Goal: Task Accomplishment & Management: Manage account settings

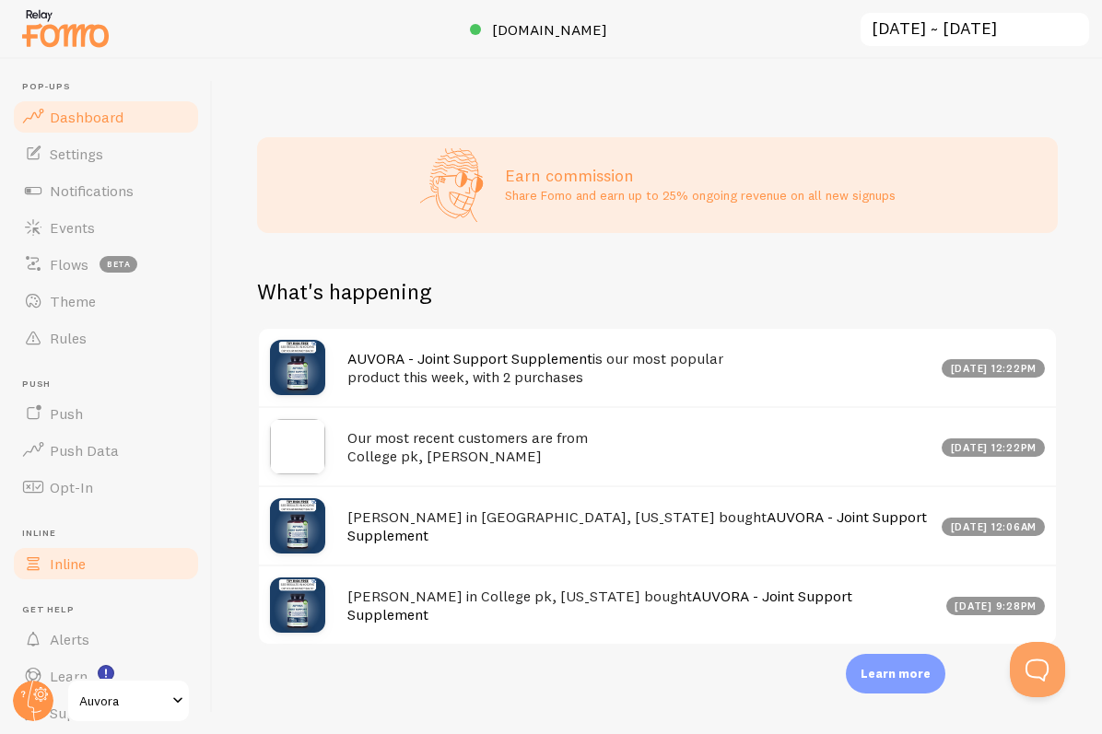
scroll to position [64, 0]
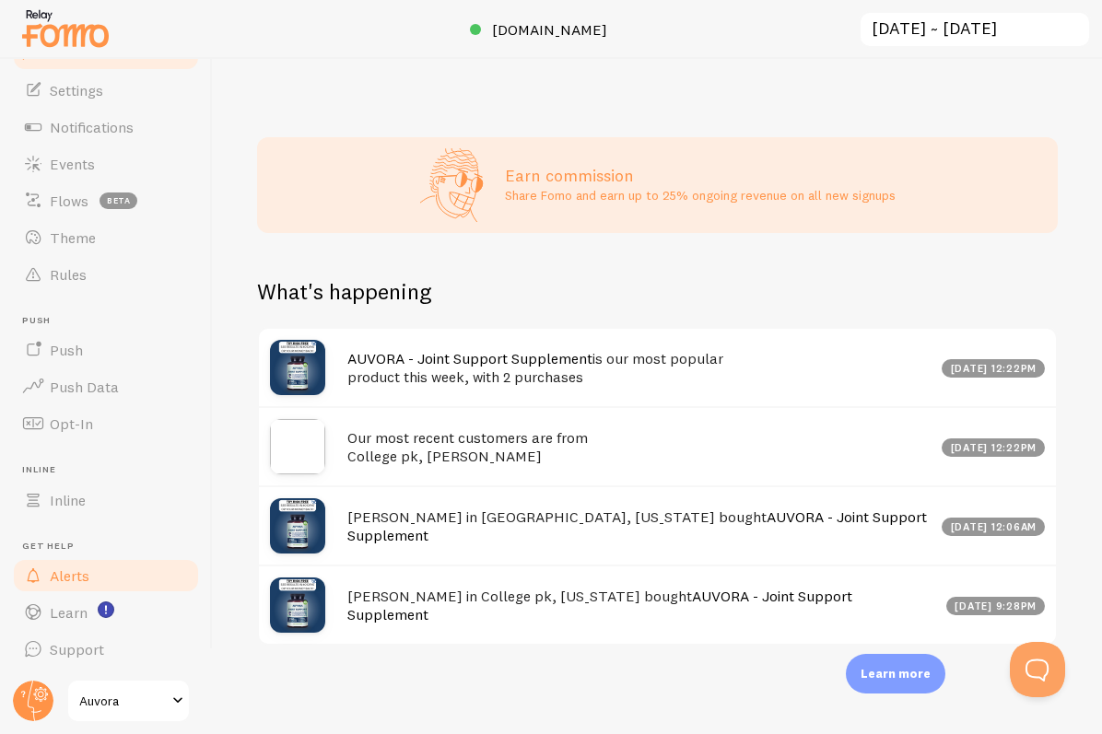
click at [125, 562] on link "Alerts" at bounding box center [106, 575] width 190 height 37
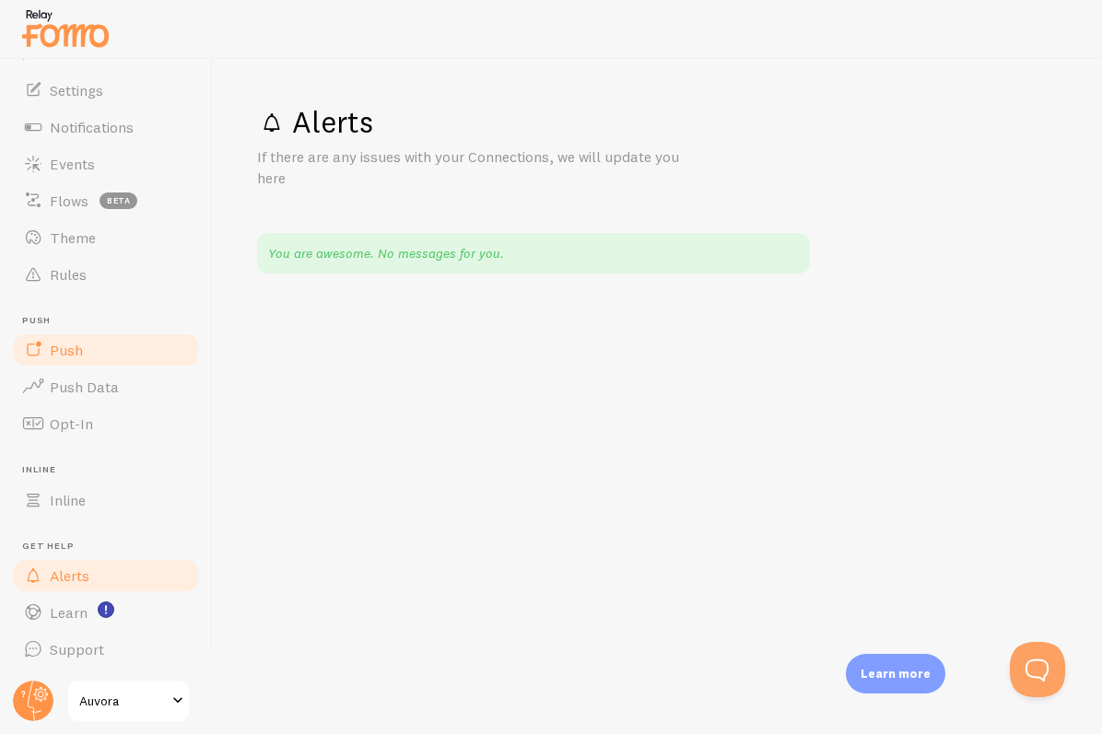
click at [152, 361] on link "Push" at bounding box center [106, 350] width 190 height 37
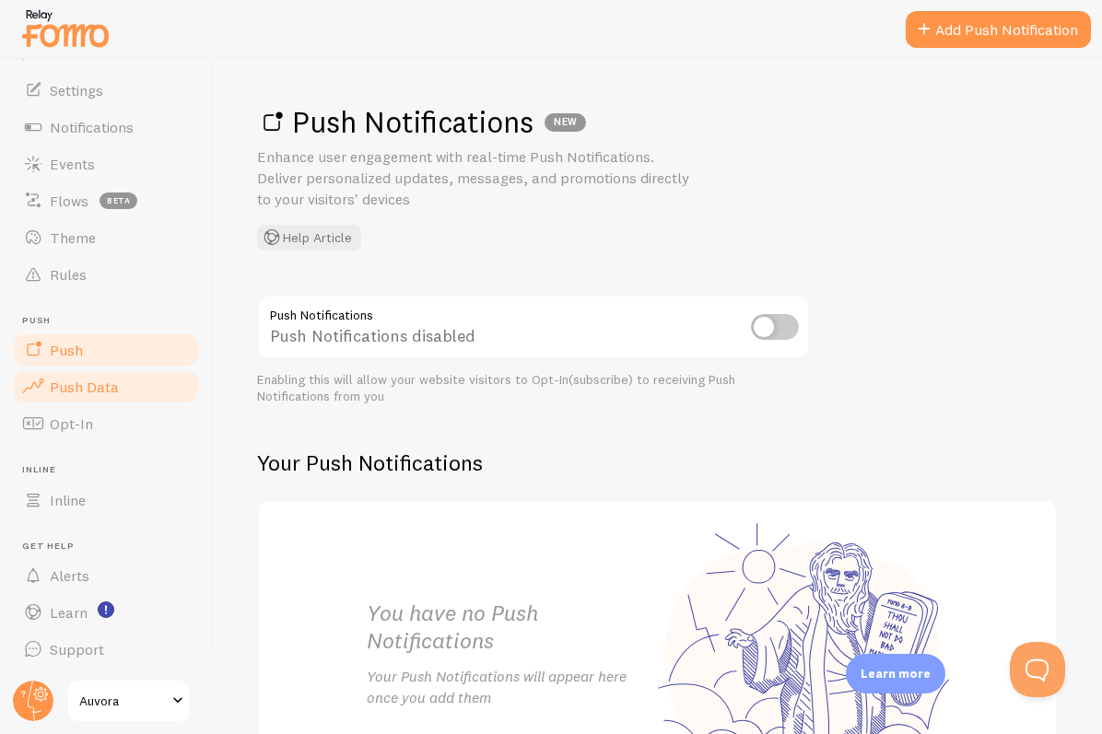
click at [144, 401] on link "Push Data" at bounding box center [106, 386] width 190 height 37
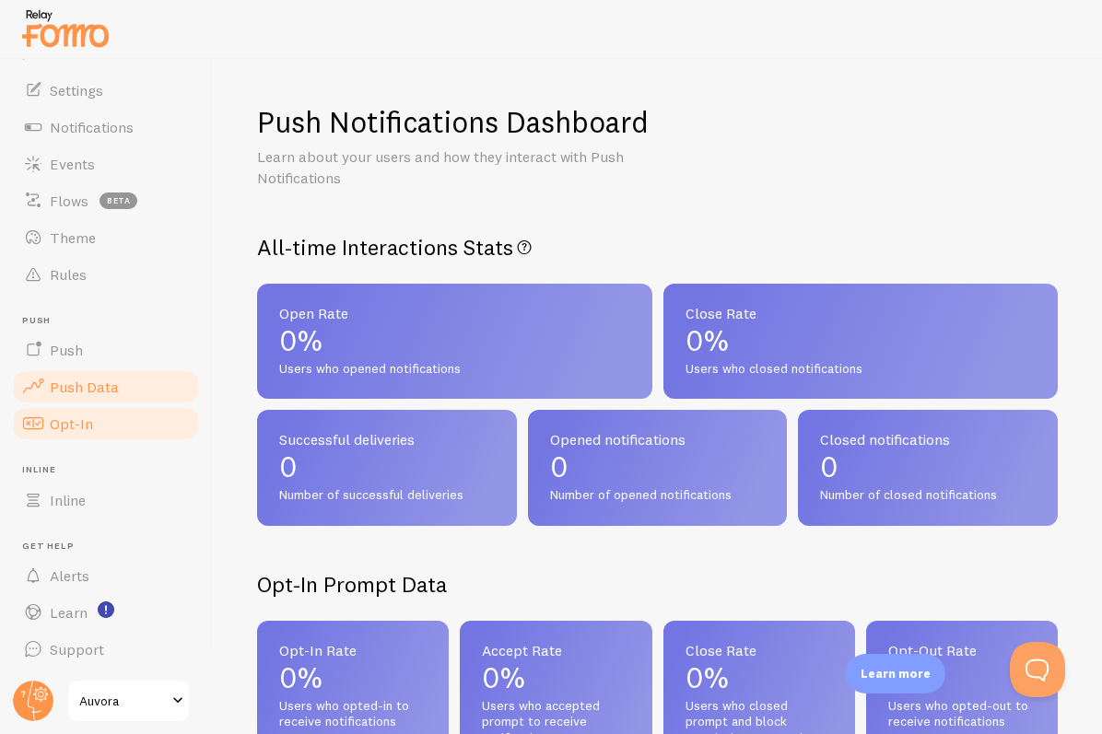
click at [140, 424] on link "Opt-In" at bounding box center [106, 423] width 190 height 37
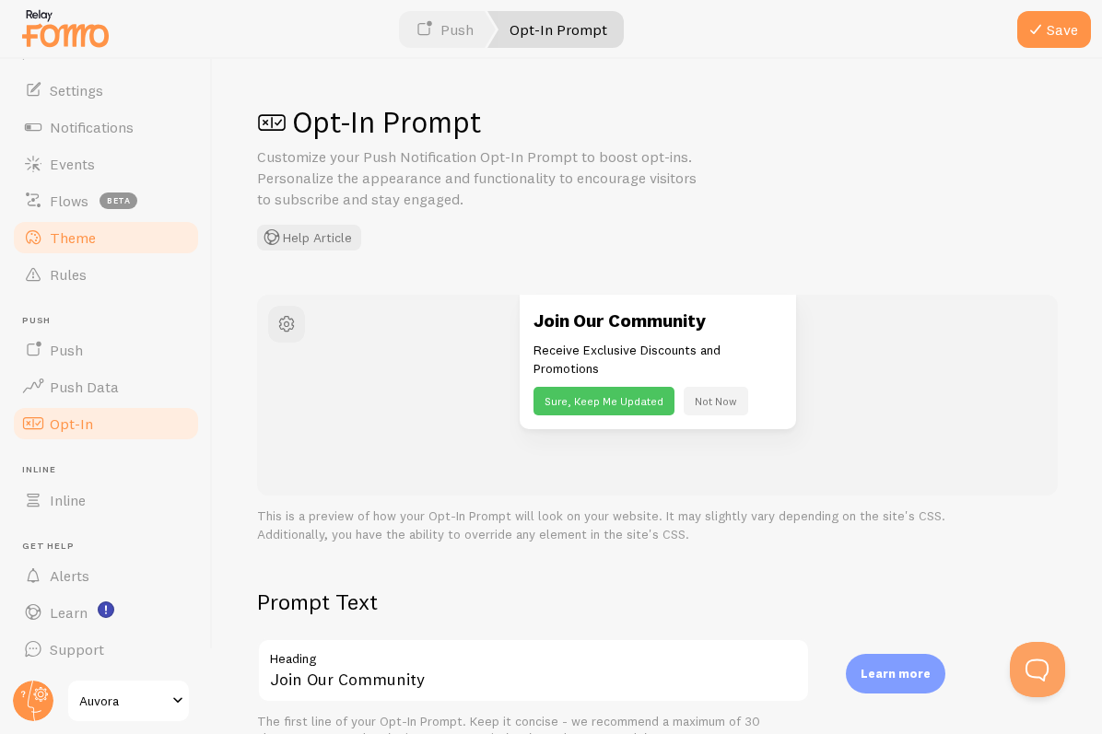
click at [153, 224] on link "Theme" at bounding box center [106, 237] width 190 height 37
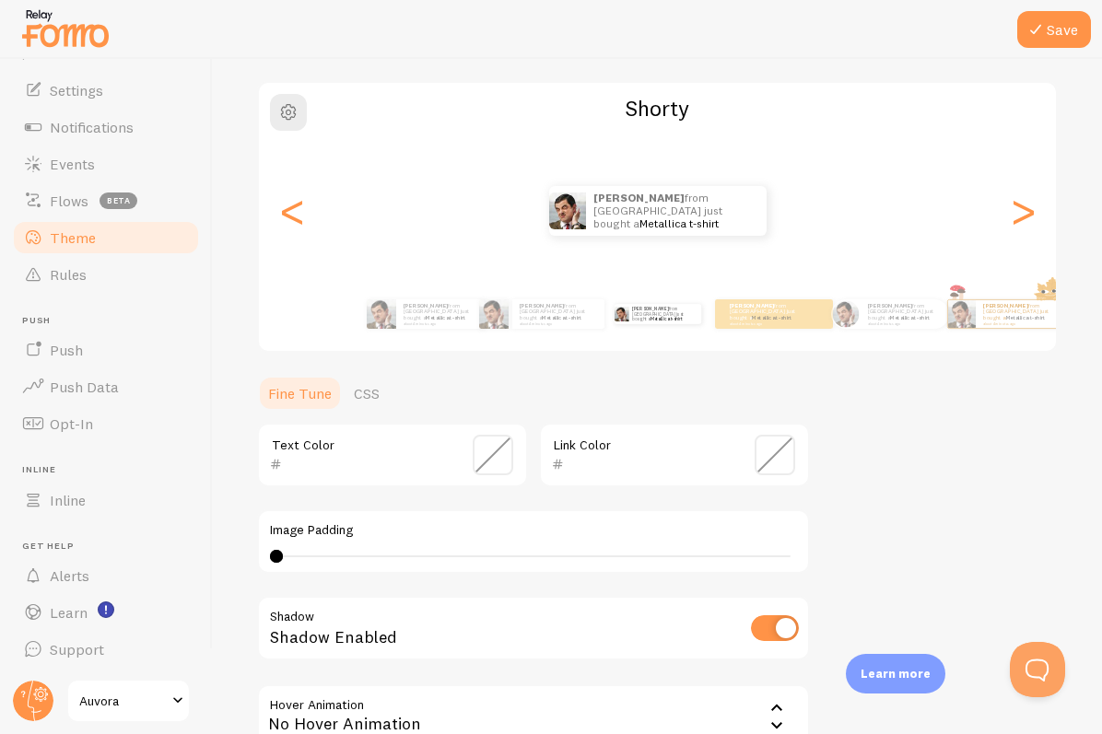
scroll to position [134, 0]
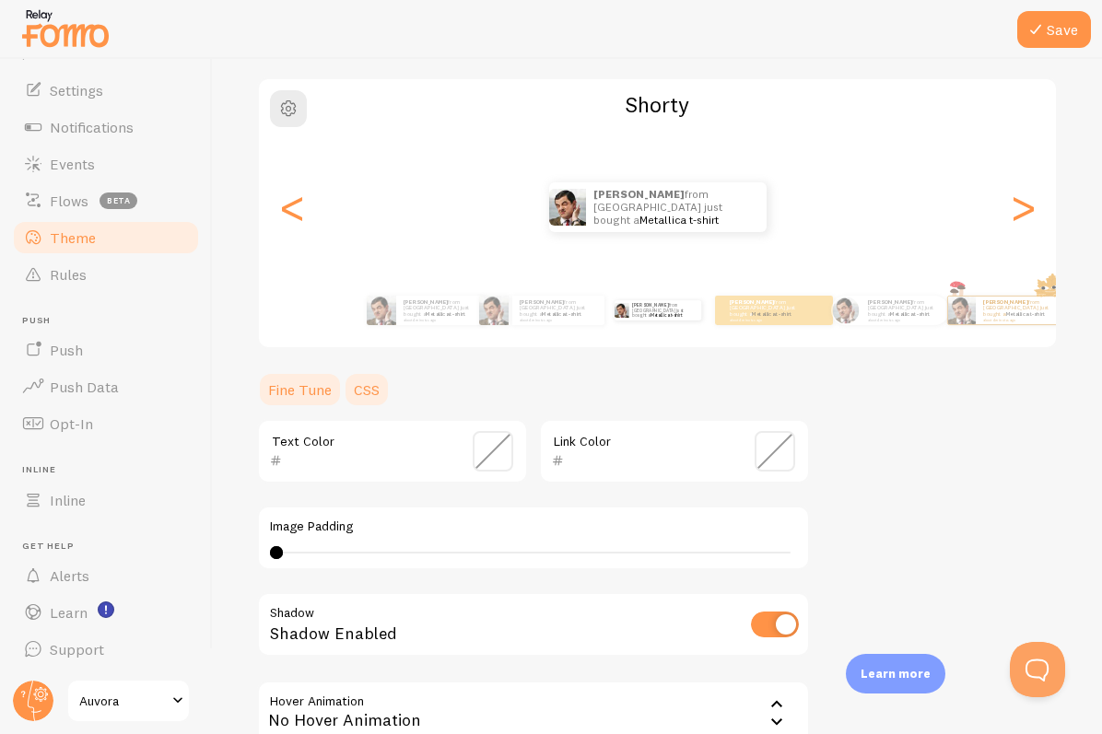
click at [348, 401] on link "CSS" at bounding box center [367, 389] width 48 height 37
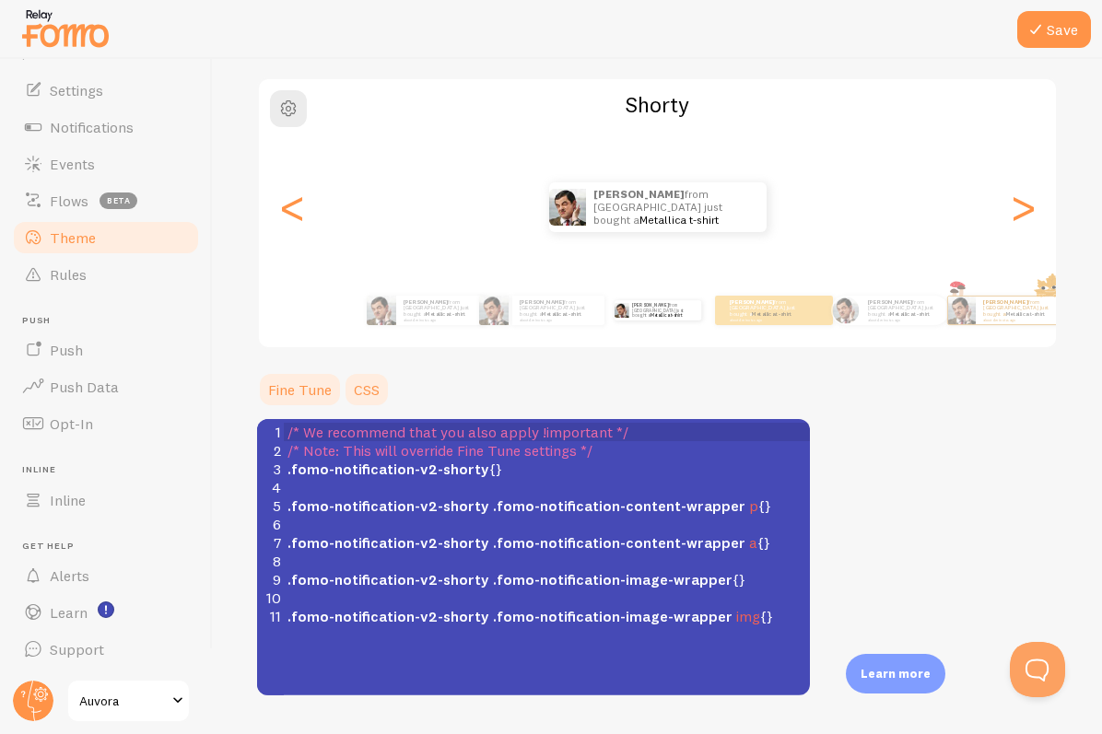
click at [304, 398] on link "Fine Tune" at bounding box center [300, 389] width 86 height 37
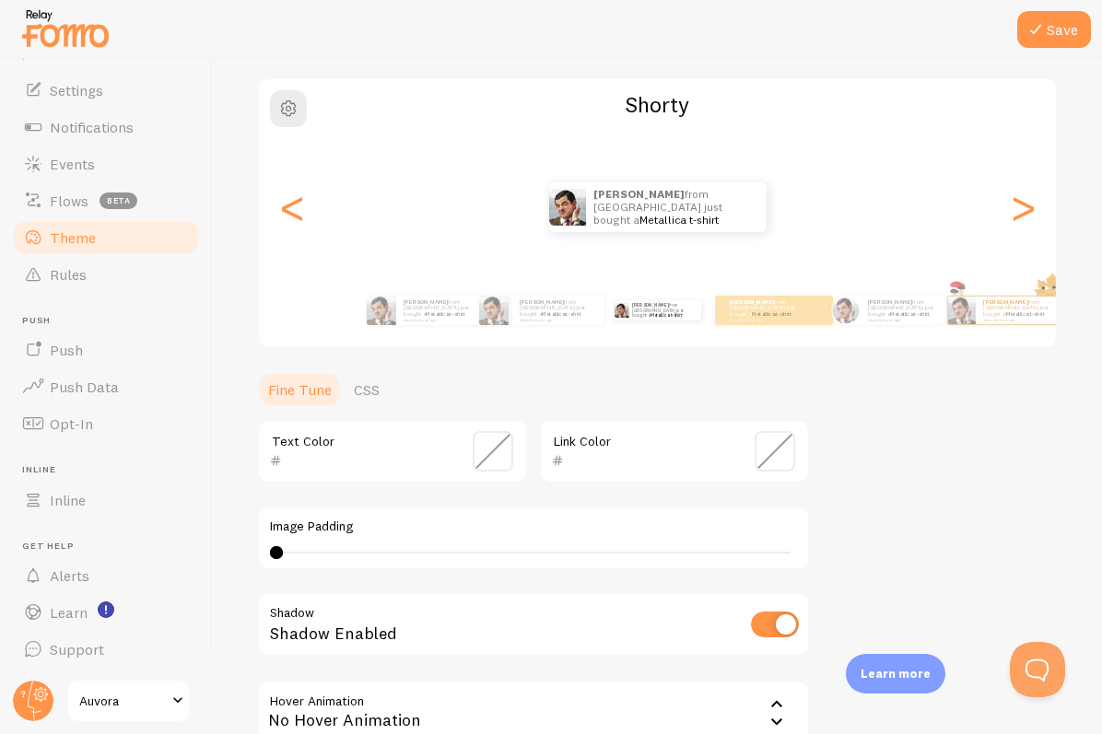
click at [123, 294] on ul "Pop-ups Dashboard Settings Notifications Events Flows beta Theme Rules Push Pus…" at bounding box center [106, 343] width 190 height 650
click at [123, 282] on link "Rules" at bounding box center [106, 274] width 190 height 37
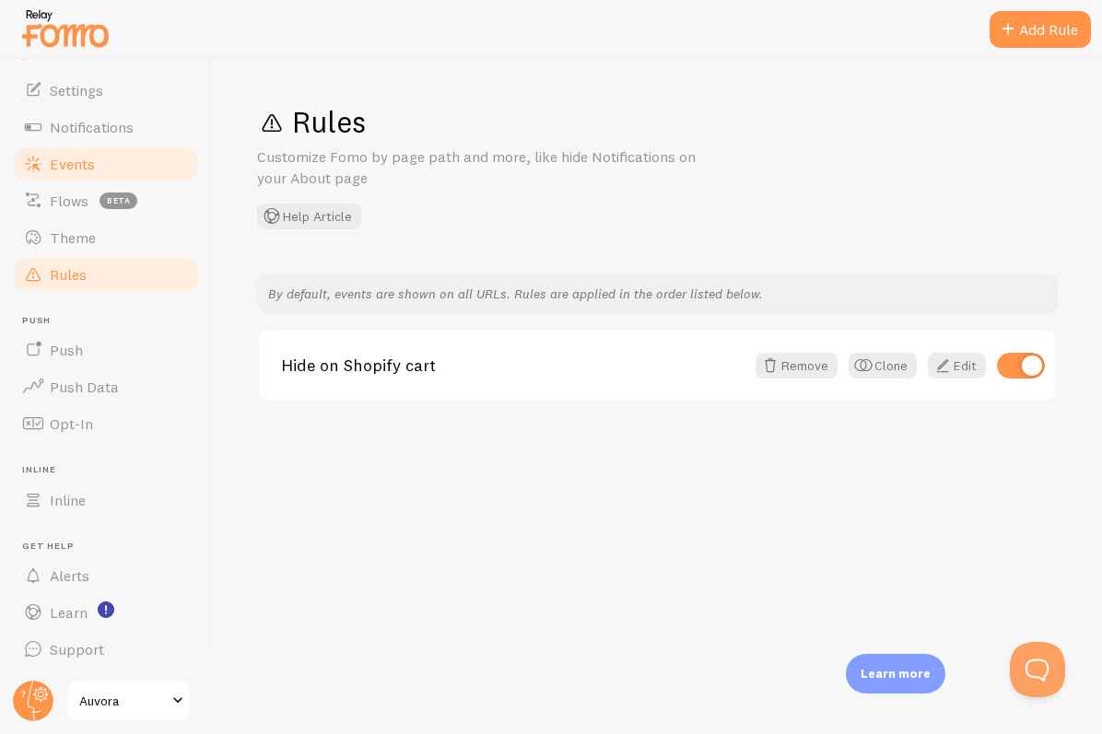
click at [120, 169] on link "Events" at bounding box center [106, 164] width 190 height 37
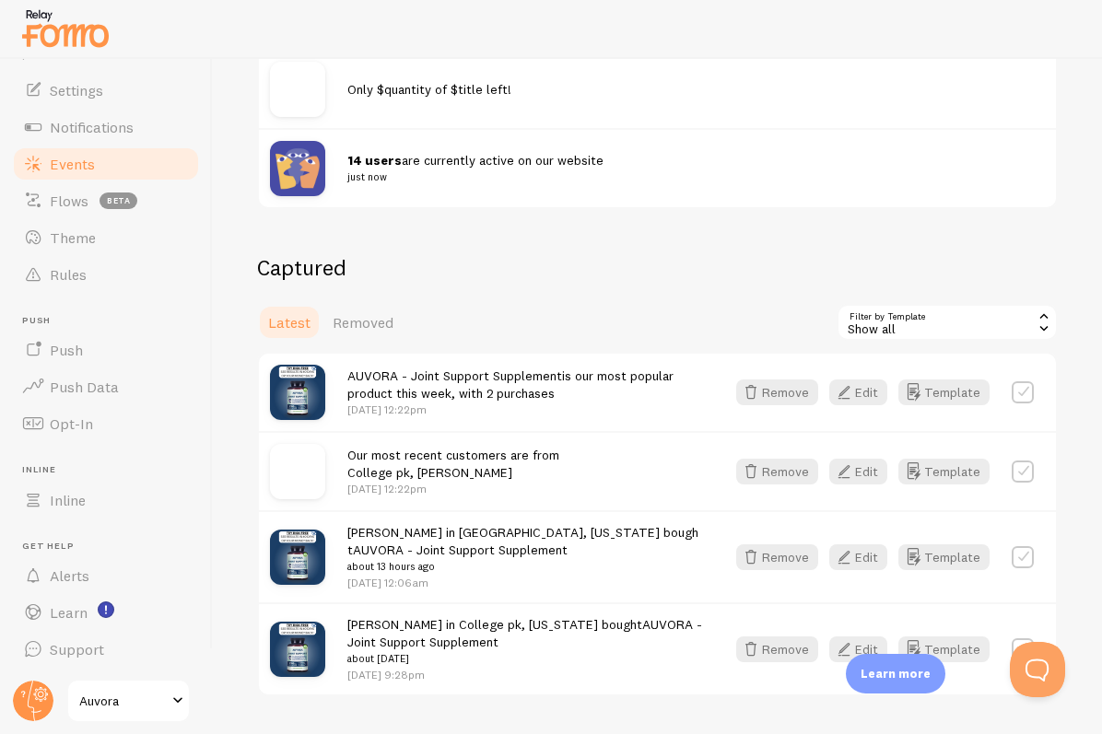
scroll to position [306, 0]
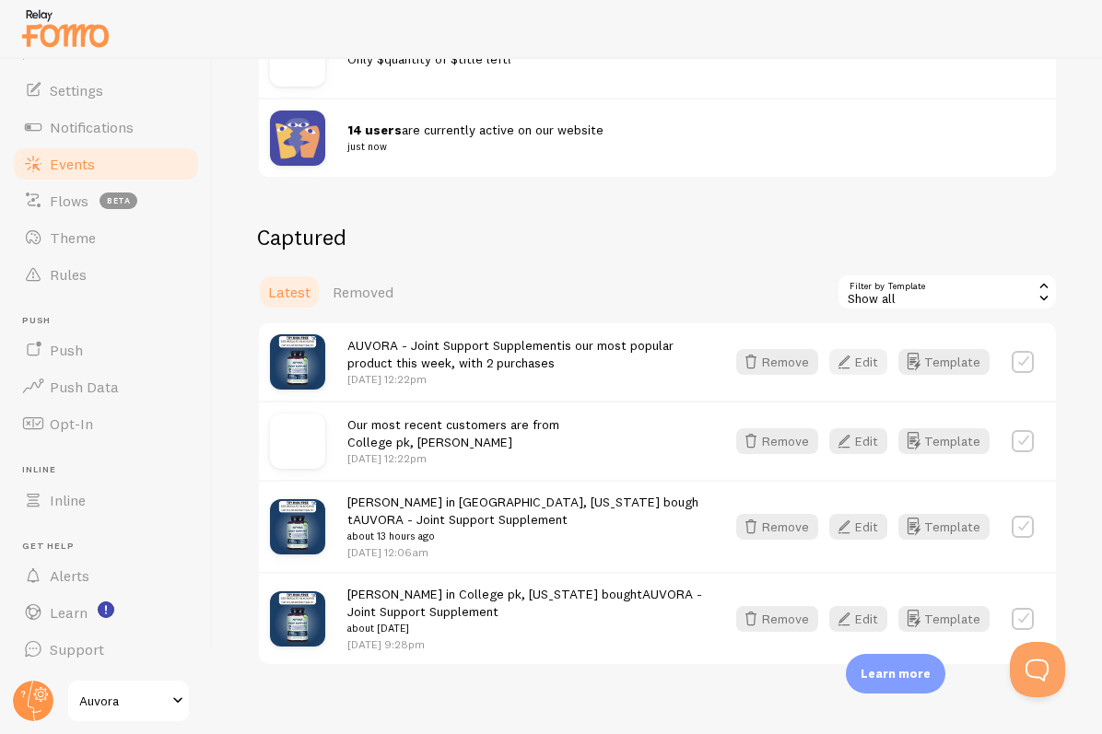
click at [878, 368] on button "Edit" at bounding box center [858, 362] width 58 height 26
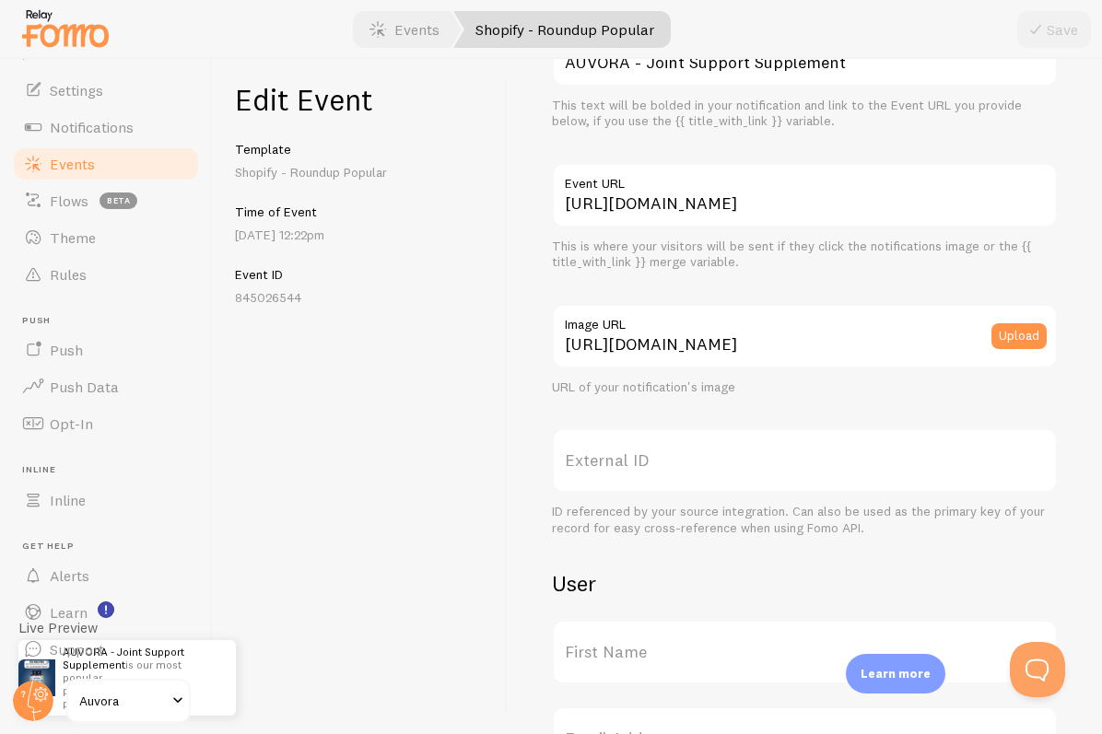
scroll to position [763, 0]
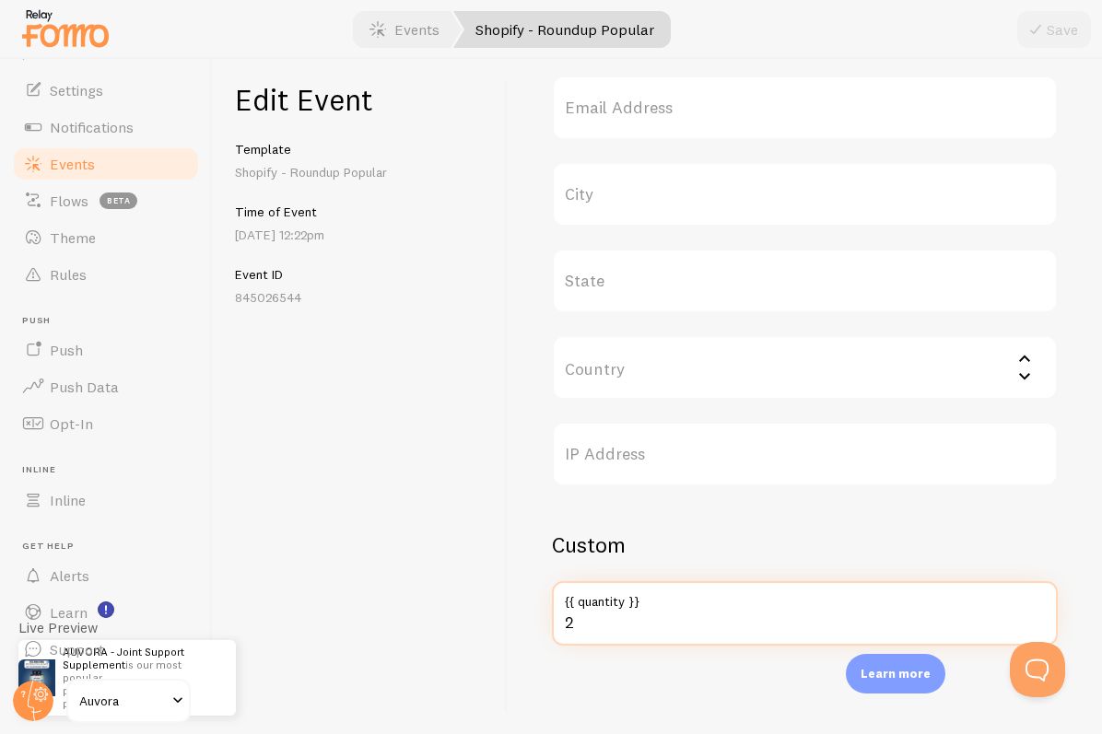
click at [623, 624] on input "2" at bounding box center [805, 613] width 506 height 64
type input "q"
type input "2"
type input "5"
type input "25"
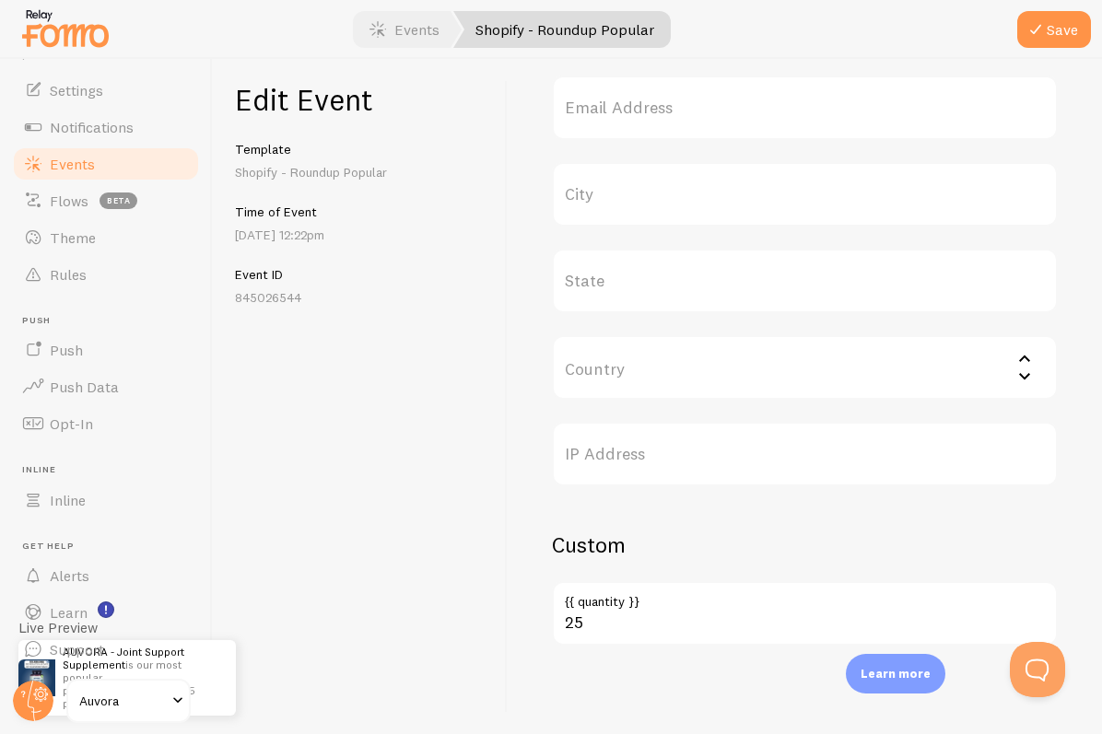
click at [1003, 716] on div "Meta AUVORA - Joint Support Supplement Title This text will be bolded in your n…" at bounding box center [805, 396] width 594 height 675
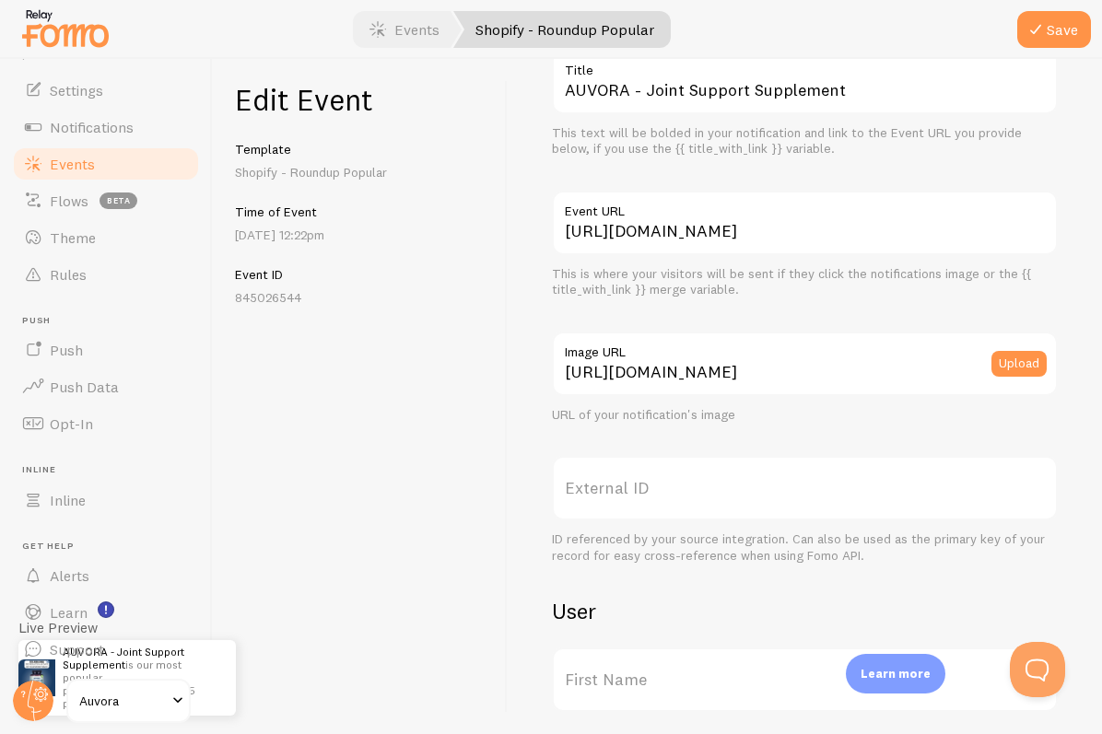
scroll to position [0, 0]
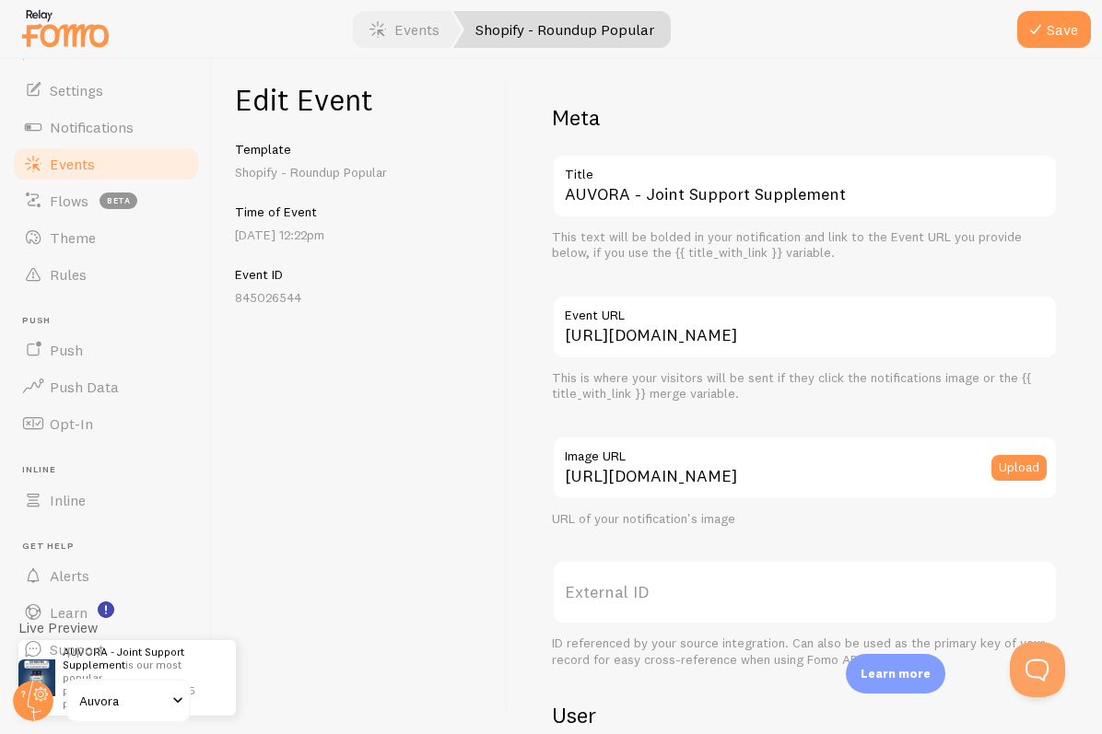
click at [136, 158] on link "Events" at bounding box center [106, 164] width 190 height 37
click at [1043, 25] on icon "submit" at bounding box center [1035, 29] width 22 height 22
click at [566, 42] on link "Shopify - Roundup Popular" at bounding box center [561, 29] width 217 height 37
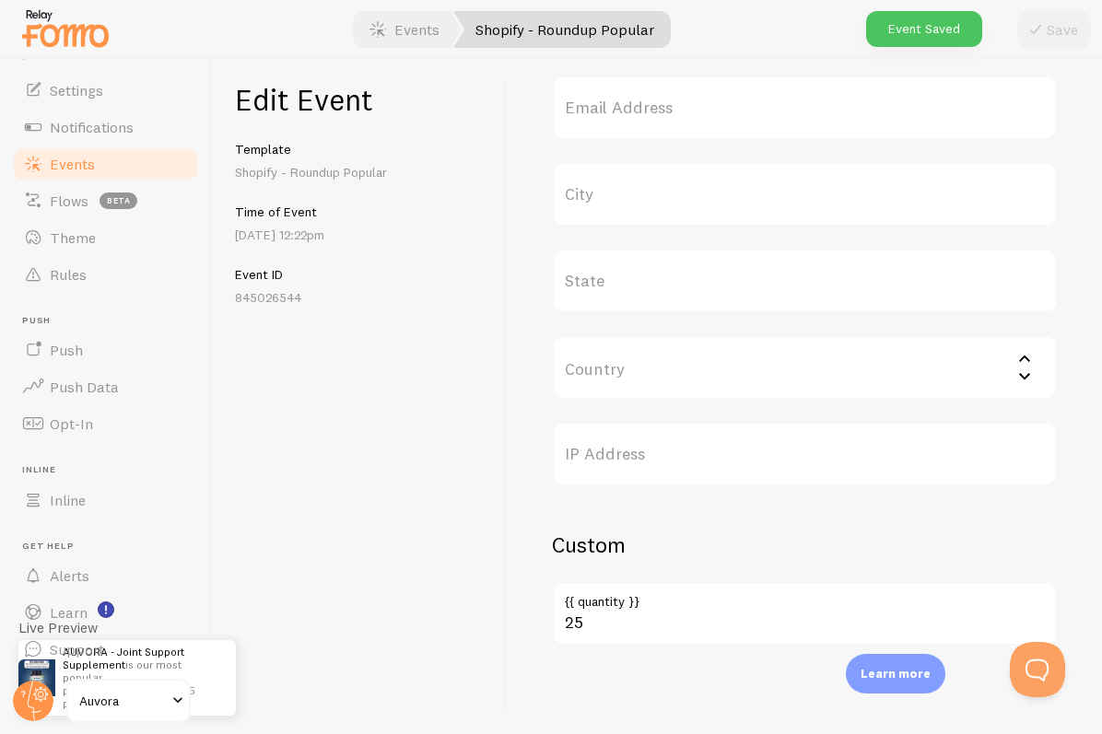
click at [86, 161] on span "Events" at bounding box center [72, 164] width 45 height 18
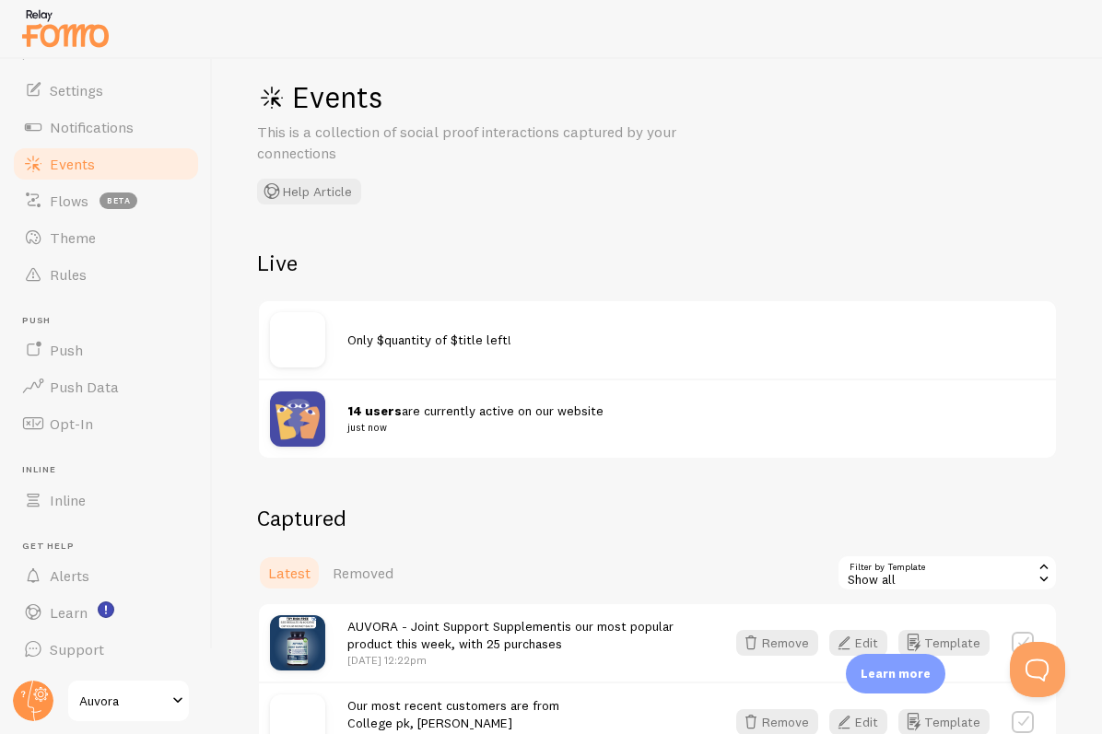
scroll to position [41, 0]
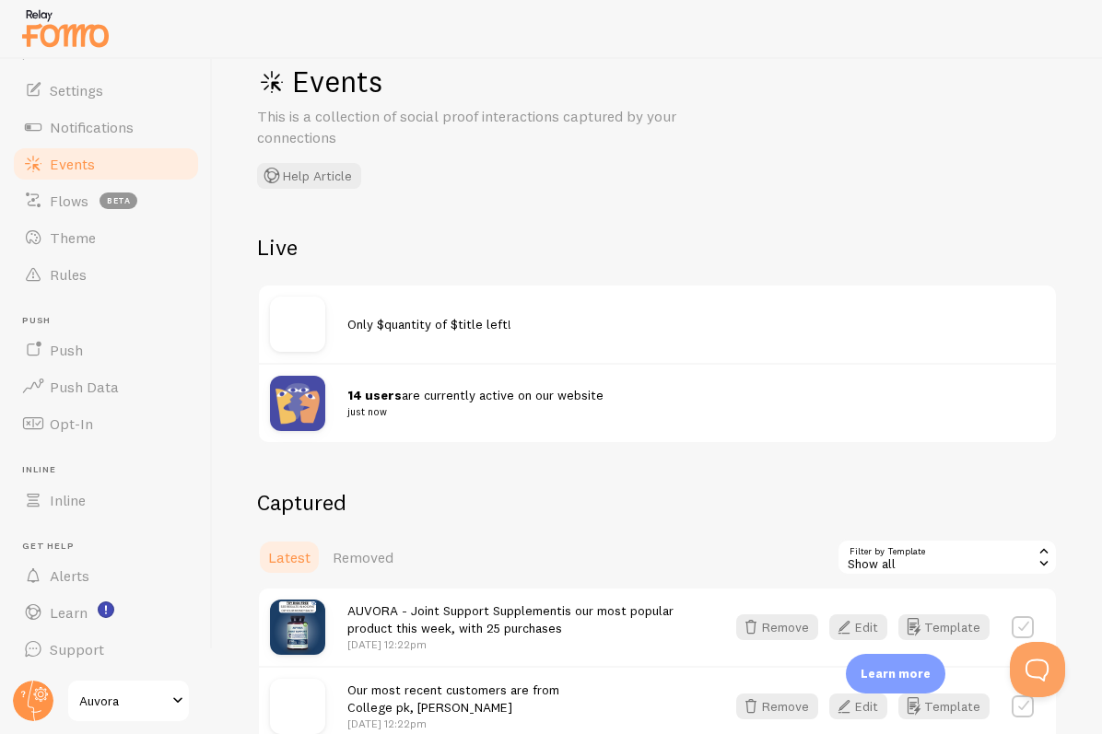
click at [300, 320] on img at bounding box center [297, 324] width 55 height 55
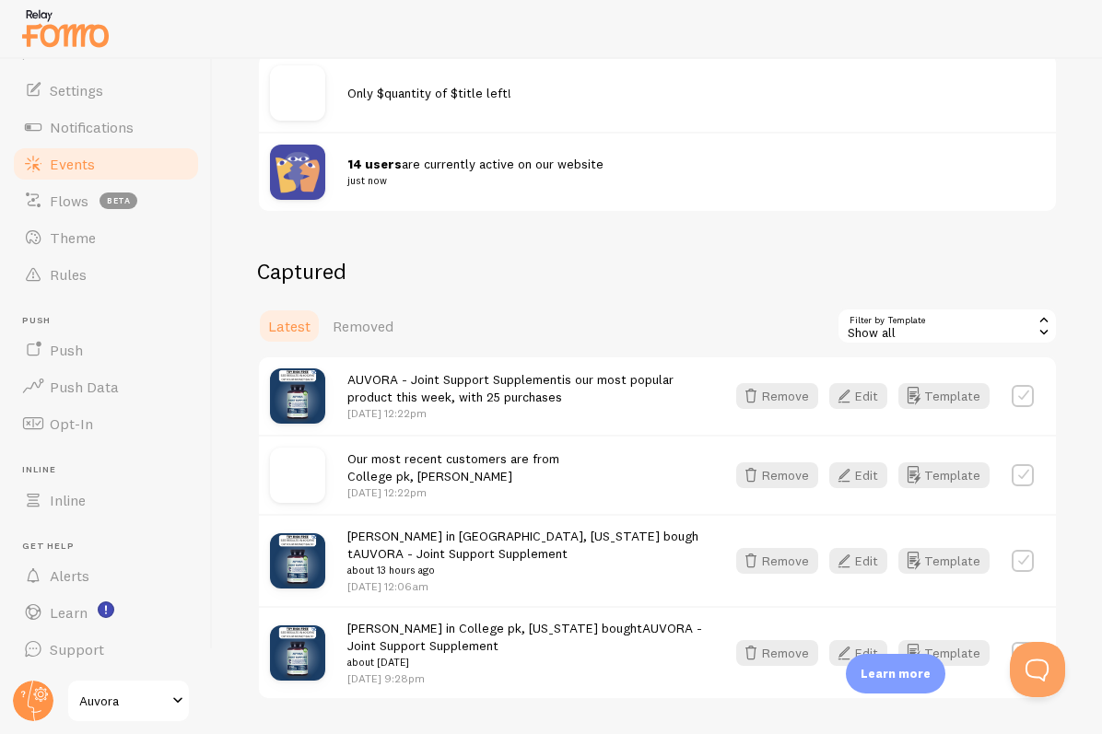
scroll to position [251, 0]
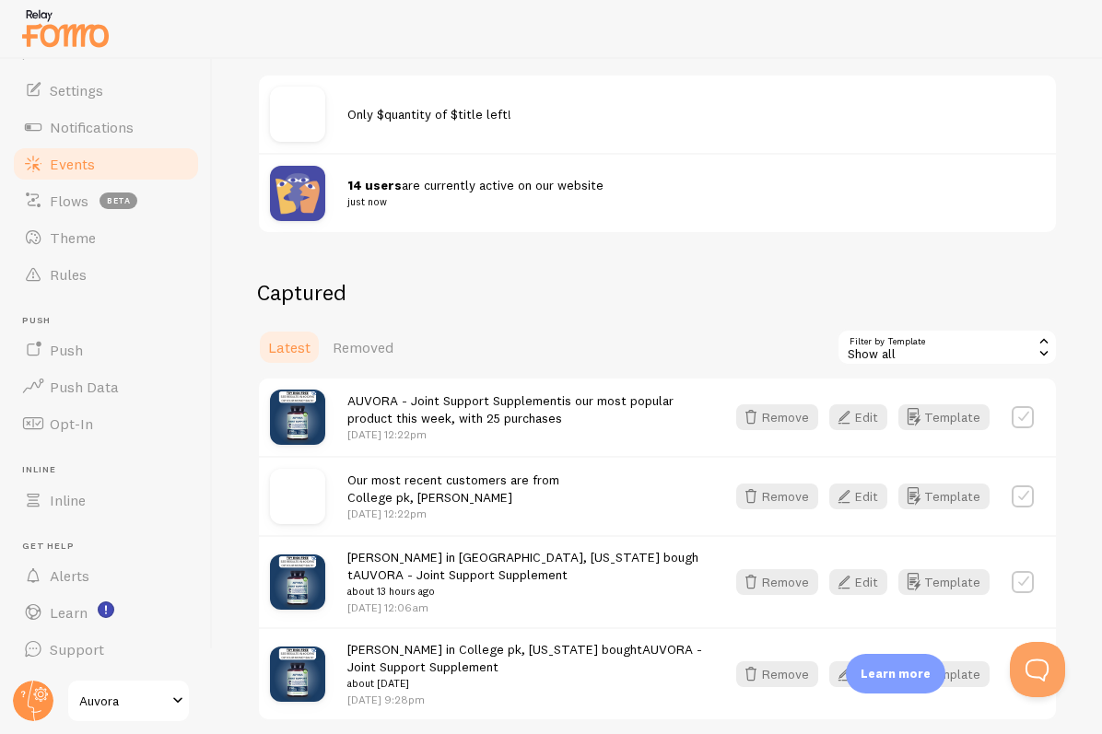
click at [441, 179] on span "14 users are currently active on our website just now" at bounding box center [684, 194] width 675 height 34
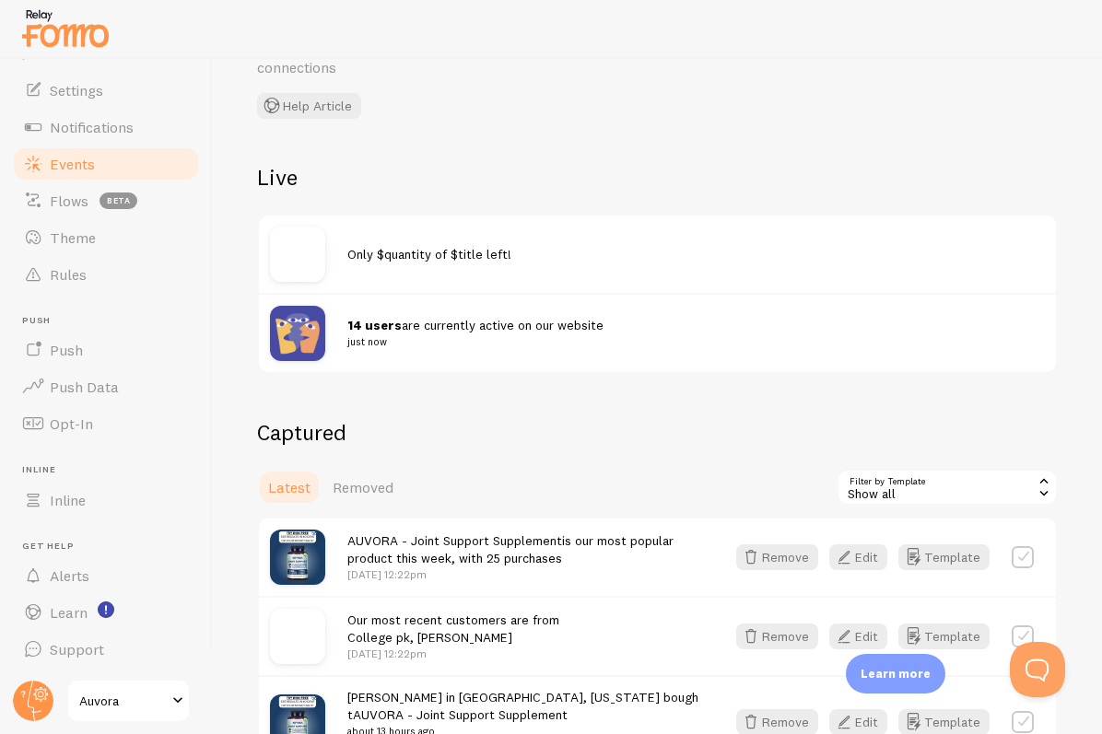
click at [404, 251] on span "Only $quantity of $title left!" at bounding box center [429, 254] width 164 height 17
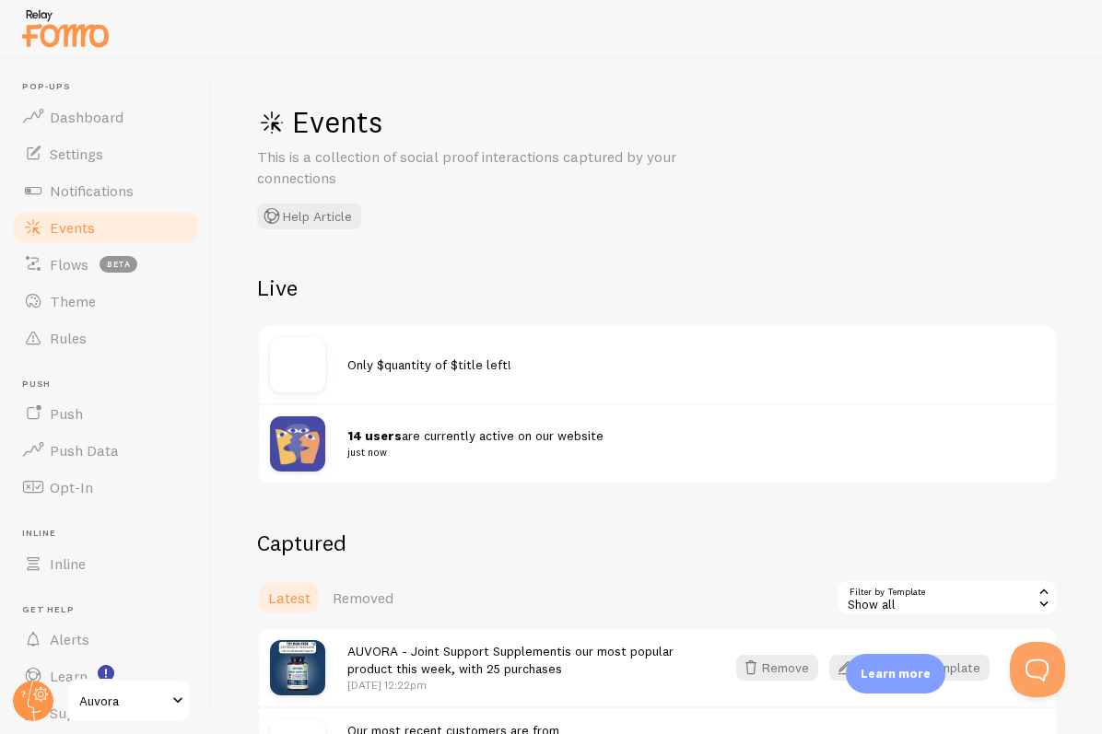
click at [291, 392] on div "Only $quantity of $title left!" at bounding box center [657, 364] width 797 height 77
click at [298, 442] on img at bounding box center [297, 443] width 55 height 55
click at [275, 282] on h2 "Live" at bounding box center [657, 288] width 800 height 29
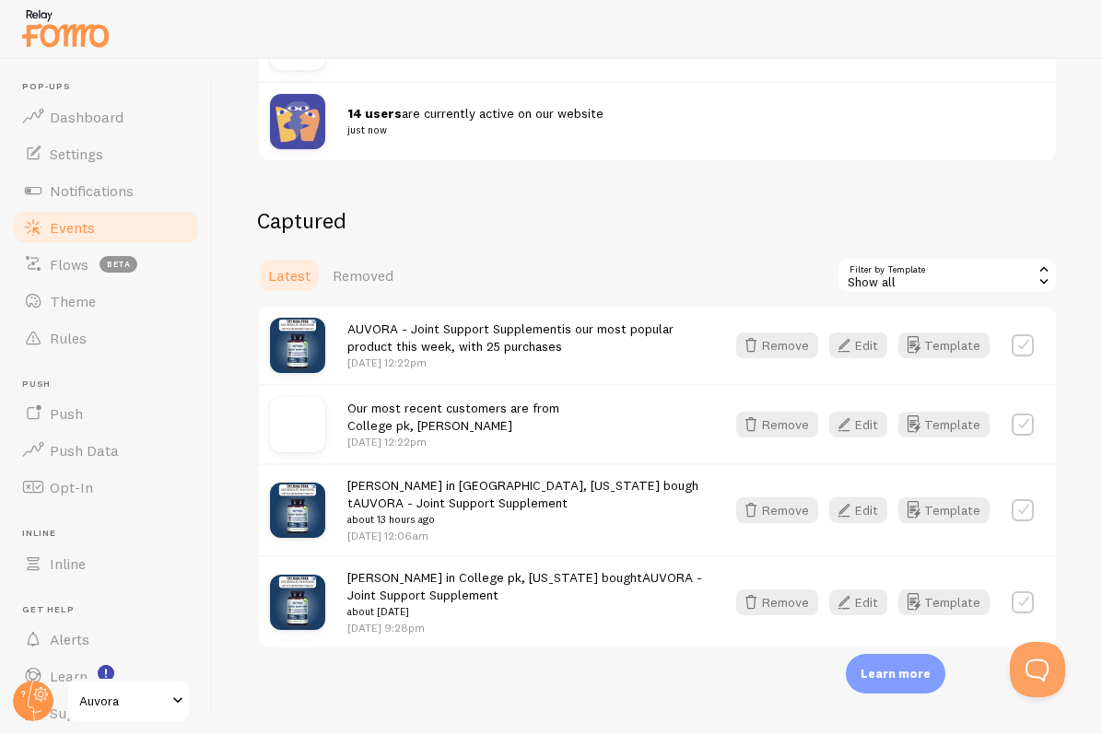
scroll to position [327, 0]
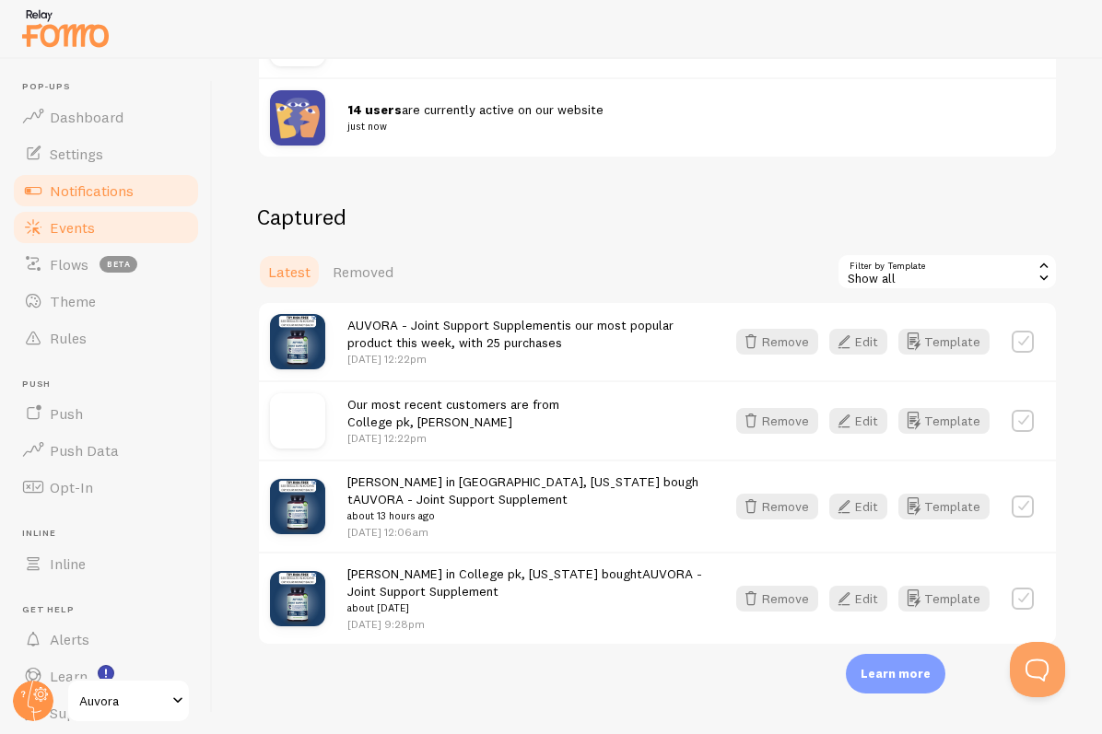
click at [146, 187] on link "Notifications" at bounding box center [106, 190] width 190 height 37
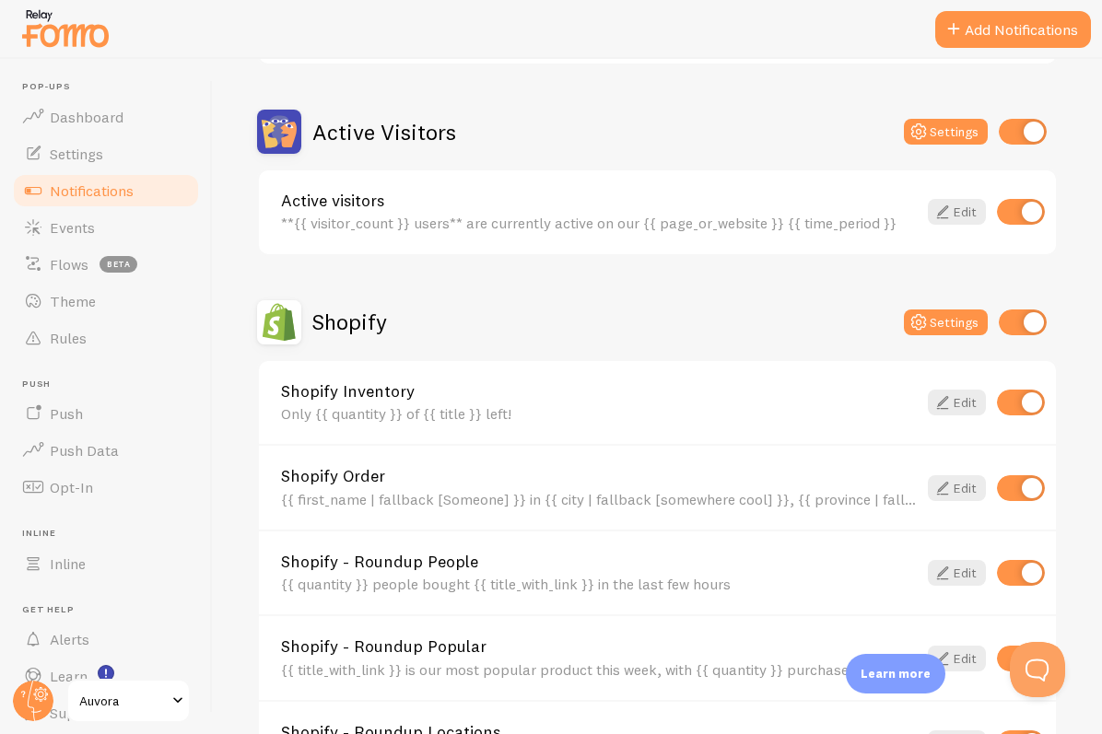
scroll to position [750, 0]
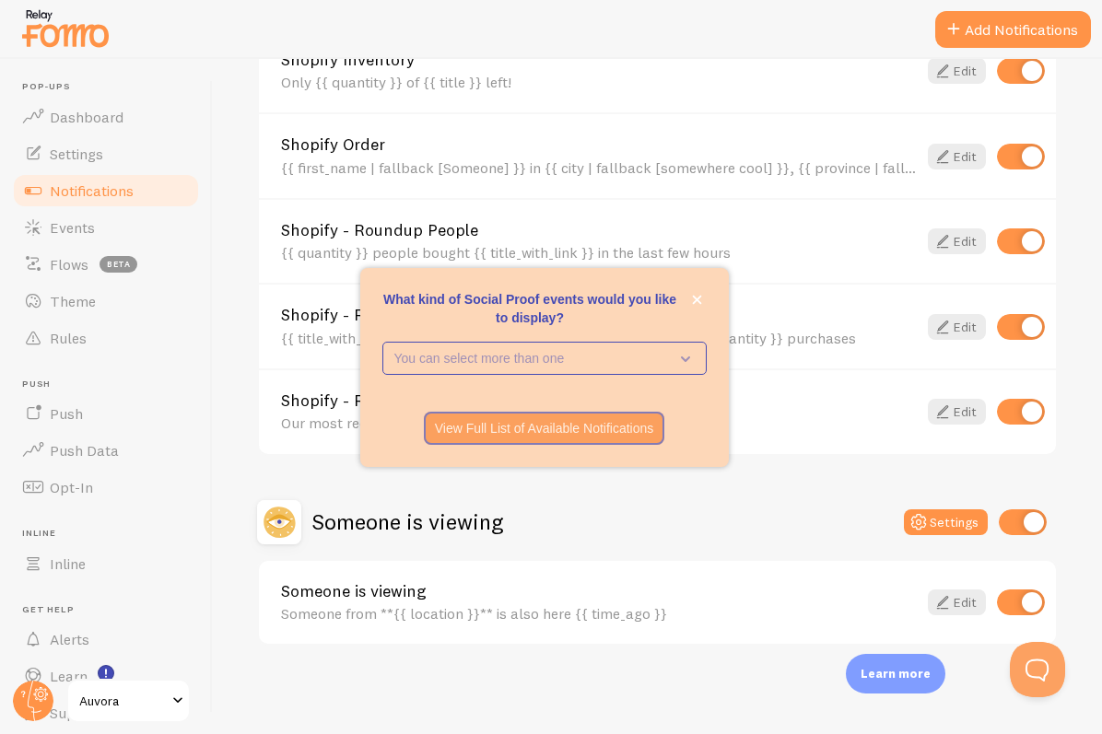
click at [718, 305] on div "What kind of Social Proof events would you like to display? You can select more…" at bounding box center [544, 367] width 368 height 199
click at [710, 297] on div "What kind of Social Proof events would you like to display? You can select more…" at bounding box center [544, 367] width 368 height 199
click at [710, 281] on div "What kind of Social Proof events would you like to display?" at bounding box center [544, 279] width 368 height 22
click at [696, 301] on icon "close," at bounding box center [697, 300] width 10 height 10
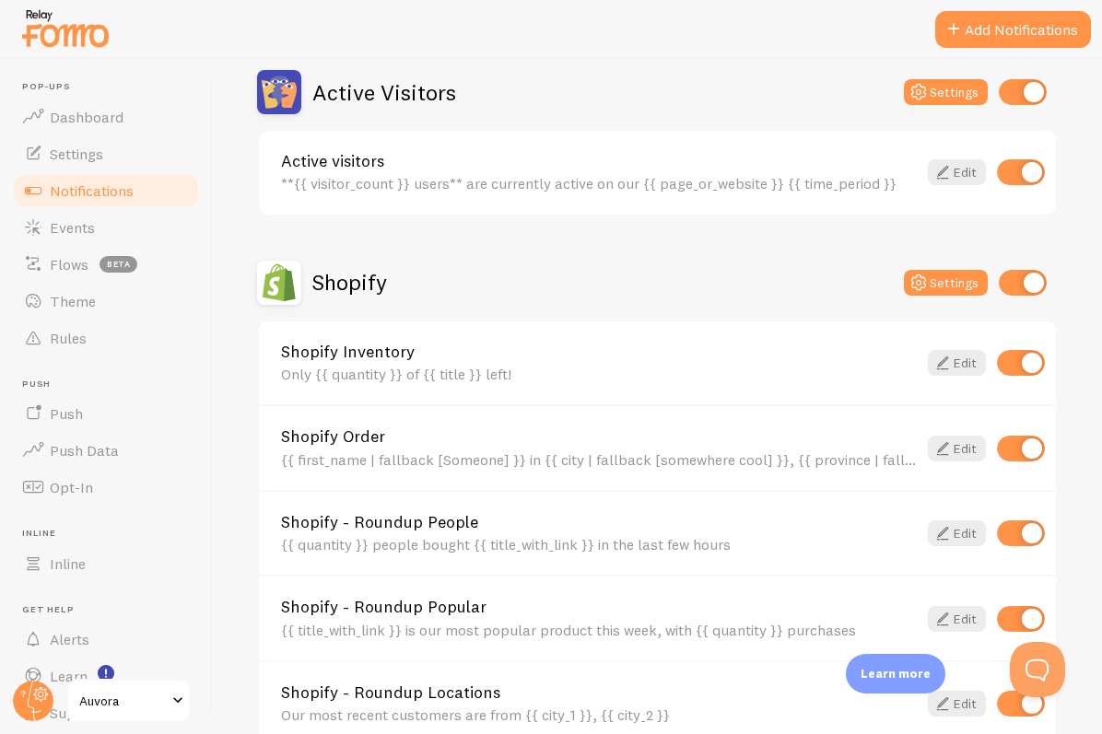
scroll to position [463, 0]
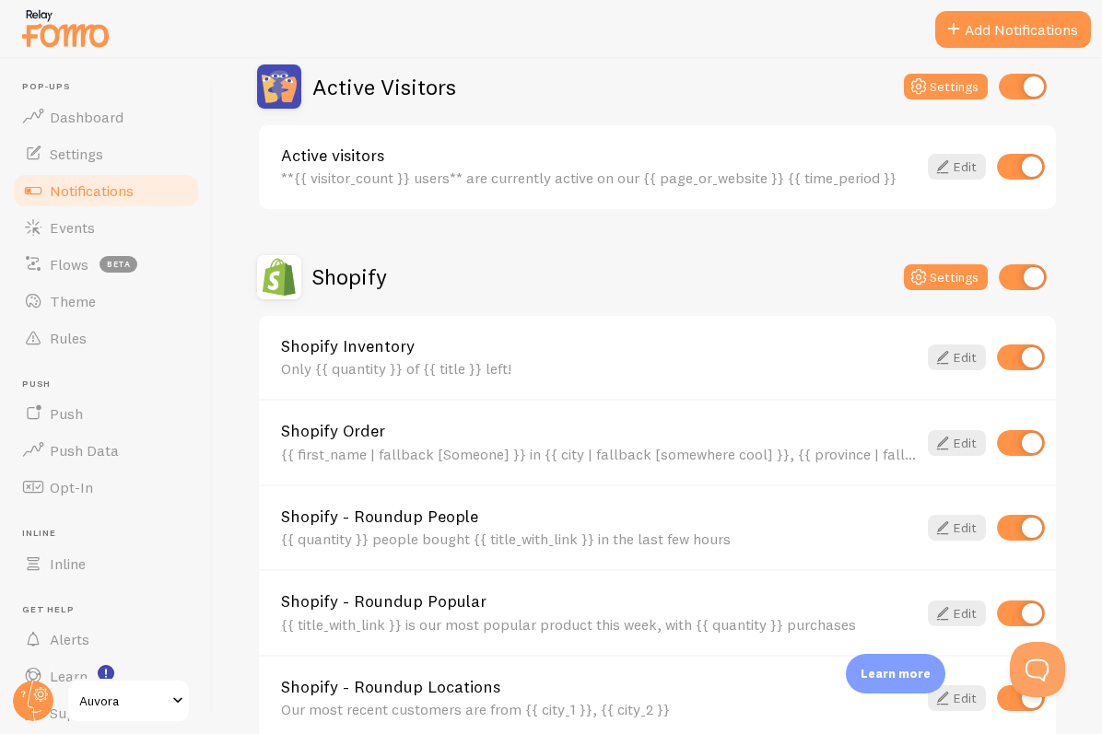
click at [925, 262] on div "Shopify Settings" at bounding box center [657, 277] width 800 height 44
click at [925, 267] on icon at bounding box center [918, 277] width 22 height 22
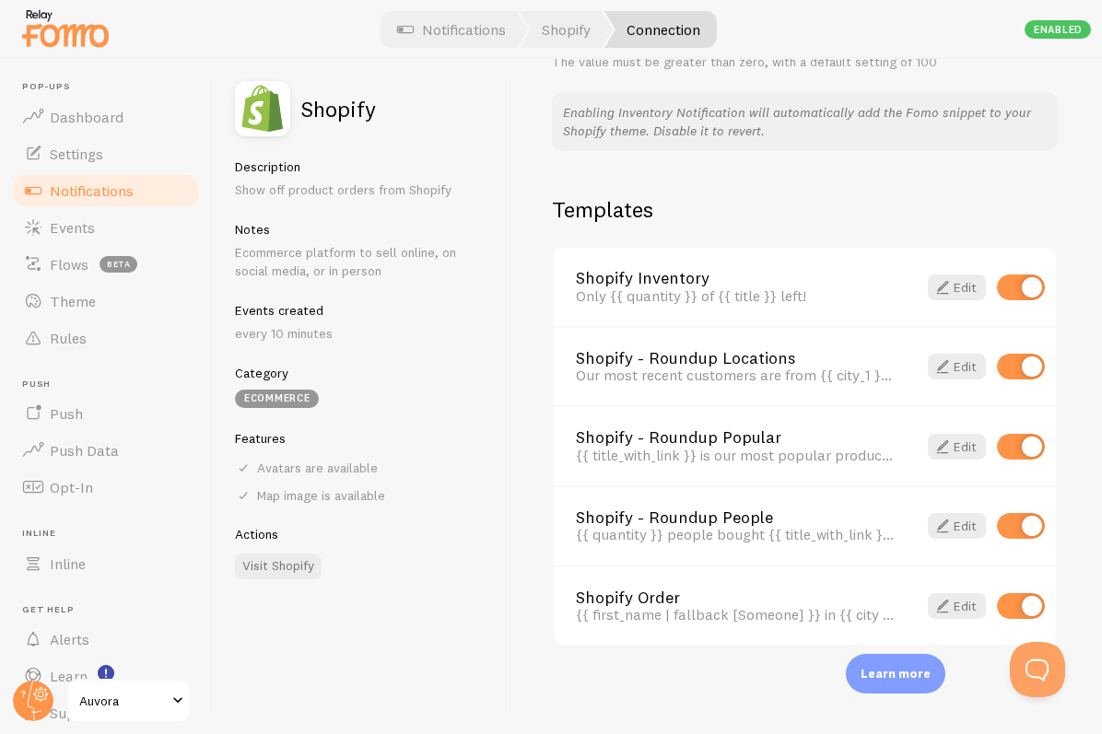
scroll to position [1204, 0]
click at [956, 281] on link "Edit" at bounding box center [957, 287] width 58 height 26
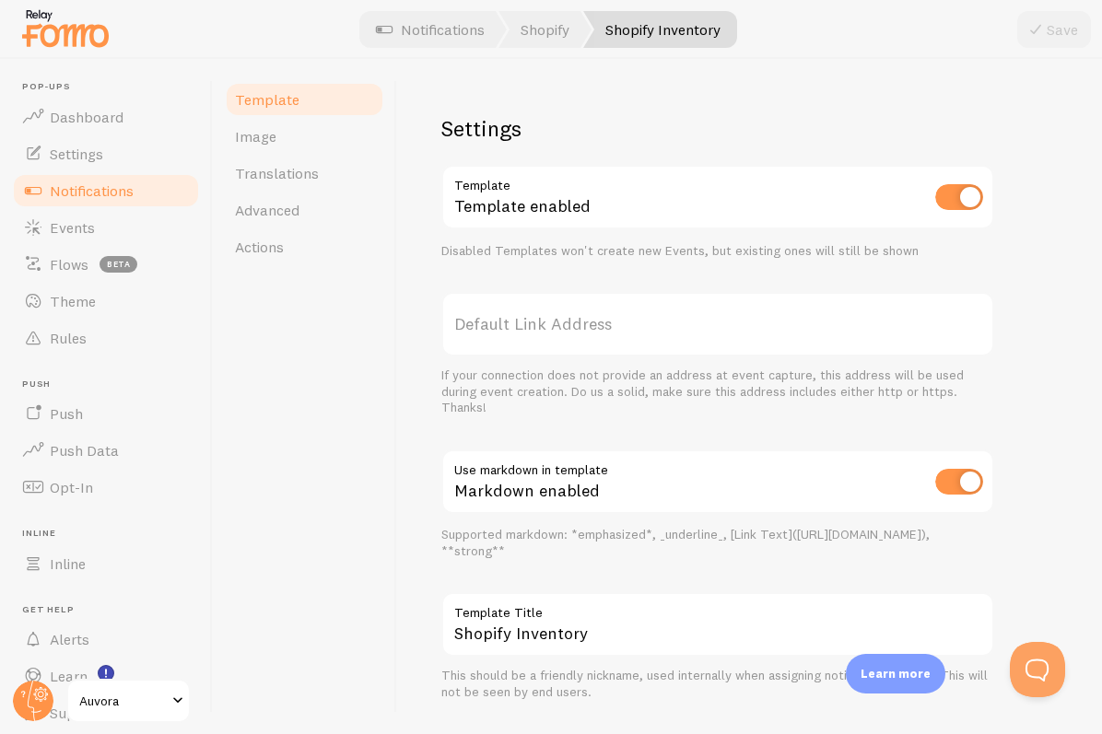
scroll to position [597, 0]
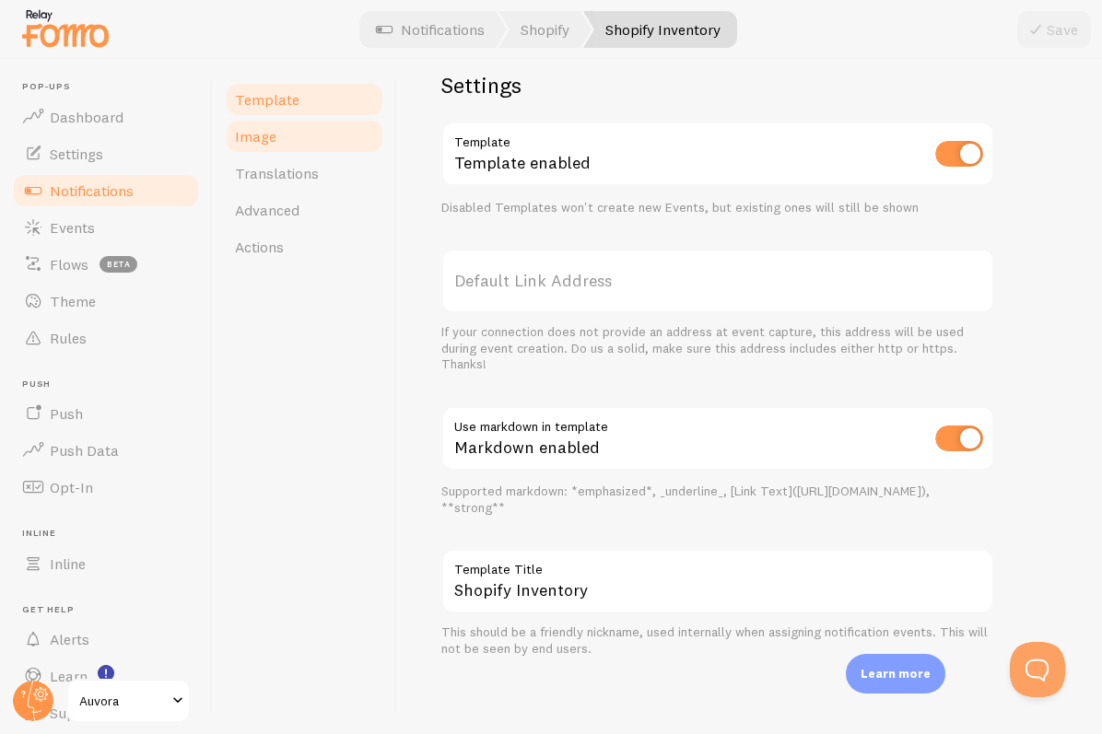
click at [247, 142] on span "Image" at bounding box center [255, 136] width 41 height 18
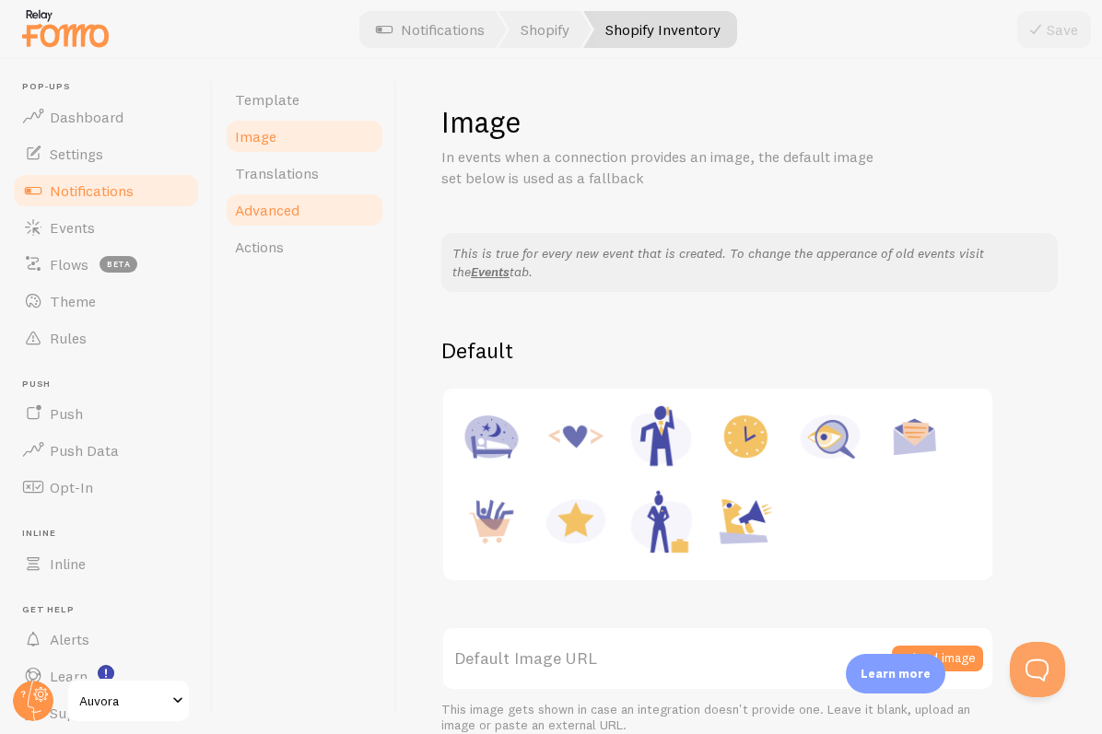
click at [238, 204] on span "Advanced" at bounding box center [267, 210] width 64 height 18
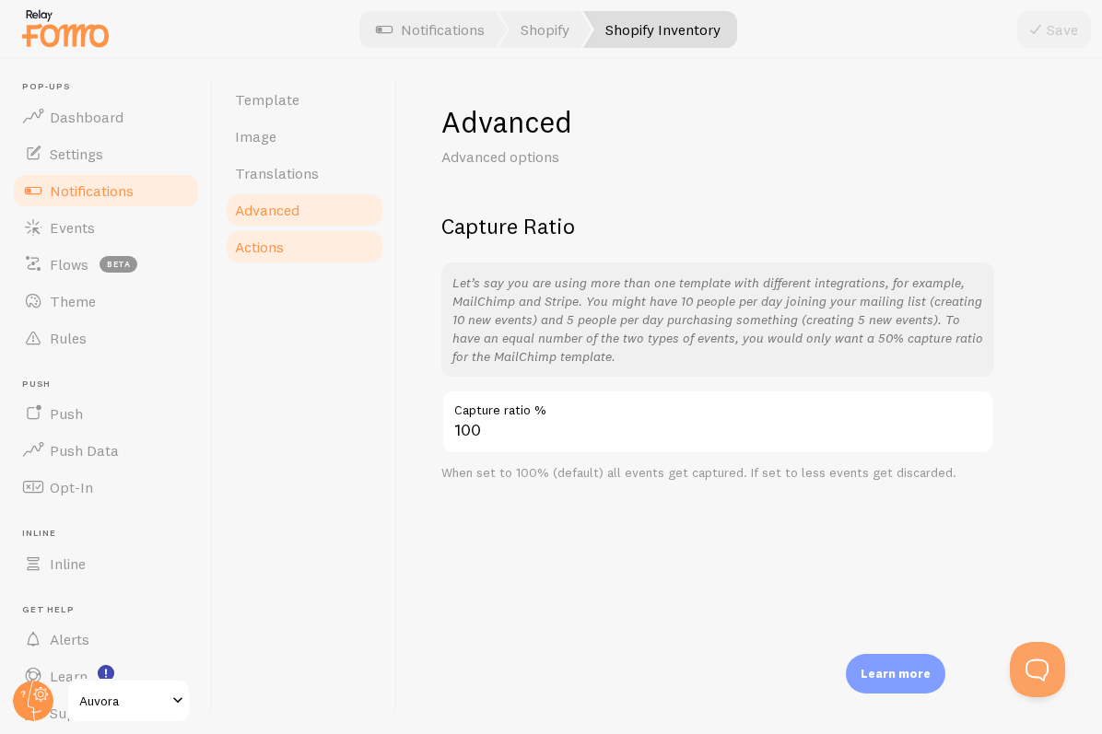
click at [255, 239] on span "Actions" at bounding box center [259, 247] width 49 height 18
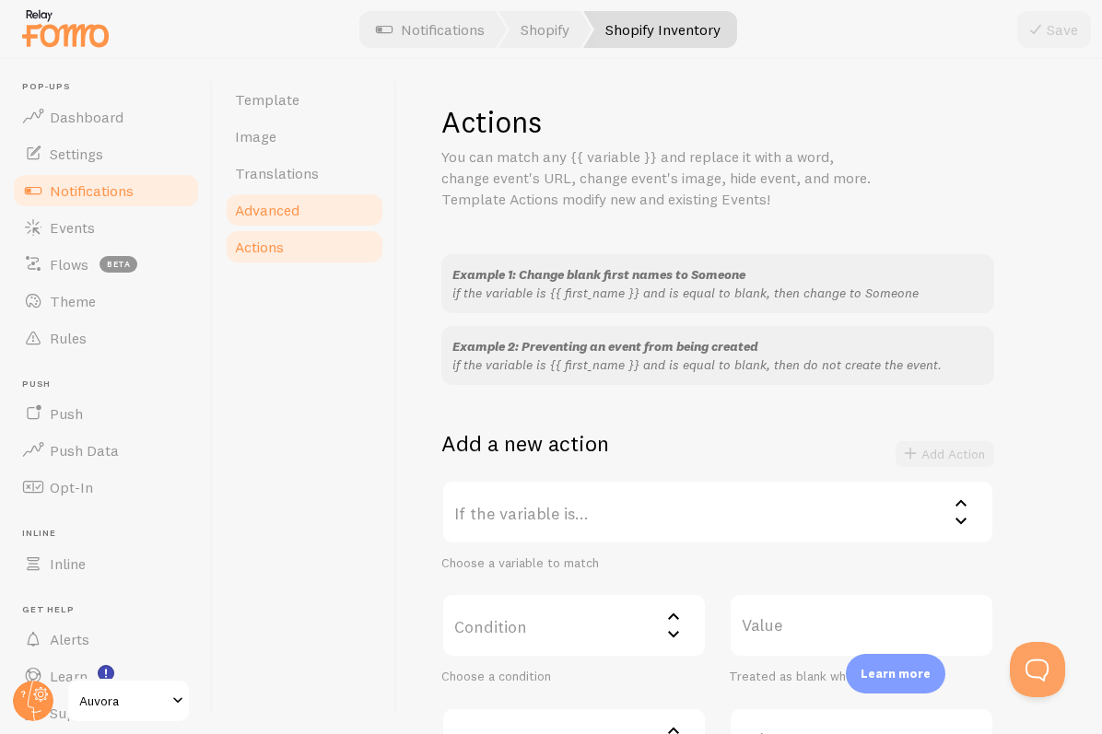
click at [267, 193] on link "Advanced" at bounding box center [304, 210] width 161 height 37
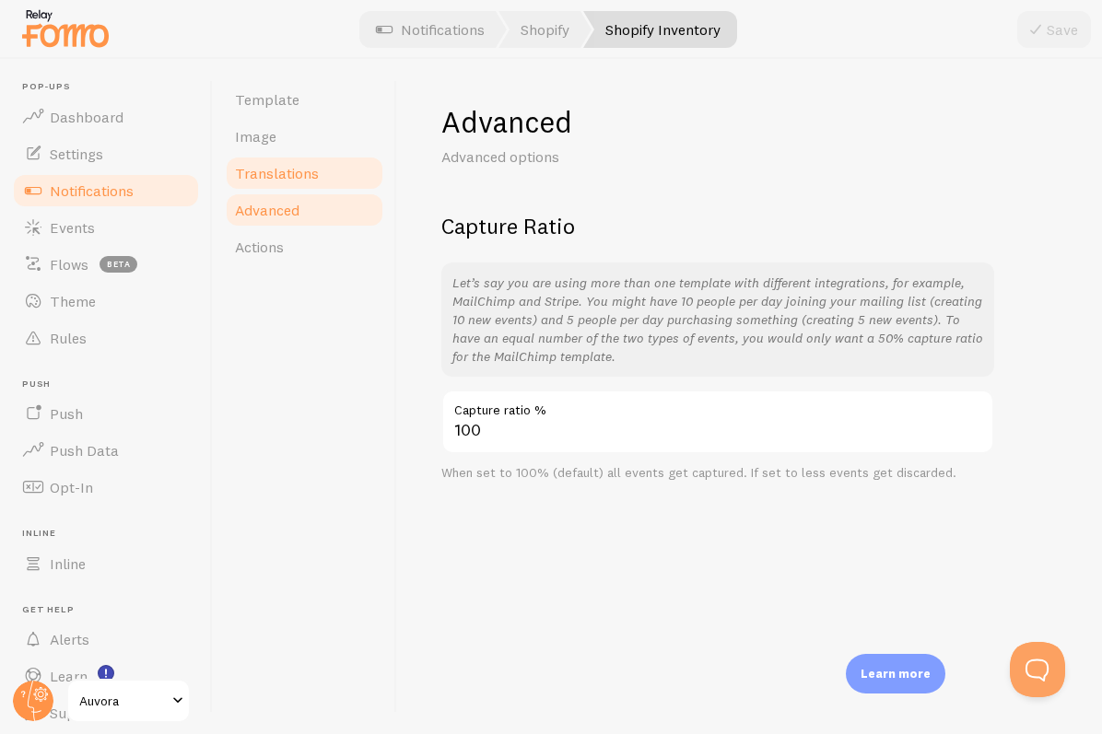
click at [265, 180] on span "Translations" at bounding box center [277, 173] width 84 height 18
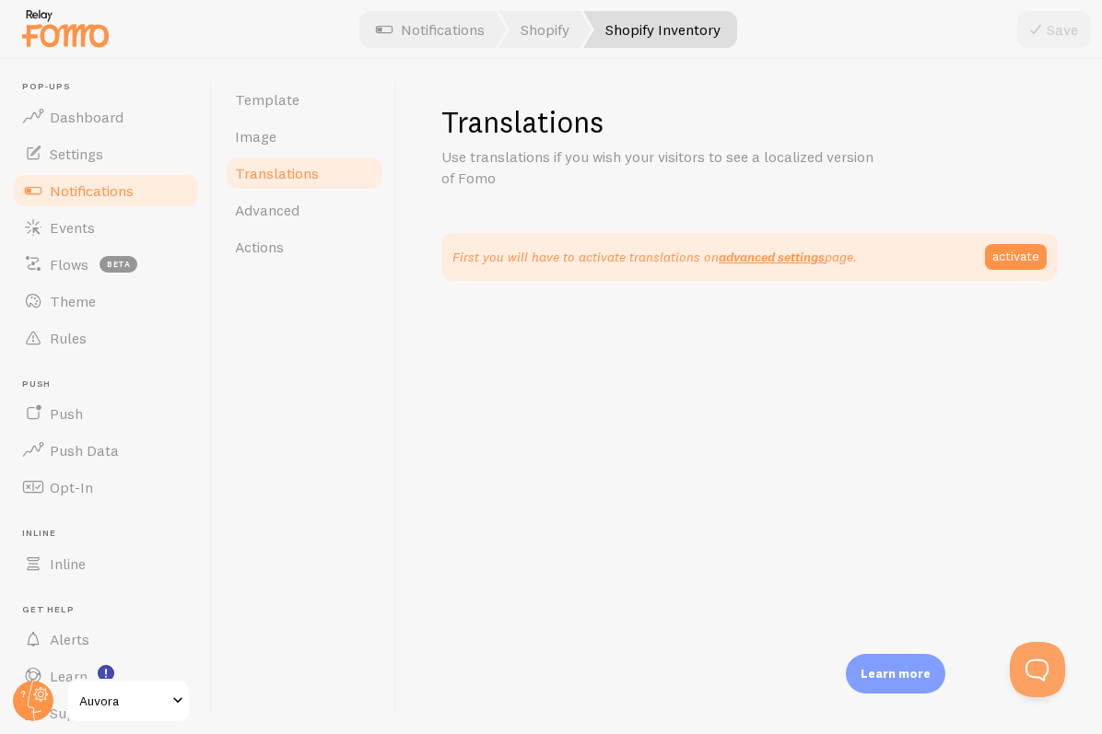
click at [134, 188] on link "Notifications" at bounding box center [106, 190] width 190 height 37
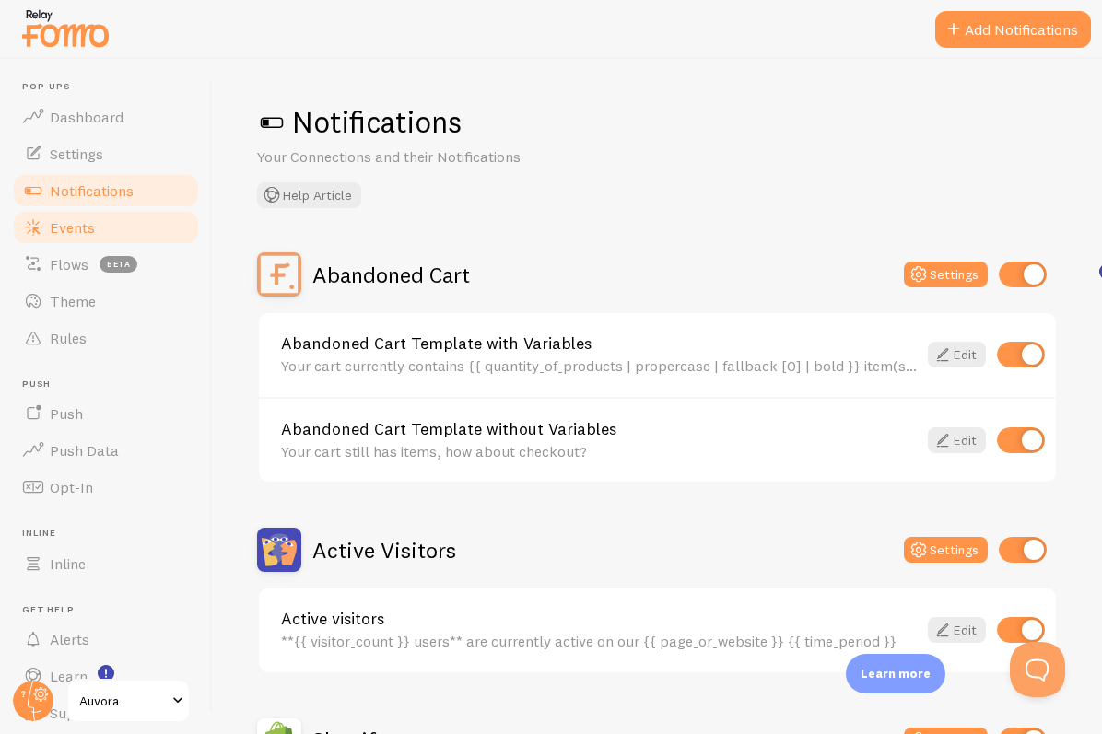
click at [132, 216] on link "Events" at bounding box center [106, 227] width 190 height 37
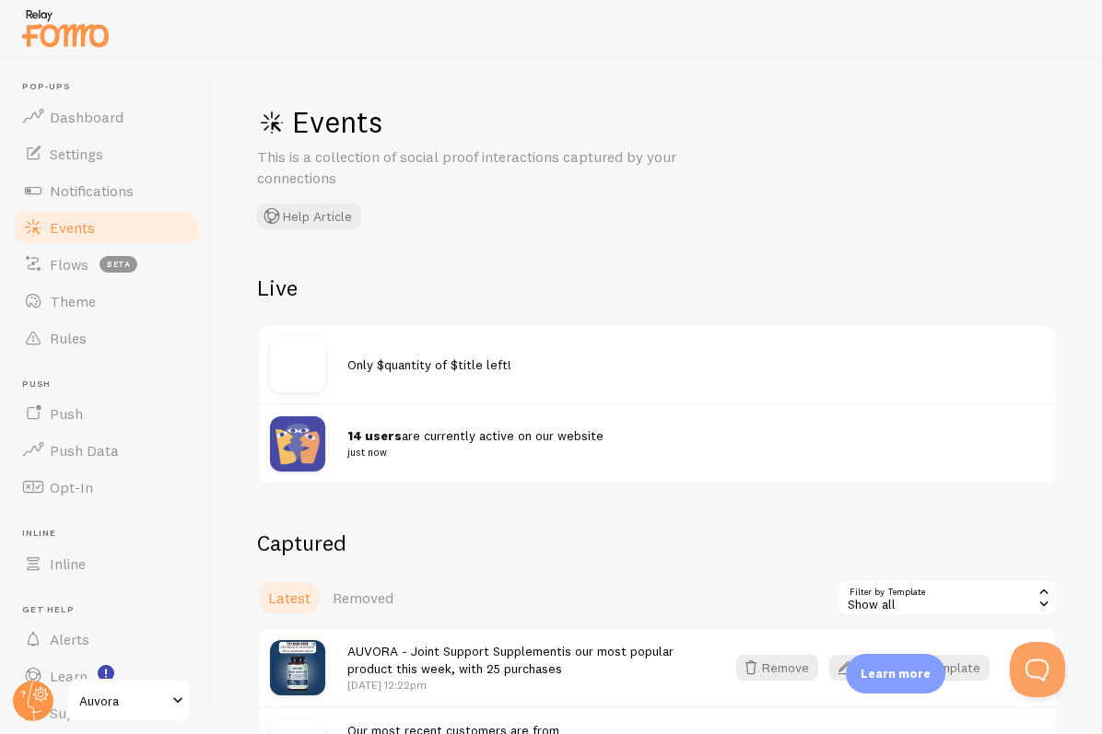
click at [320, 353] on img at bounding box center [297, 364] width 55 height 55
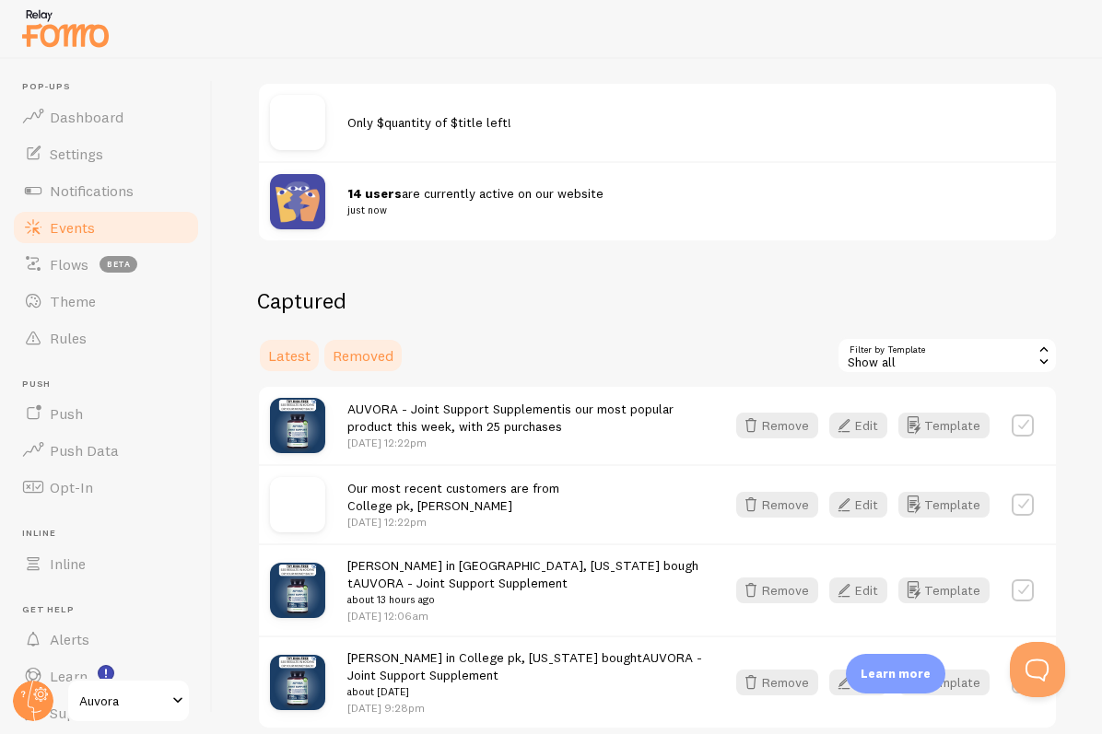
scroll to position [286, 0]
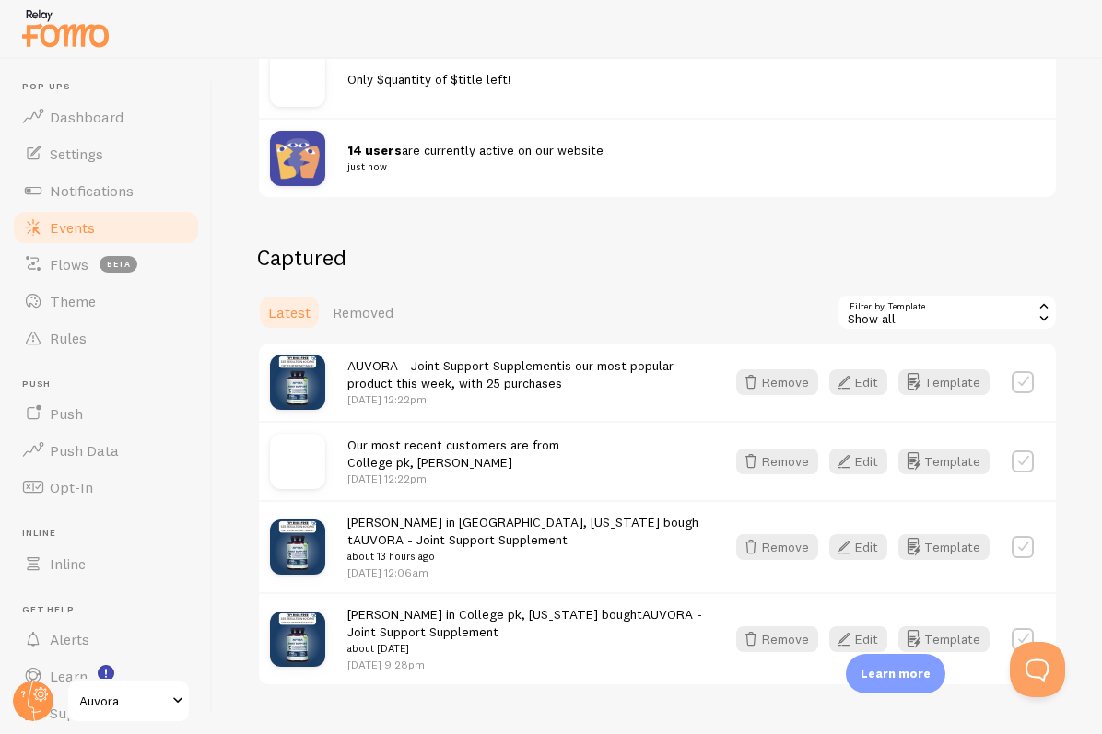
click at [838, 300] on div "Show all" at bounding box center [946, 312] width 221 height 37
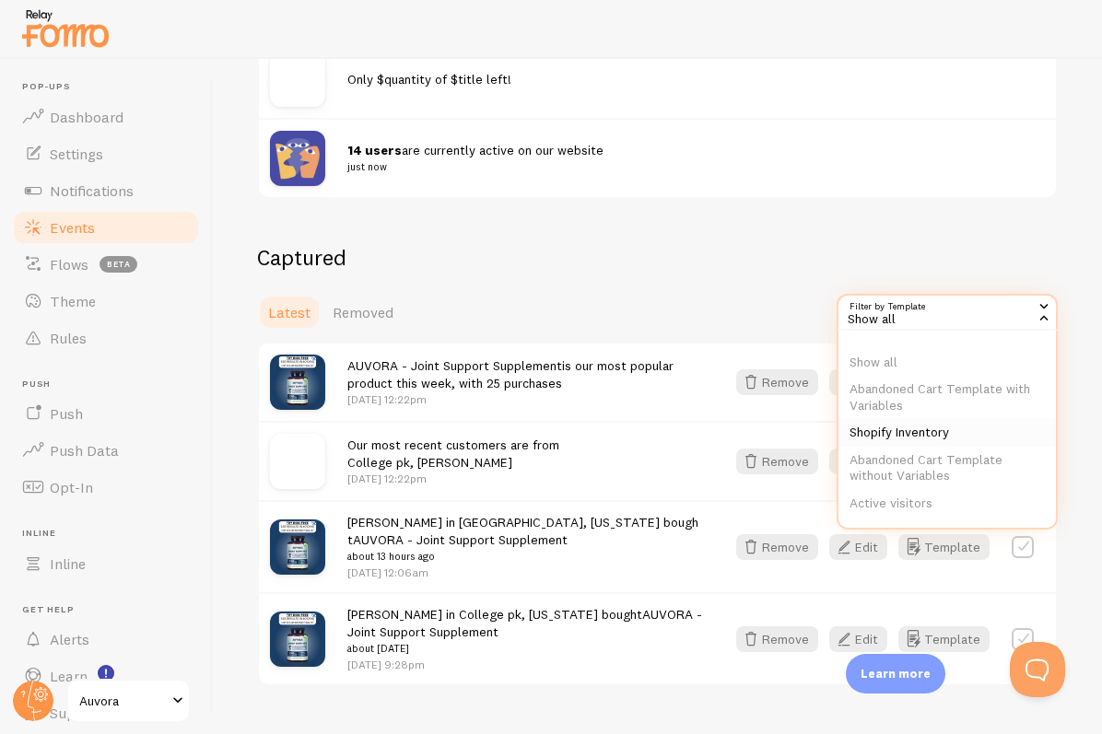
click at [851, 435] on li "Shopify Inventory" at bounding box center [946, 433] width 217 height 28
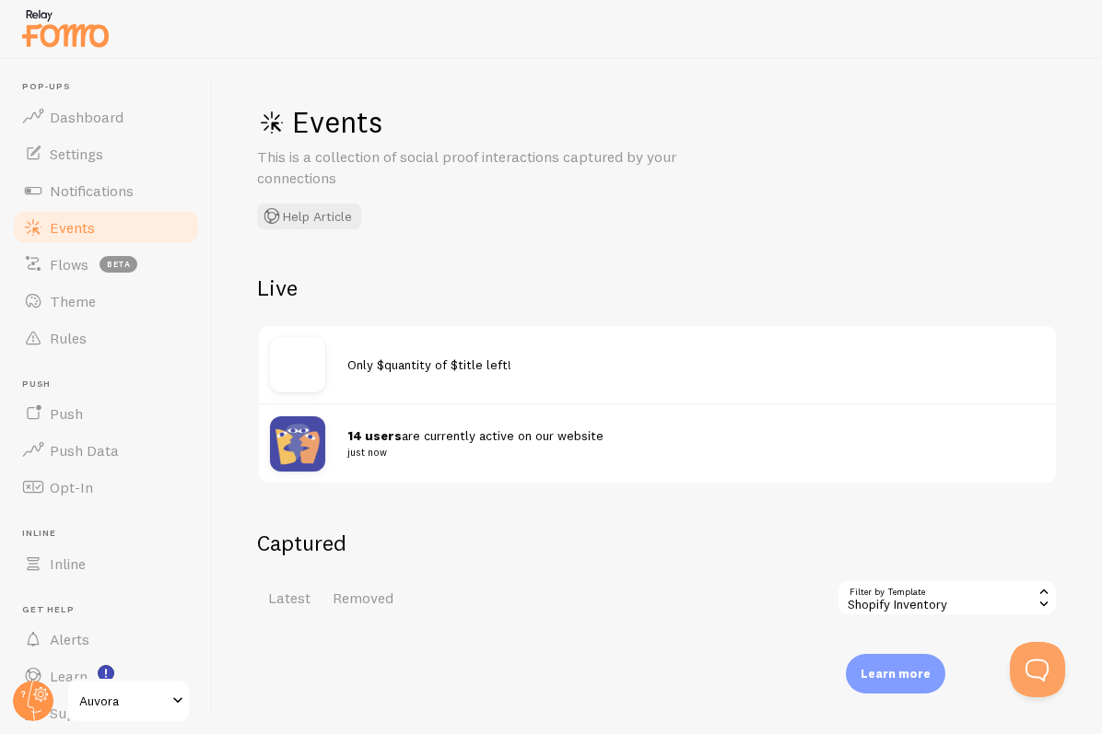
click at [503, 382] on div "Only $quantity of $title left!" at bounding box center [657, 364] width 797 height 77
click at [487, 368] on span "Only $quantity of $title left!" at bounding box center [429, 364] width 164 height 17
click at [916, 613] on div "Shopify Inventory" at bounding box center [946, 597] width 221 height 37
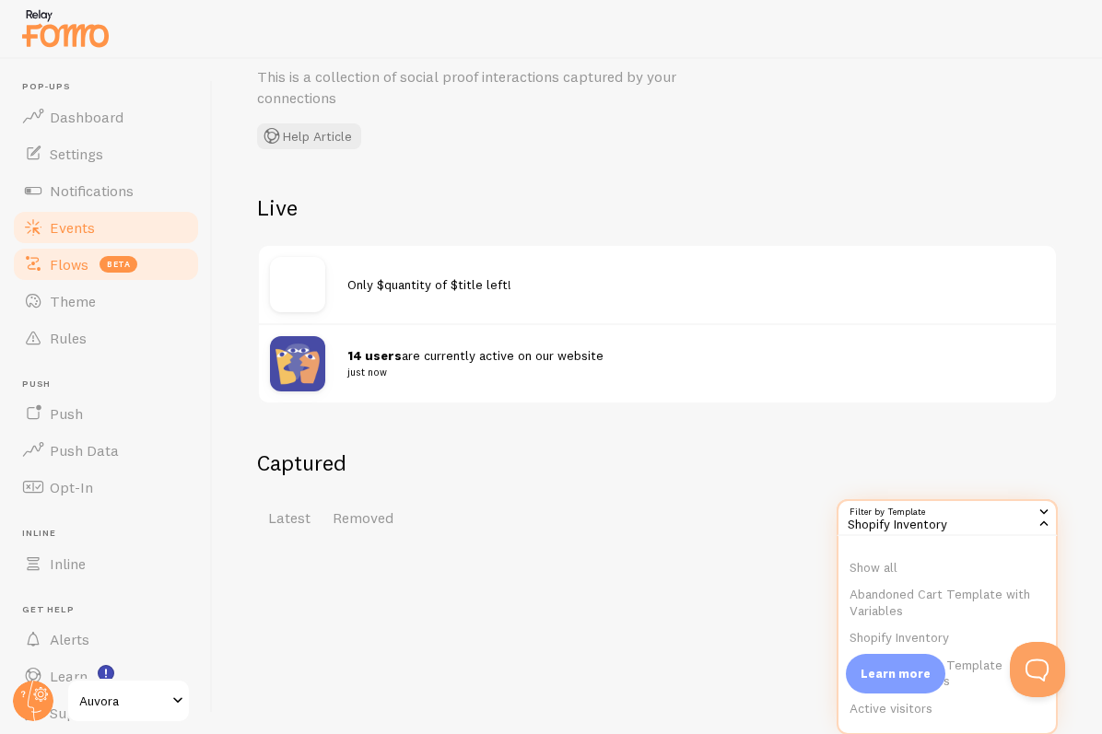
click at [103, 270] on span "beta" at bounding box center [118, 264] width 38 height 17
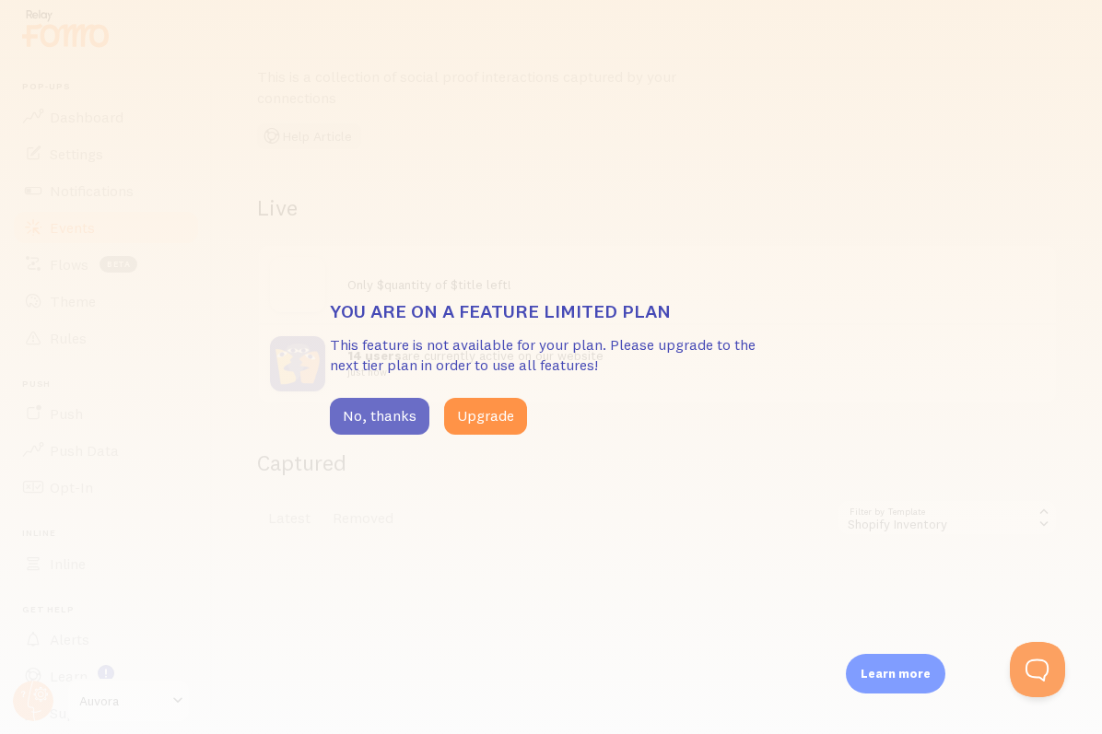
click at [398, 426] on button "No, thanks" at bounding box center [379, 416] width 99 height 37
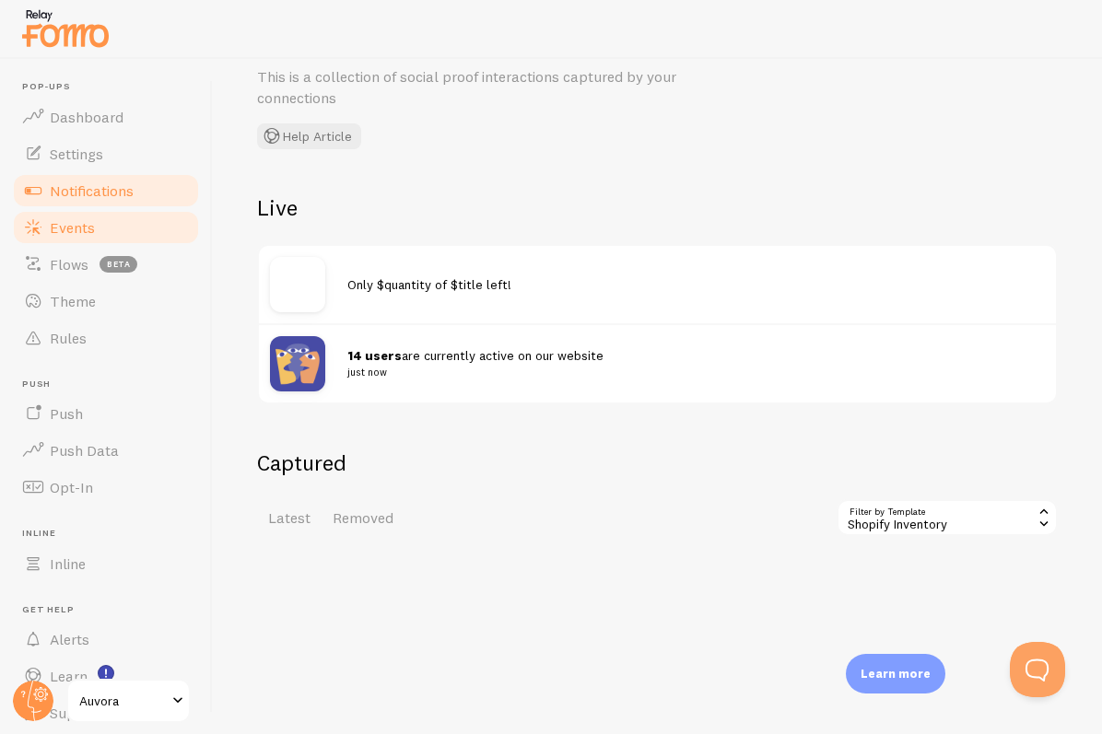
click at [153, 199] on link "Notifications" at bounding box center [106, 190] width 190 height 37
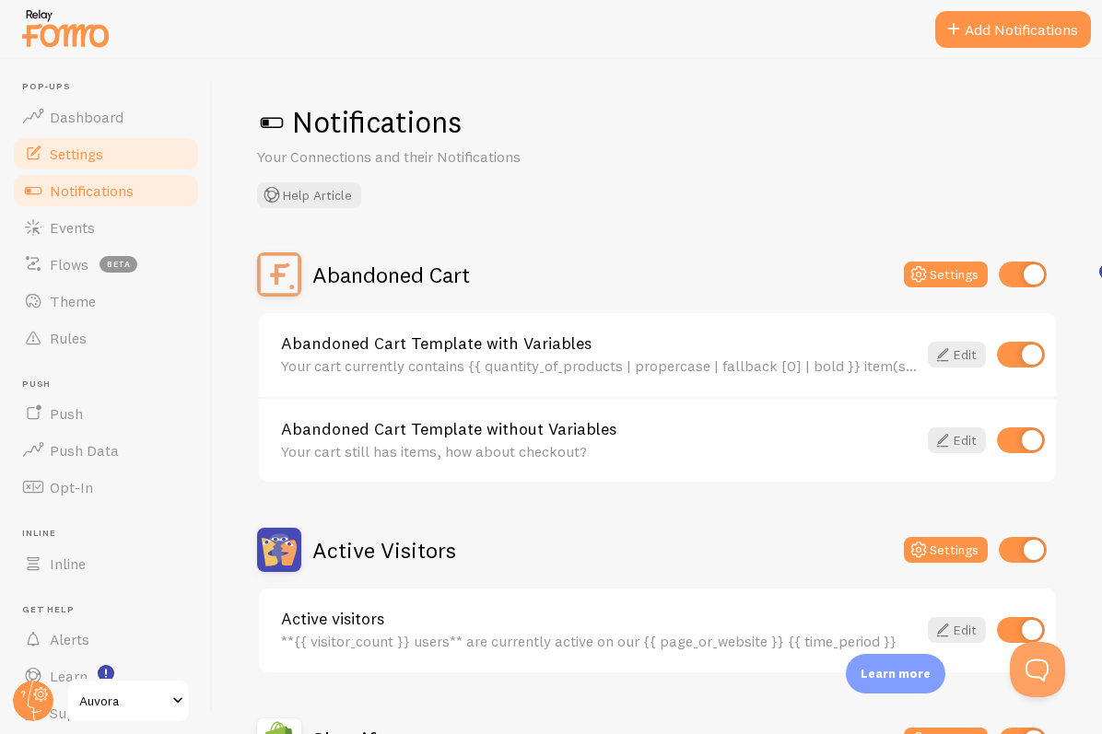
click at [123, 136] on link "Settings" at bounding box center [106, 153] width 190 height 37
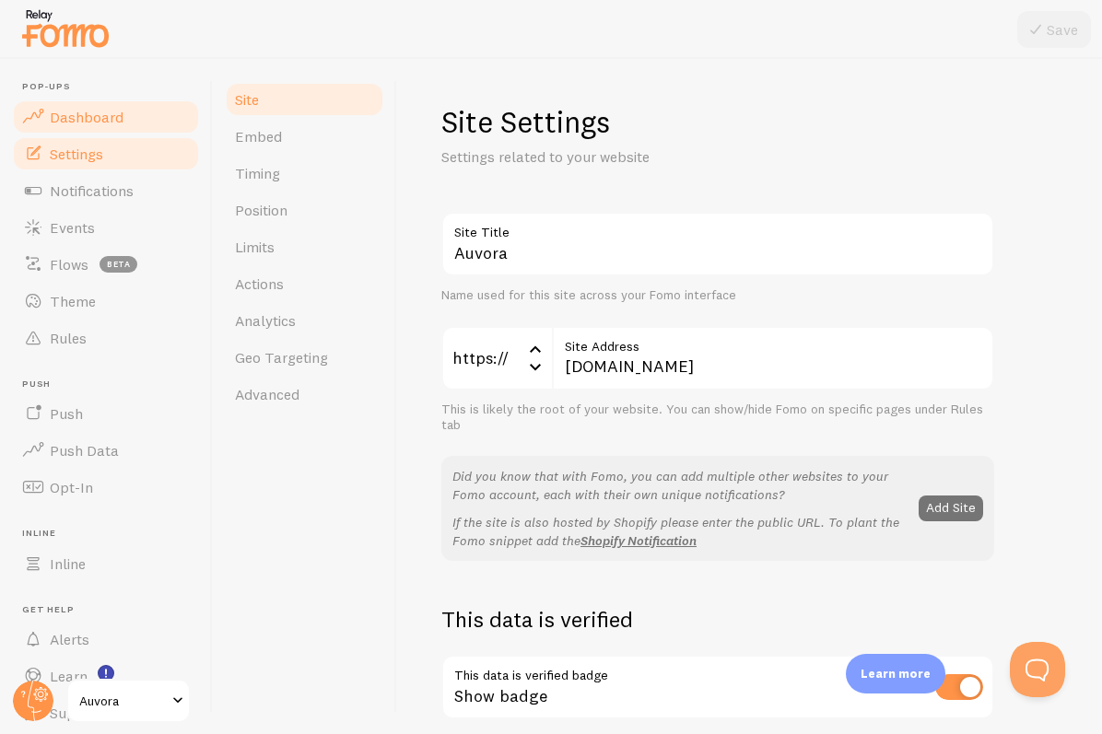
click at [121, 126] on link "Dashboard" at bounding box center [106, 117] width 190 height 37
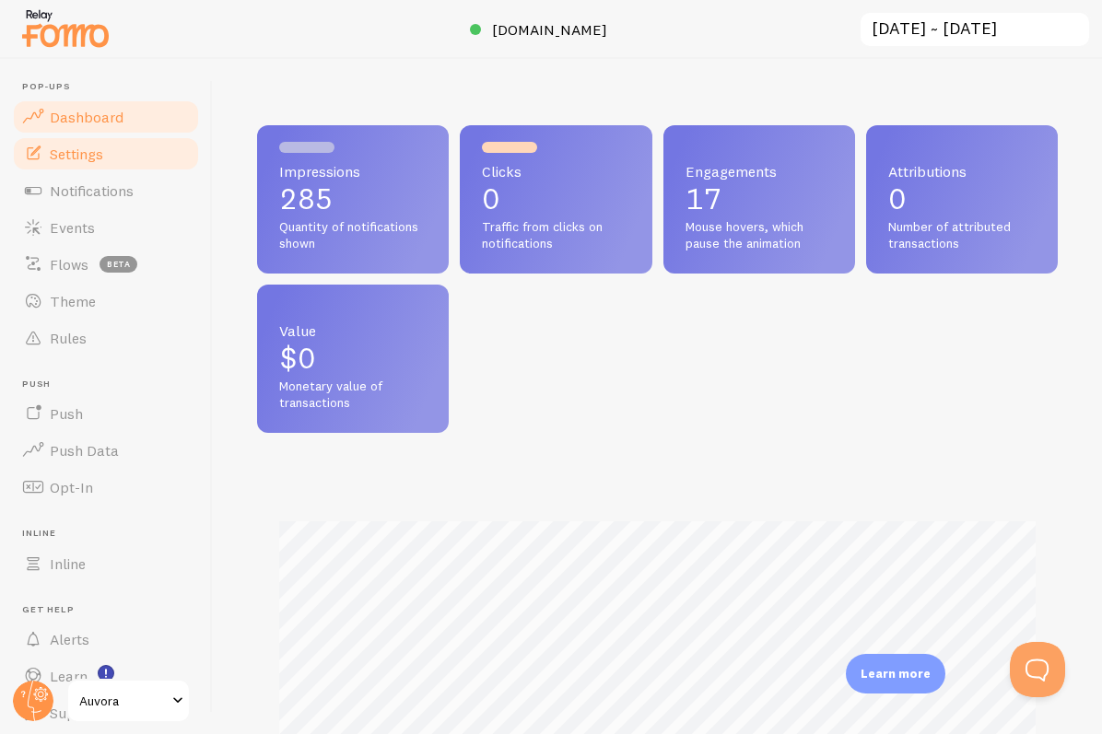
scroll to position [484, 800]
click at [117, 149] on link "Settings" at bounding box center [106, 153] width 190 height 37
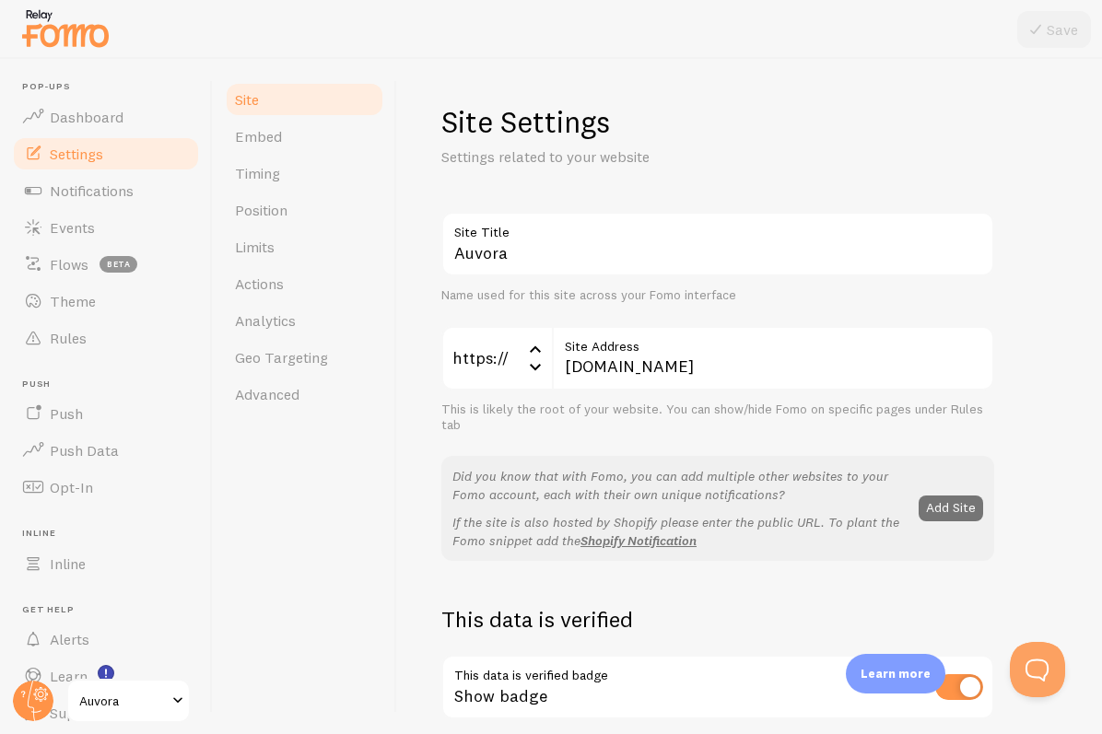
click at [84, 16] on img at bounding box center [65, 28] width 92 height 47
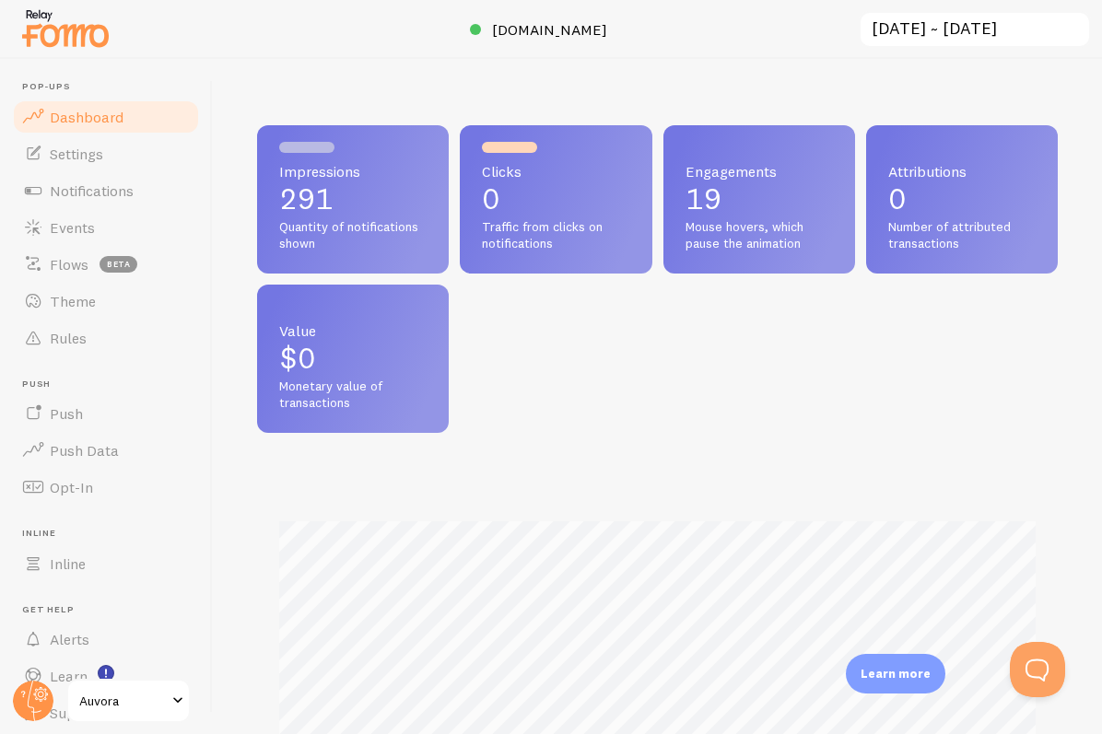
scroll to position [484, 800]
click at [123, 204] on link "Notifications" at bounding box center [106, 190] width 190 height 37
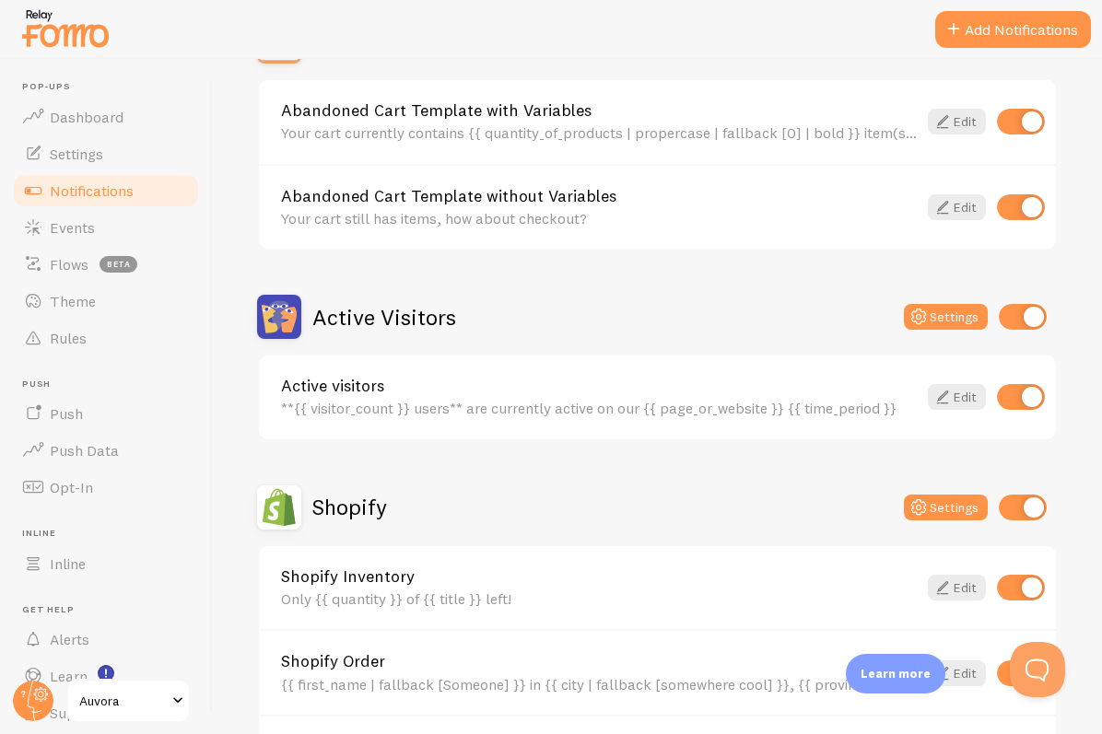
scroll to position [315, 0]
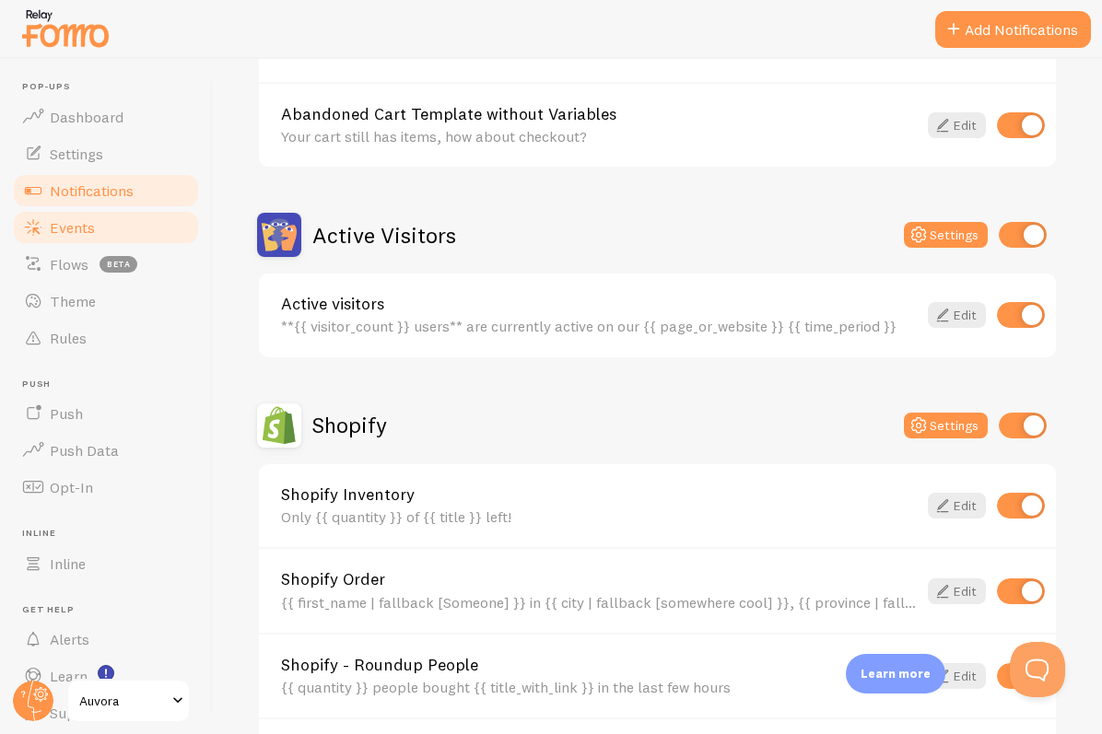
click at [143, 217] on link "Events" at bounding box center [106, 227] width 190 height 37
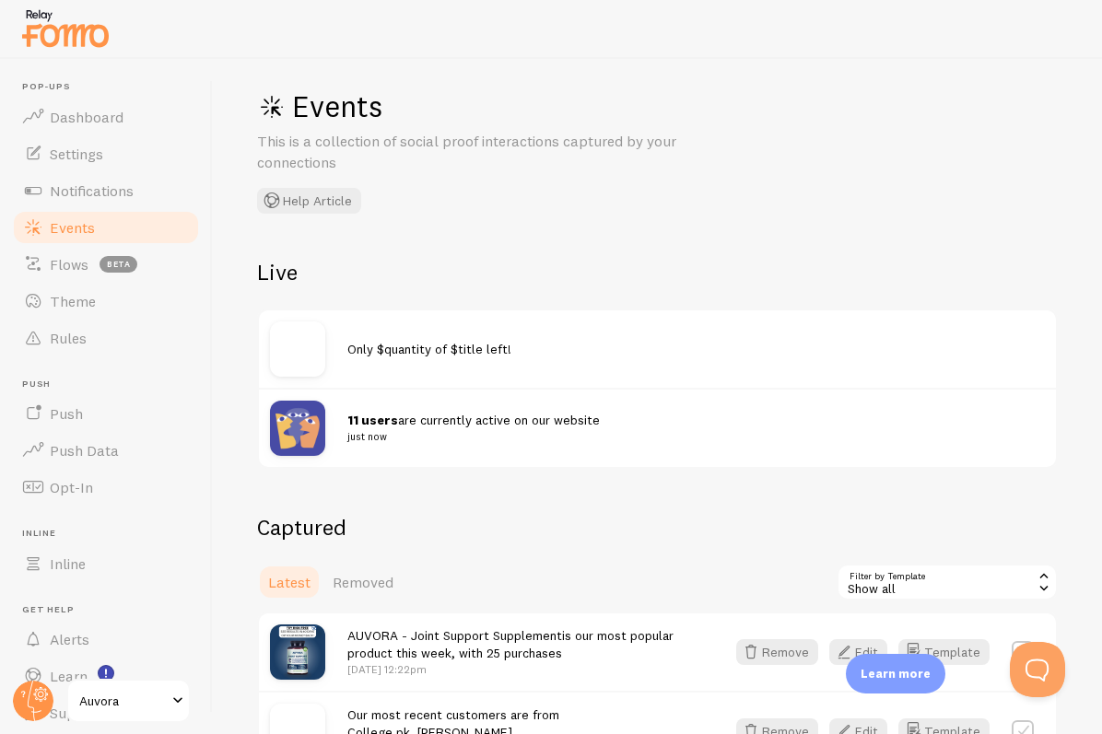
scroll to position [33, 0]
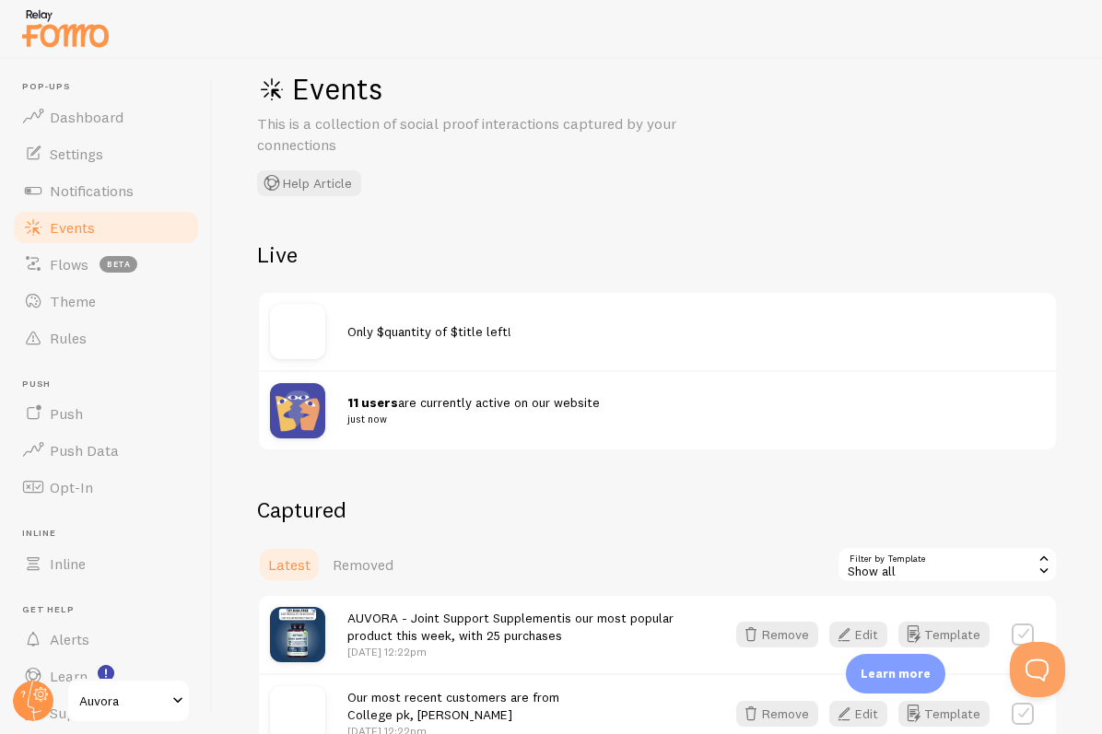
click at [451, 312] on div "Only $quantity of $title left!" at bounding box center [657, 331] width 797 height 77
click at [406, 323] on span "Only $quantity of $title left!" at bounding box center [429, 331] width 164 height 17
click at [374, 331] on span "Only $quantity of $title left!" at bounding box center [429, 331] width 164 height 17
click at [136, 194] on link "Notifications" at bounding box center [106, 190] width 190 height 37
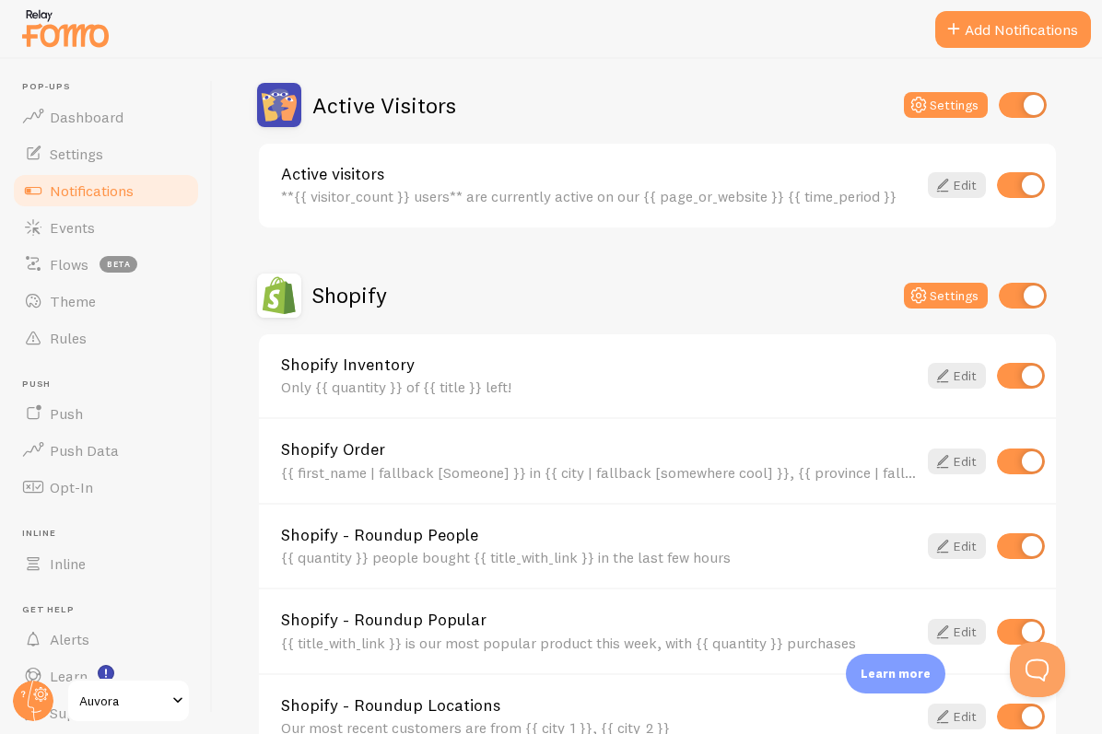
scroll to position [452, 0]
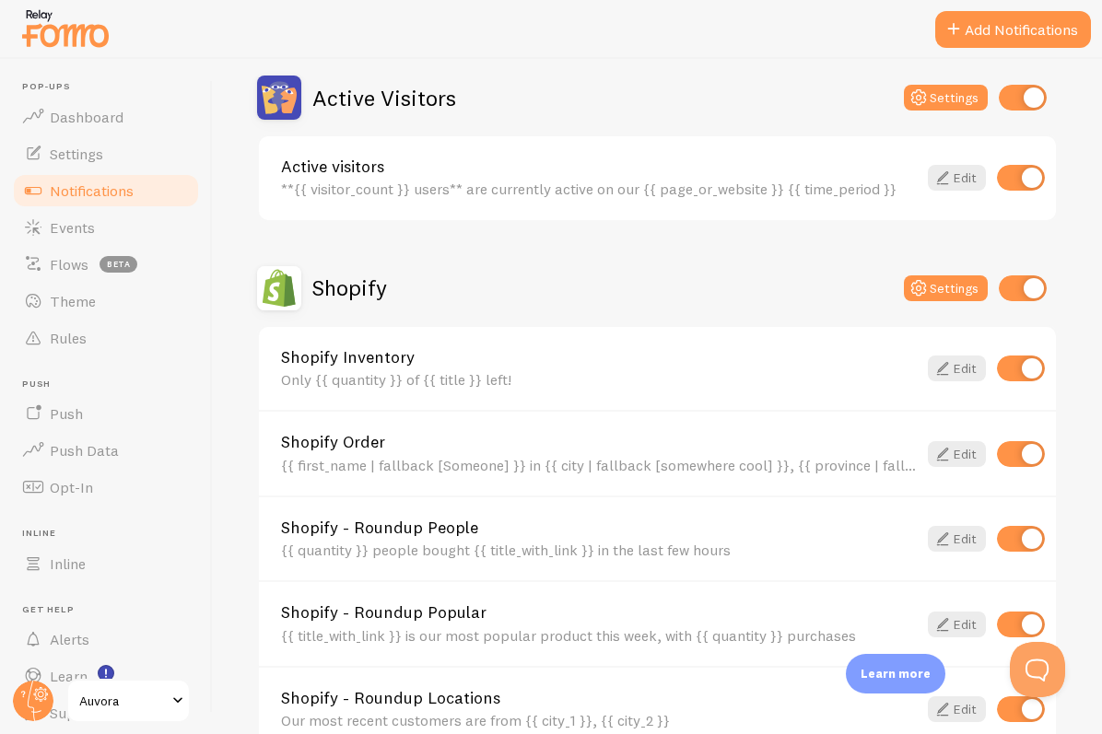
click at [536, 357] on link "Shopify Inventory" at bounding box center [599, 357] width 636 height 17
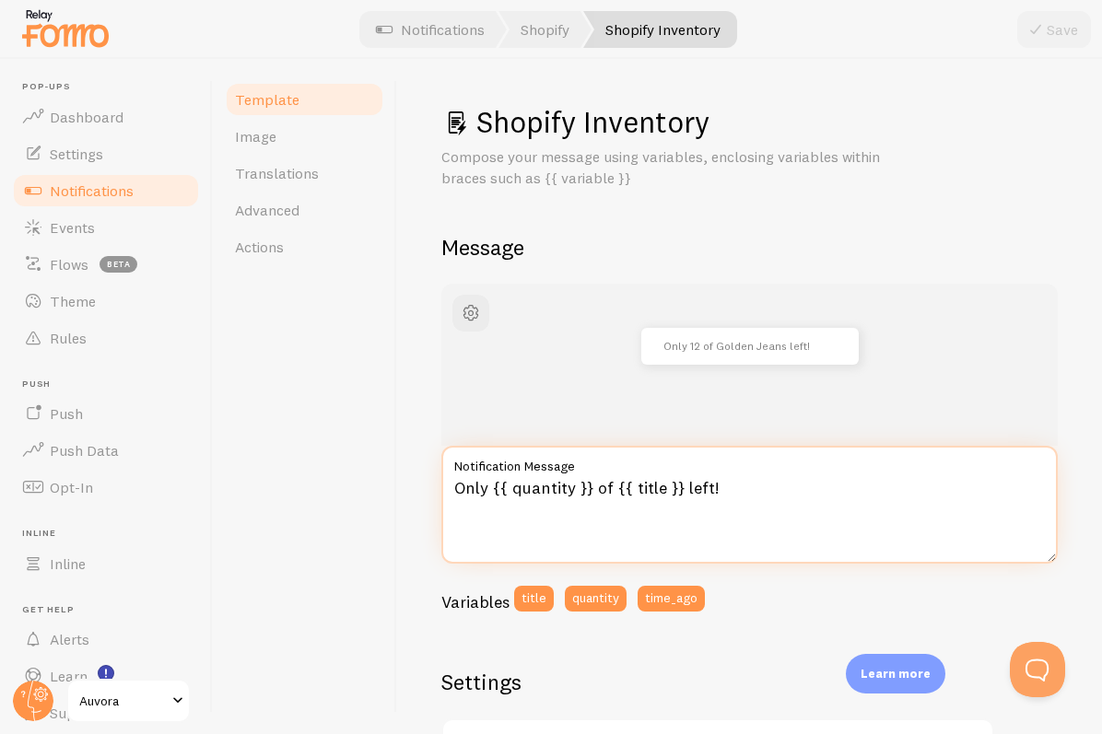
click at [523, 494] on textarea "Only {{ quantity }} of {{ title }} left!" at bounding box center [749, 505] width 616 height 118
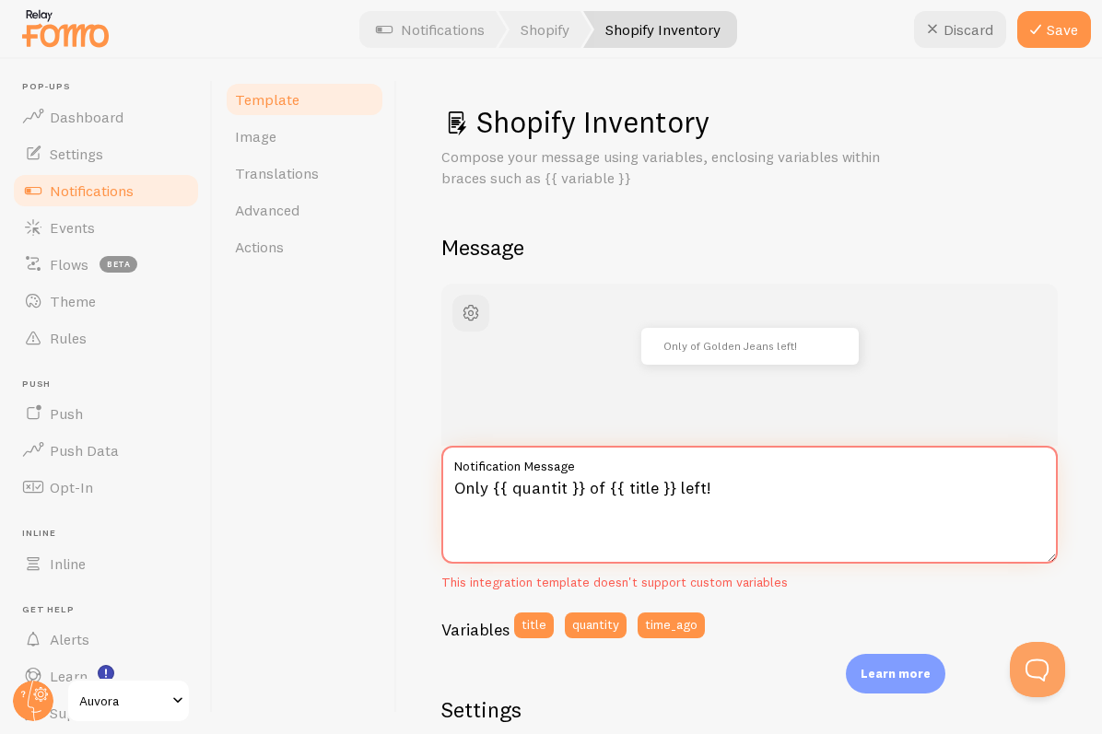
type textarea "Only {{ quantity }} of {{ title }} left!"
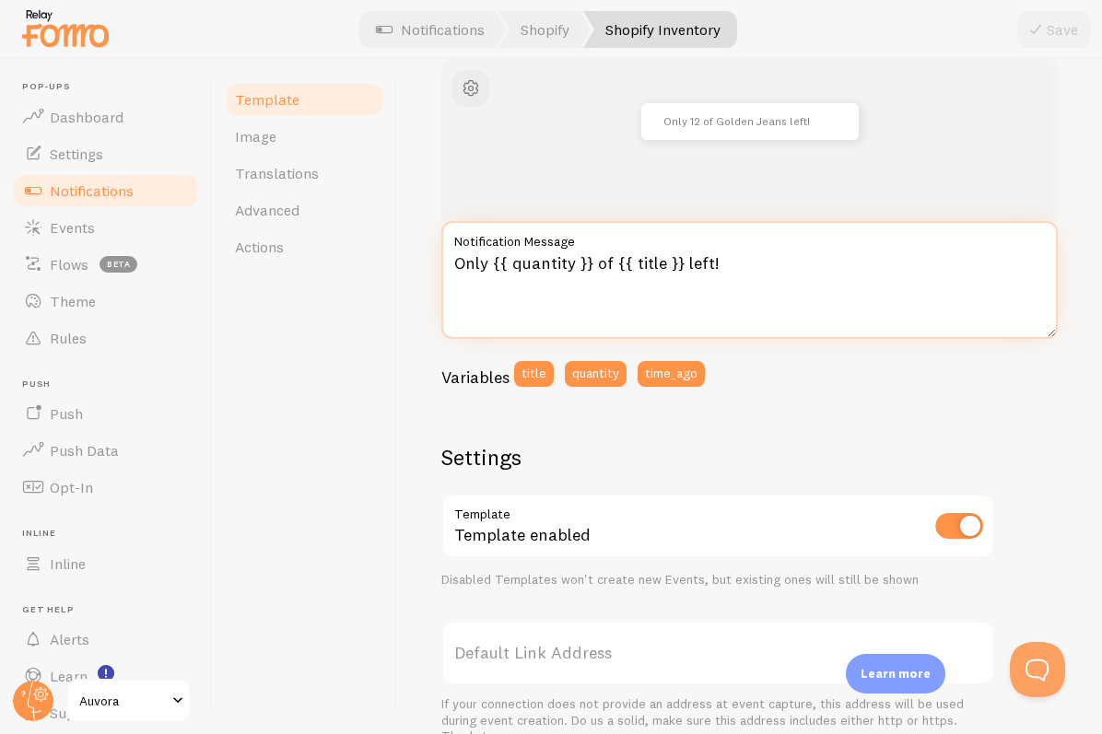
scroll to position [270, 0]
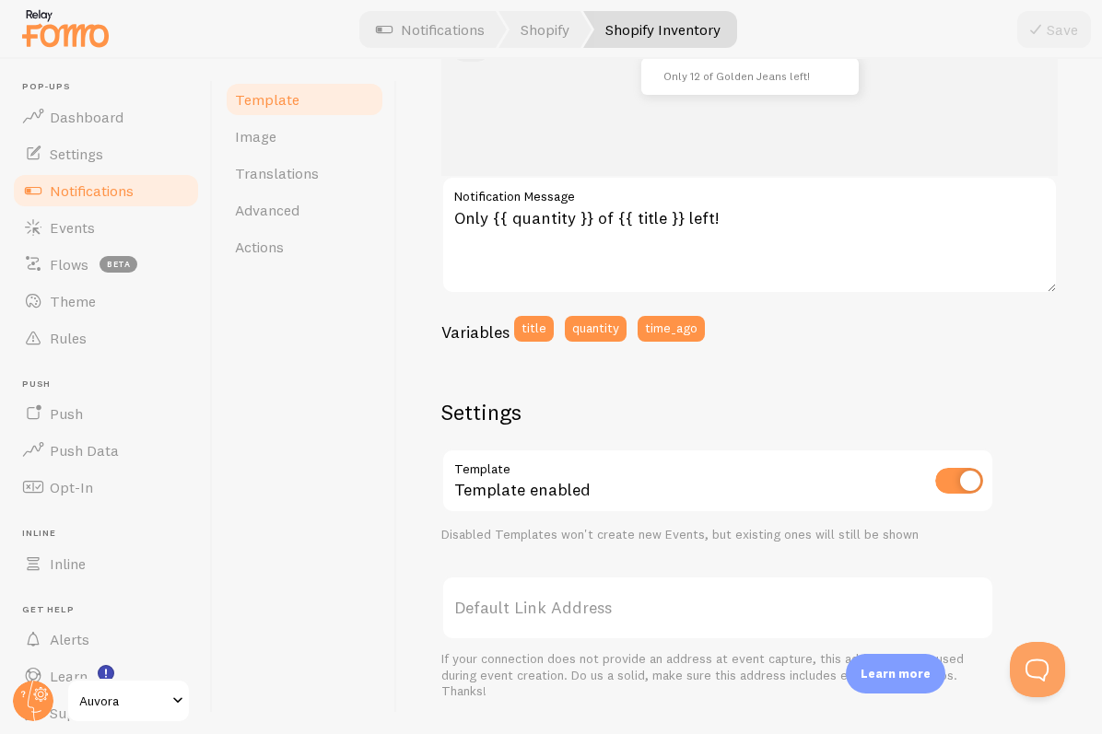
click at [937, 481] on input "checkbox" at bounding box center [959, 481] width 48 height 26
click at [943, 473] on input "checkbox" at bounding box center [959, 481] width 48 height 26
checkbox input "true"
click at [142, 179] on link "Notifications" at bounding box center [106, 190] width 190 height 37
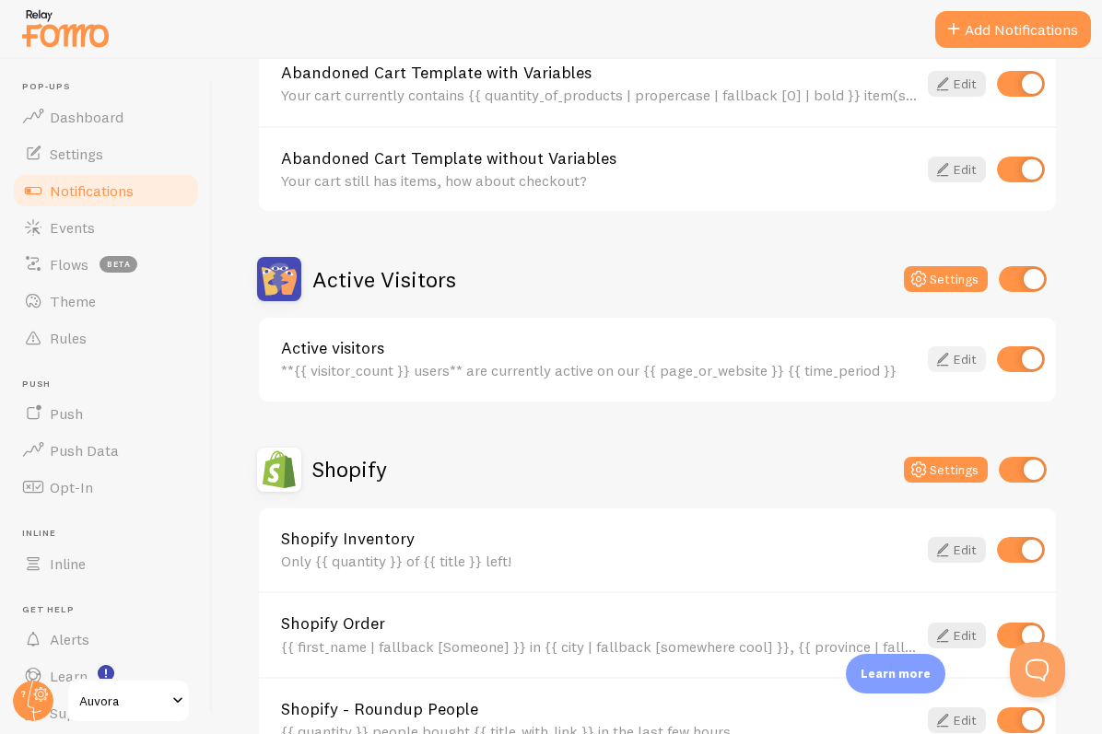
scroll to position [307, 0]
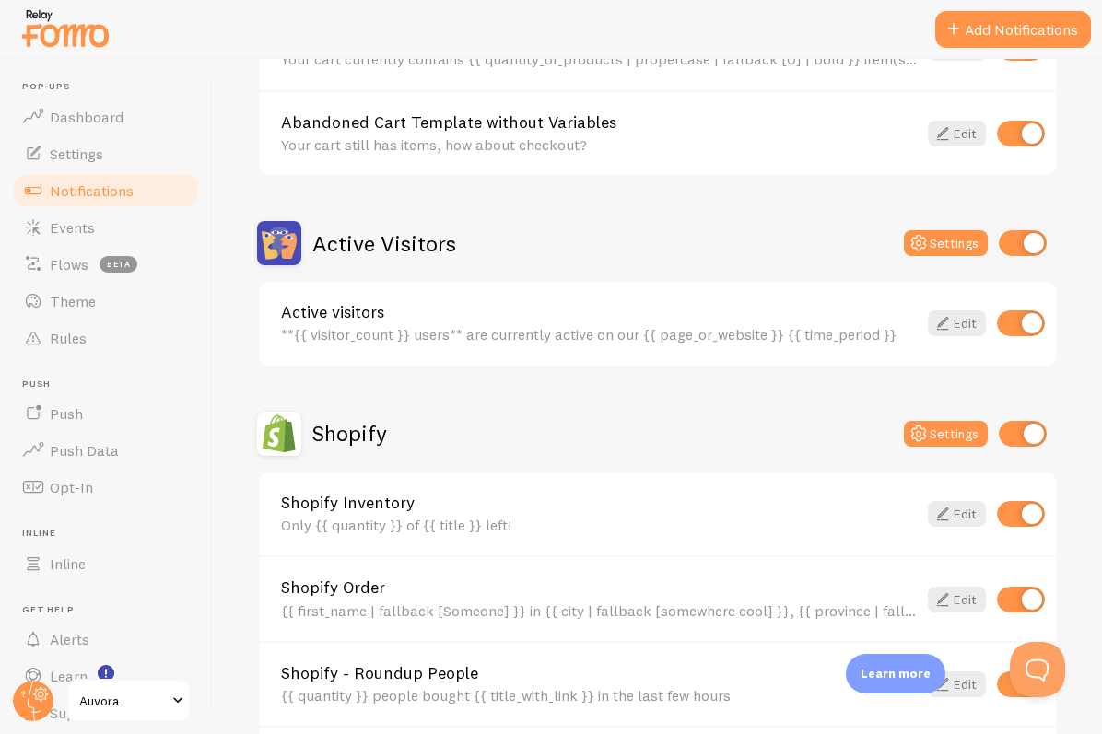
click at [1021, 505] on input "checkbox" at bounding box center [1021, 514] width 48 height 26
checkbox input "false"
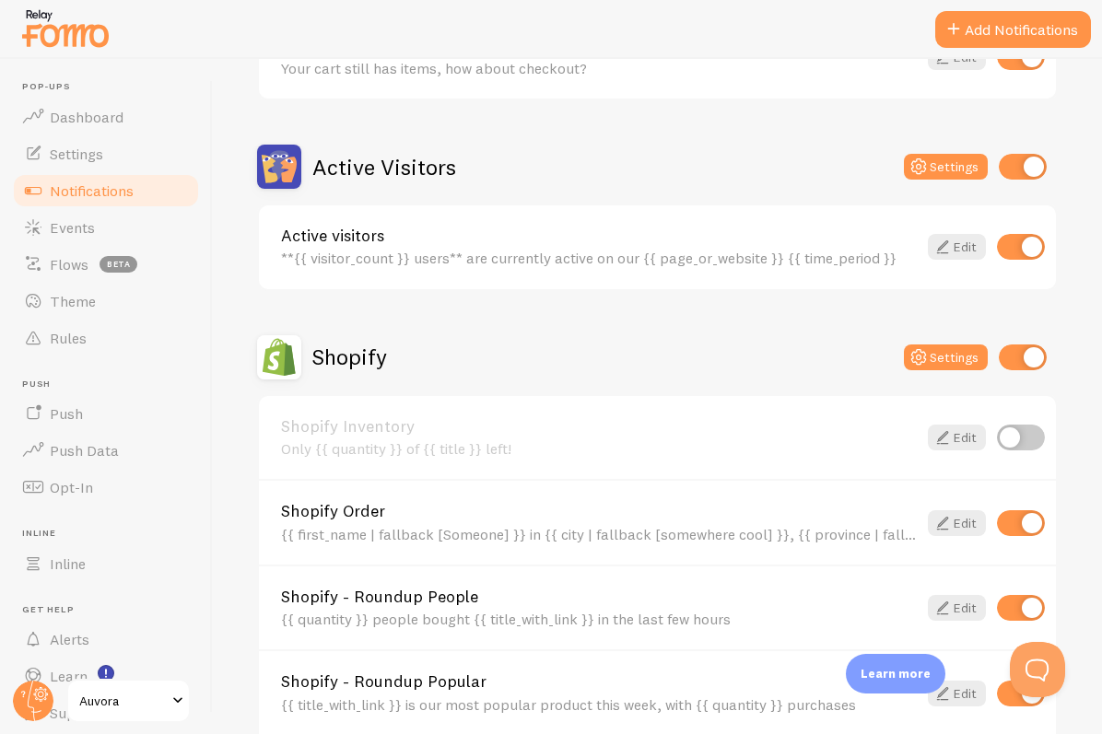
scroll to position [0, 0]
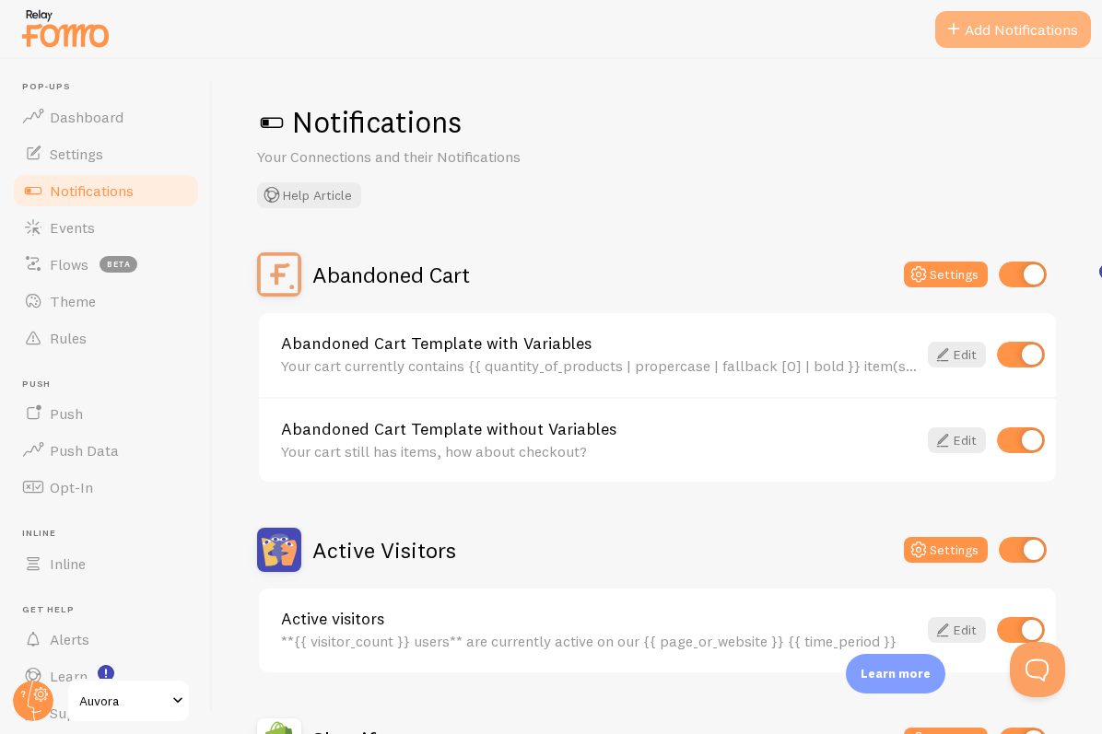
click at [1021, 35] on button "Add Notifications" at bounding box center [1013, 29] width 156 height 37
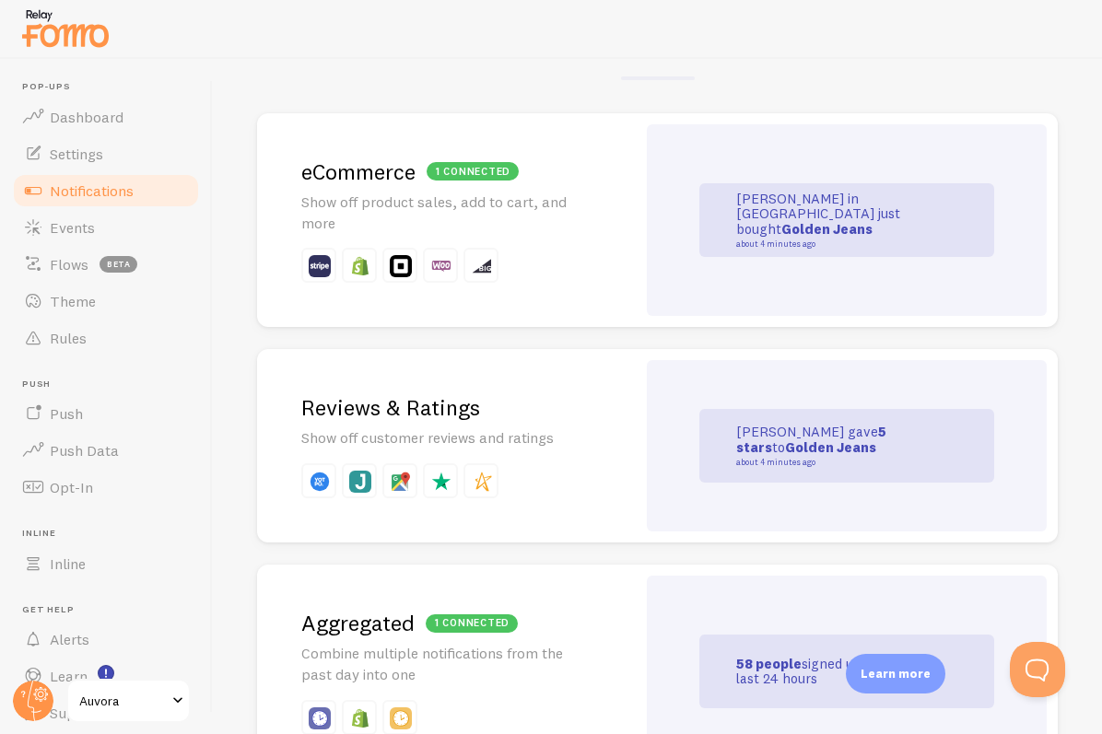
scroll to position [439, 0]
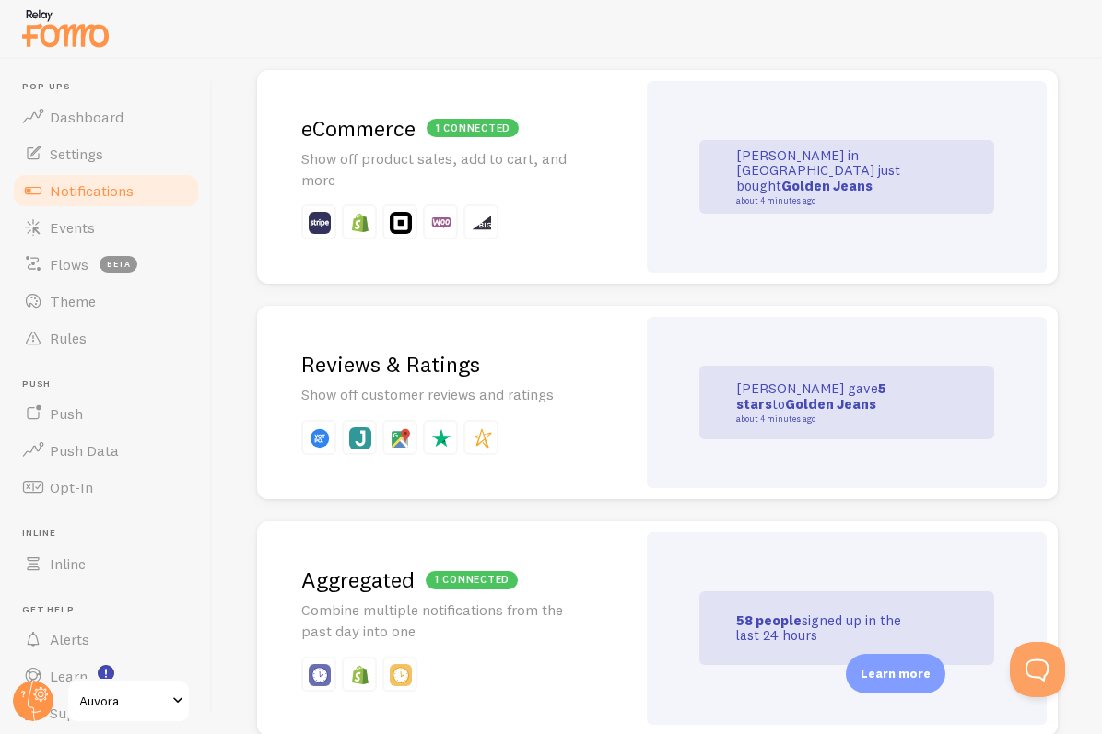
click at [557, 381] on div "Reviews & Ratings Show off customer reviews and ratings" at bounding box center [446, 402] width 379 height 193
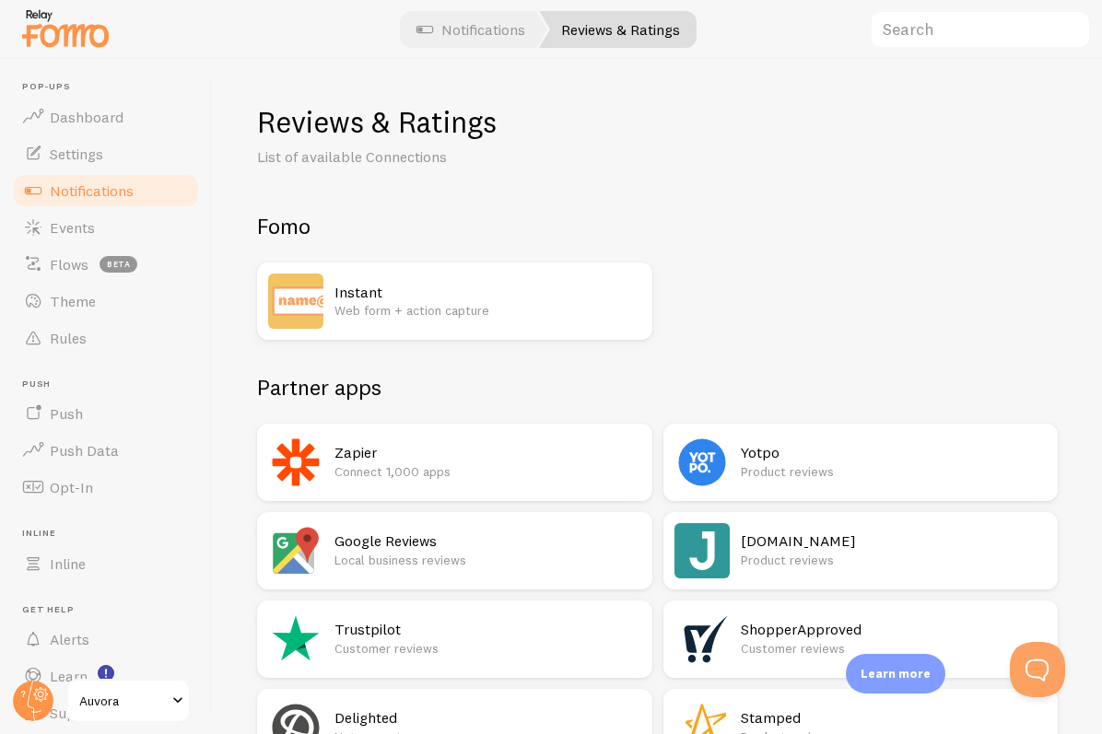
click at [551, 312] on p "Web form + action capture" at bounding box center [487, 310] width 307 height 18
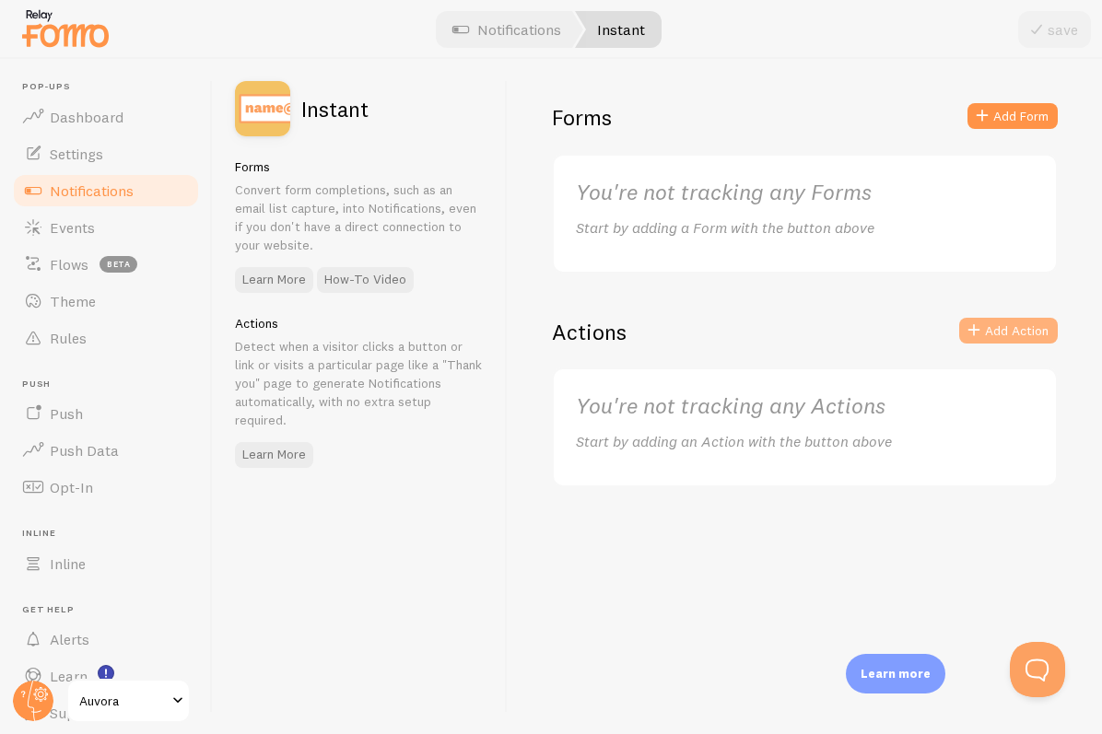
click at [986, 331] on button "Add Action" at bounding box center [1008, 331] width 99 height 26
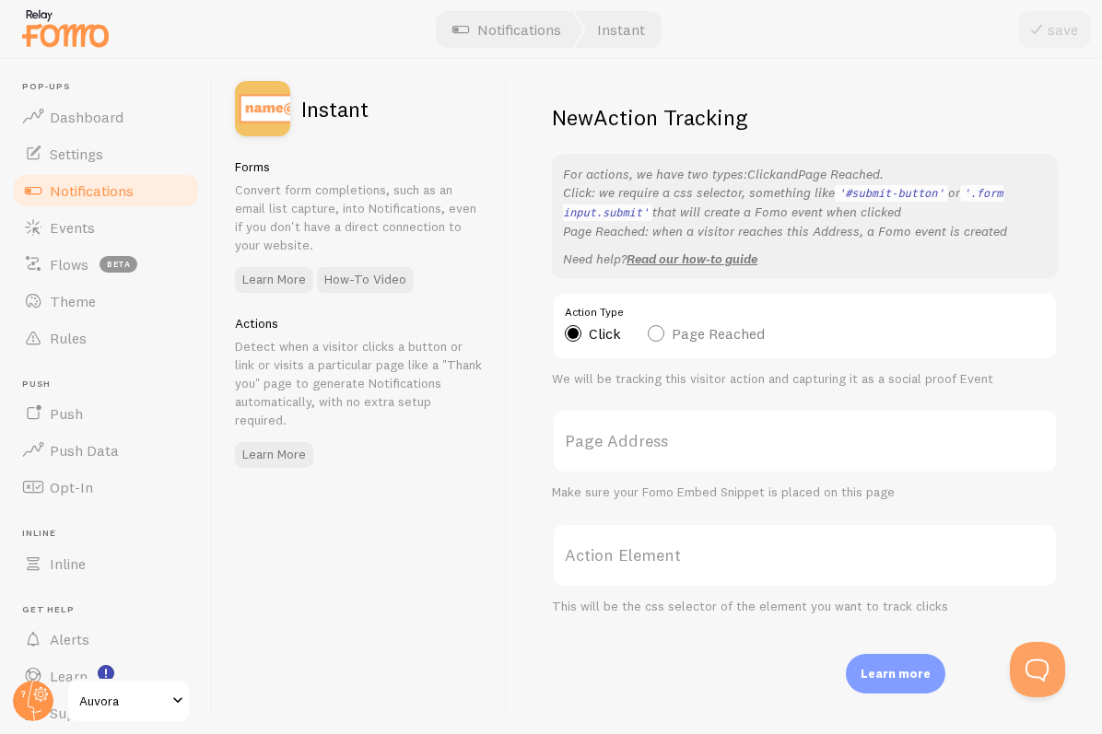
click at [736, 335] on label "Page Reached" at bounding box center [706, 333] width 117 height 17
click at [663, 295] on input "Page Reached" at bounding box center [656, 287] width 16 height 16
radio input "true"
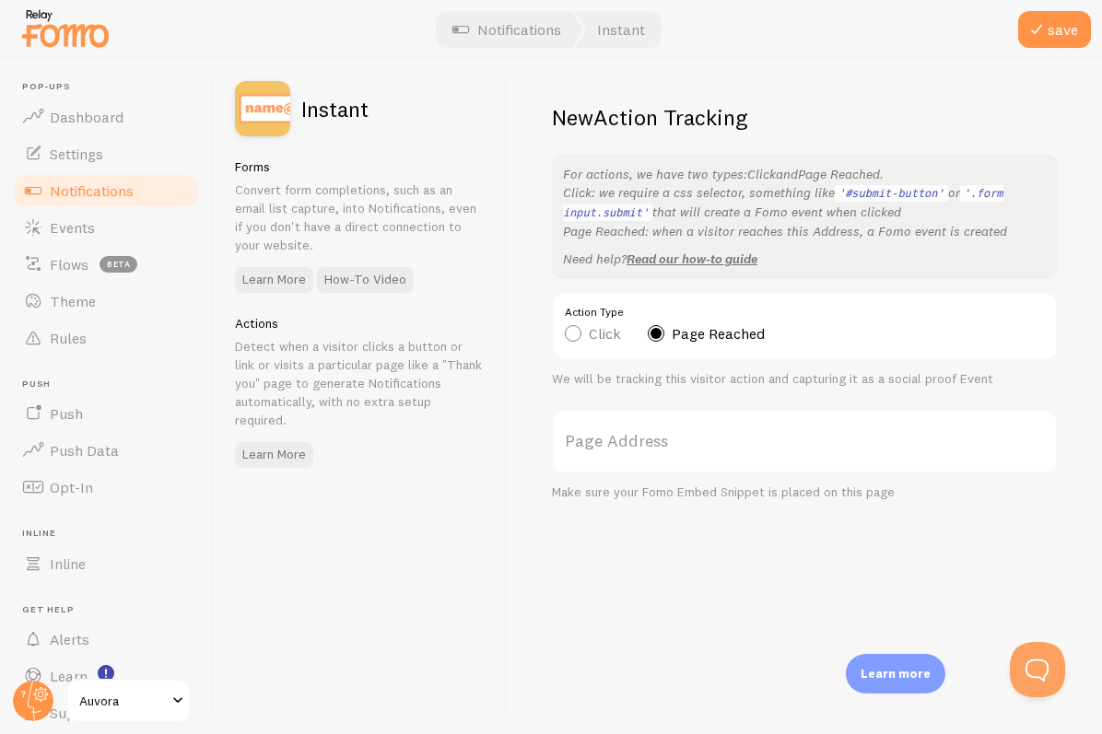
click at [622, 342] on div "Action Type Click Page Reached" at bounding box center [805, 326] width 506 height 68
click at [596, 334] on label "Click" at bounding box center [593, 333] width 56 height 17
click at [580, 295] on input "Click" at bounding box center [573, 287] width 16 height 16
radio input "true"
radio input "false"
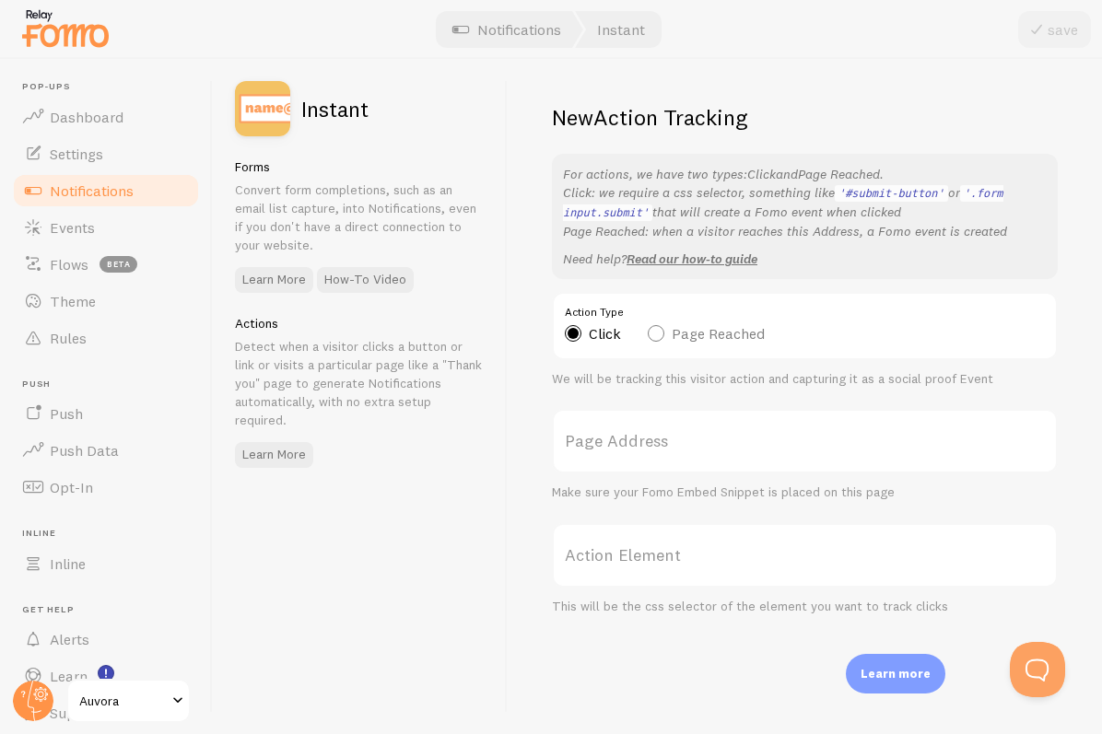
click at [135, 192] on link "Notifications" at bounding box center [106, 190] width 190 height 37
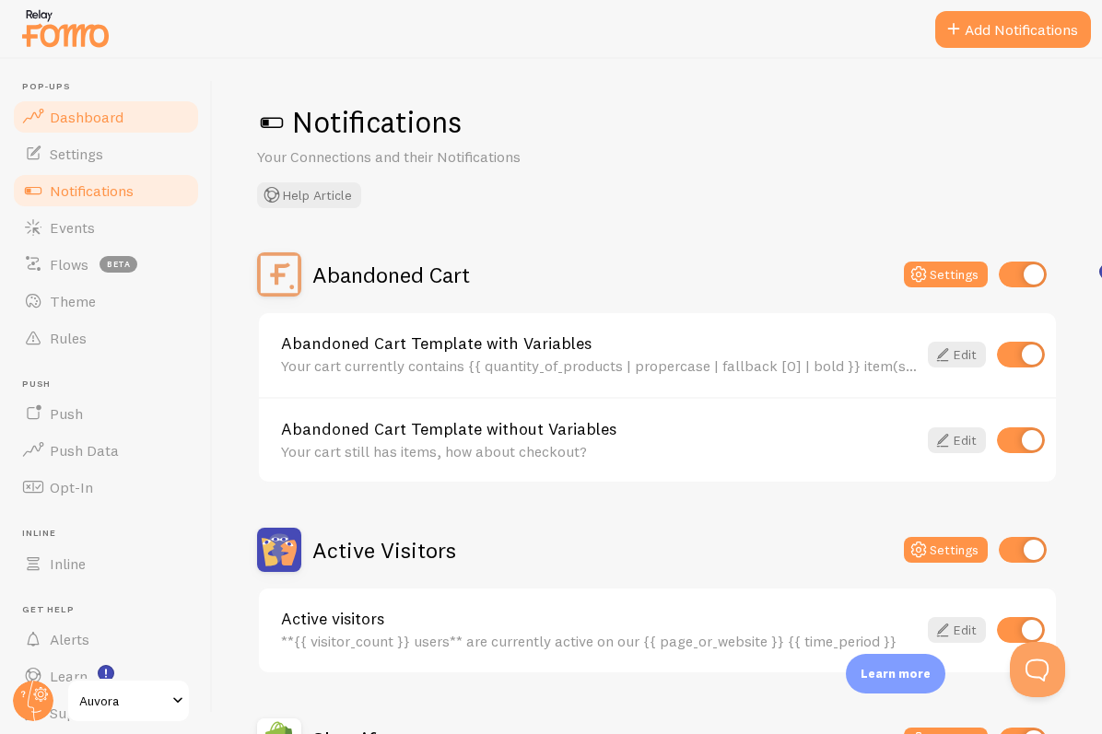
click at [124, 116] on link "Dashboard" at bounding box center [106, 117] width 190 height 37
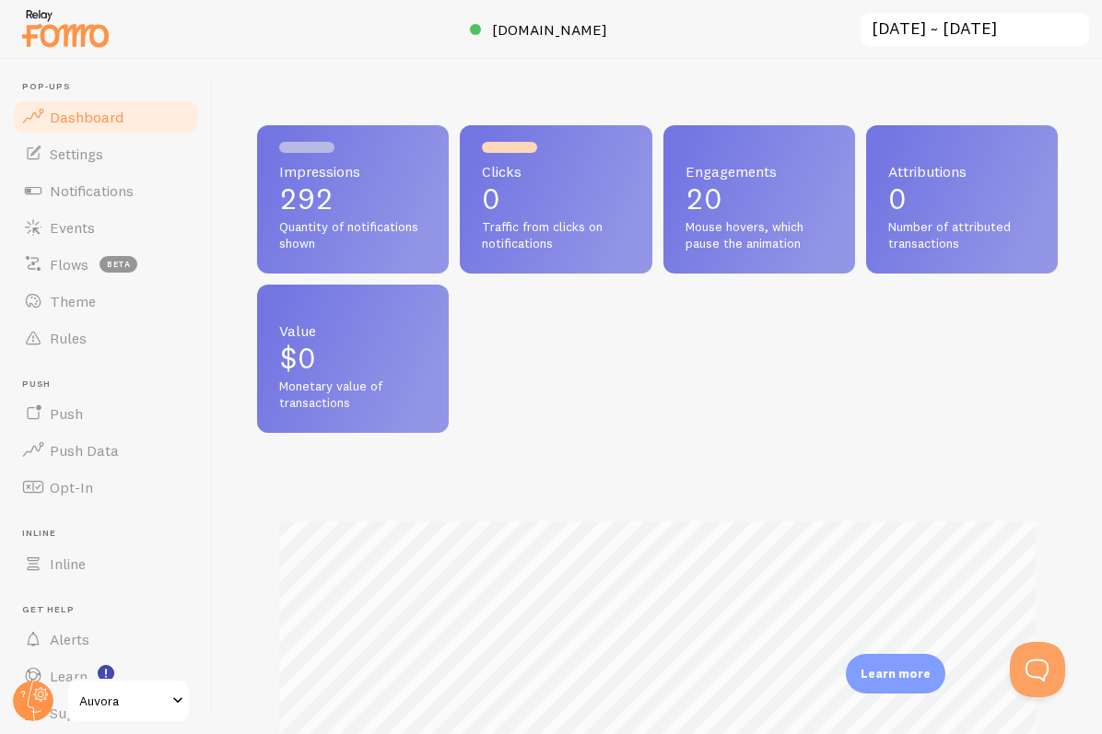
scroll to position [484, 800]
click at [92, 41] on img at bounding box center [65, 28] width 92 height 47
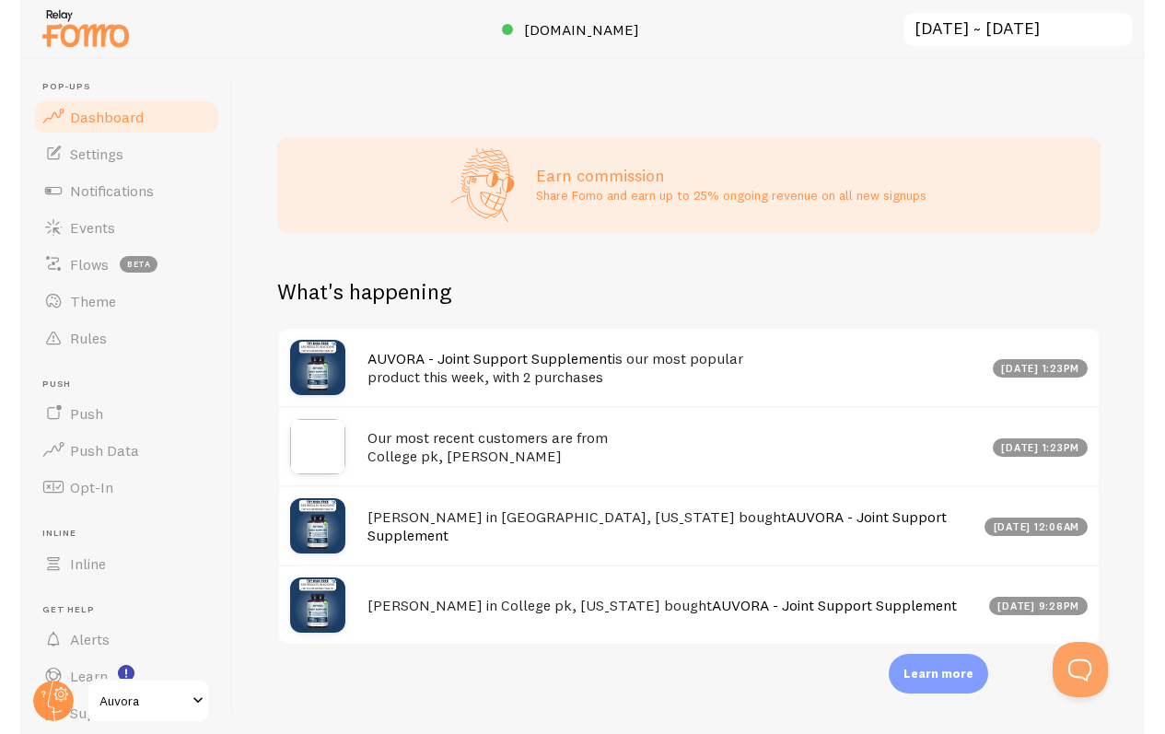
scroll to position [484, 864]
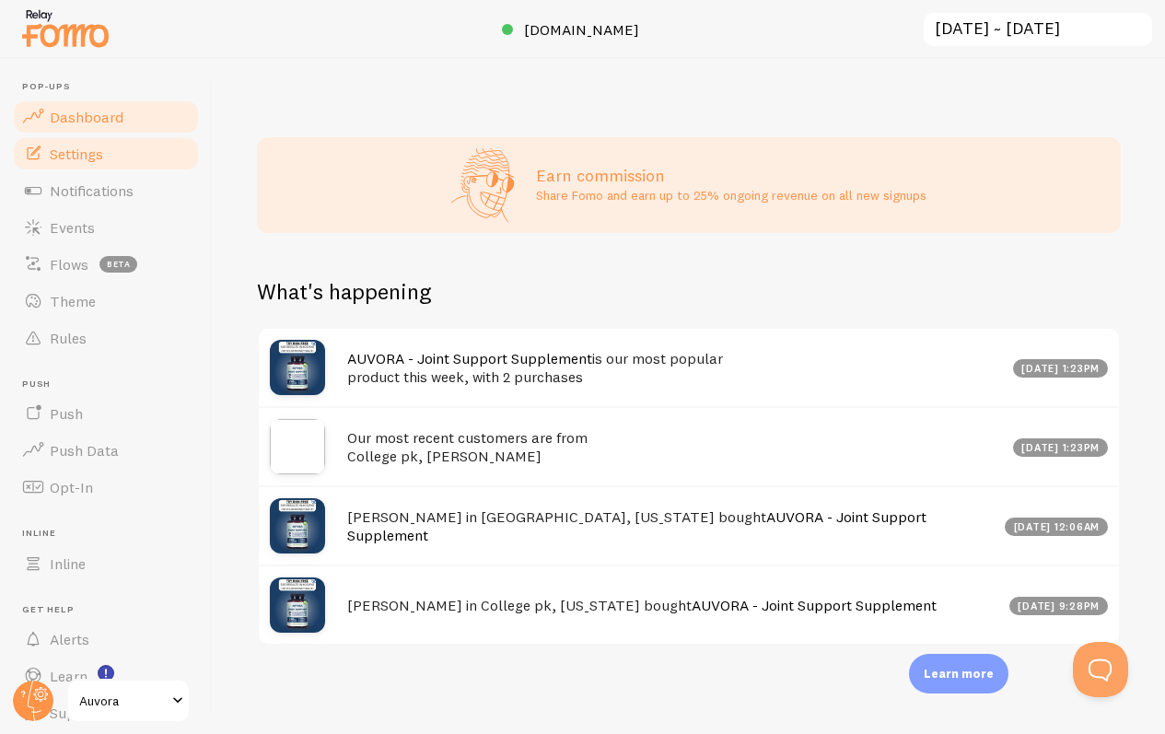
click at [32, 163] on span at bounding box center [33, 154] width 22 height 22
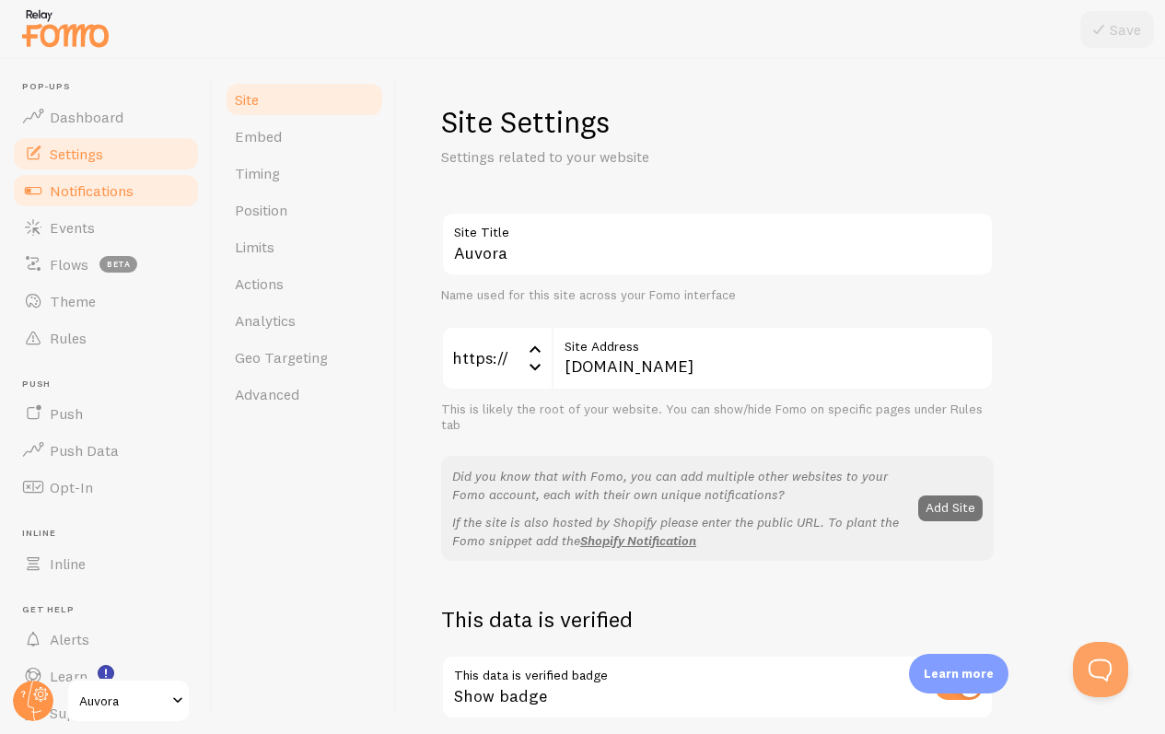
click at [38, 193] on span at bounding box center [33, 191] width 22 height 22
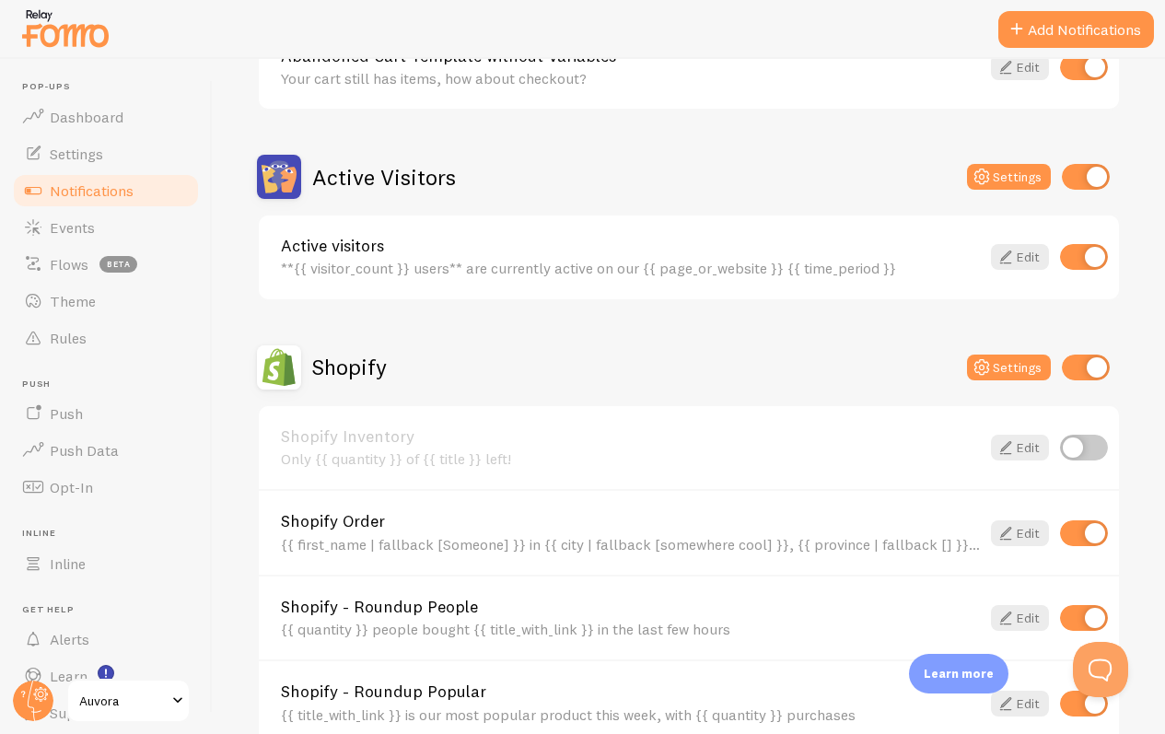
scroll to position [390, 0]
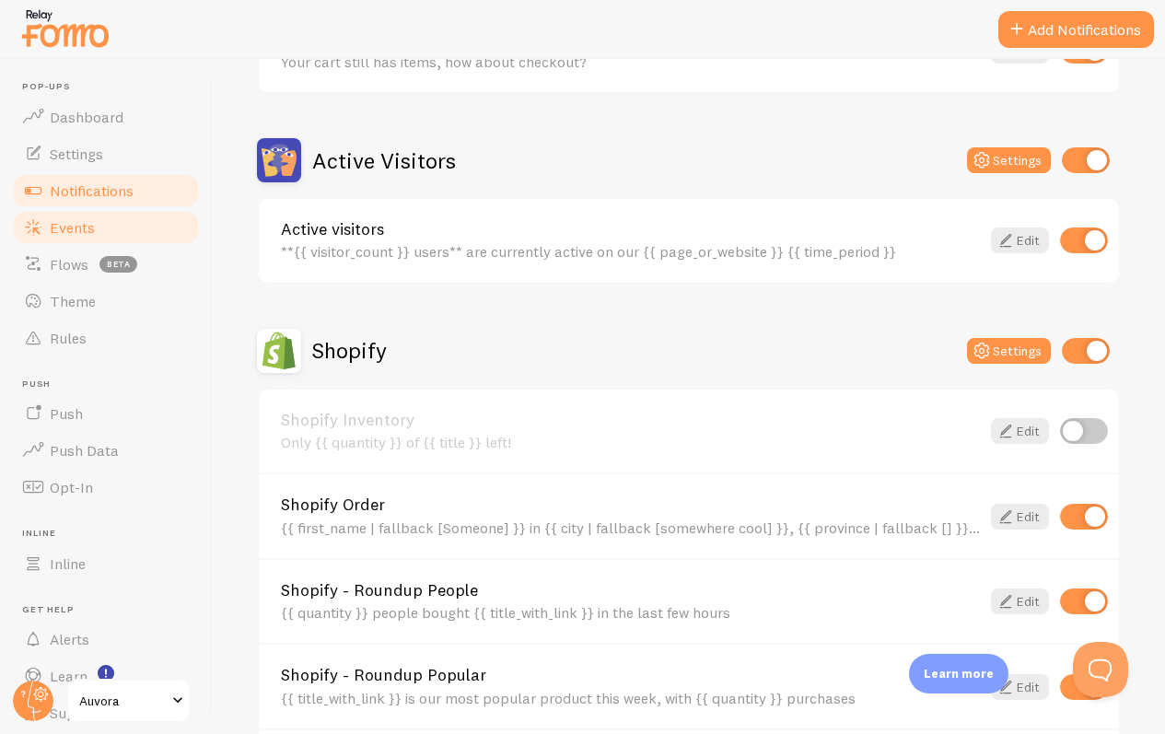
click at [169, 216] on link "Events" at bounding box center [106, 227] width 190 height 37
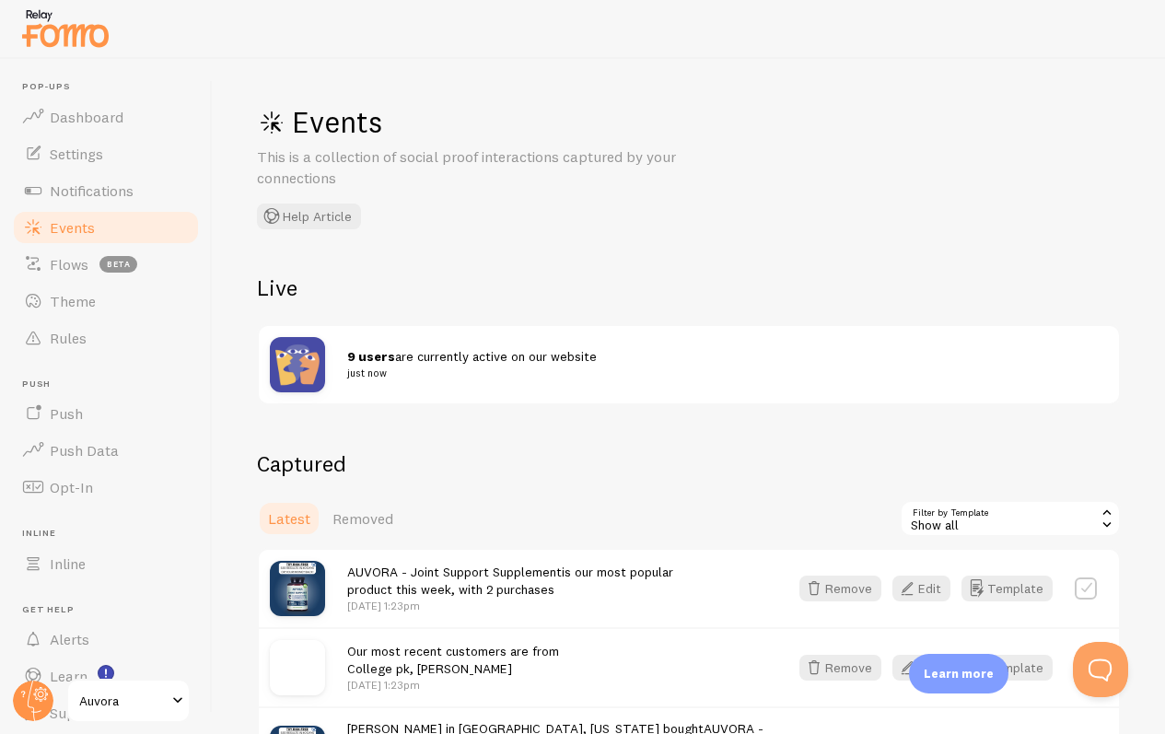
scroll to position [234, 0]
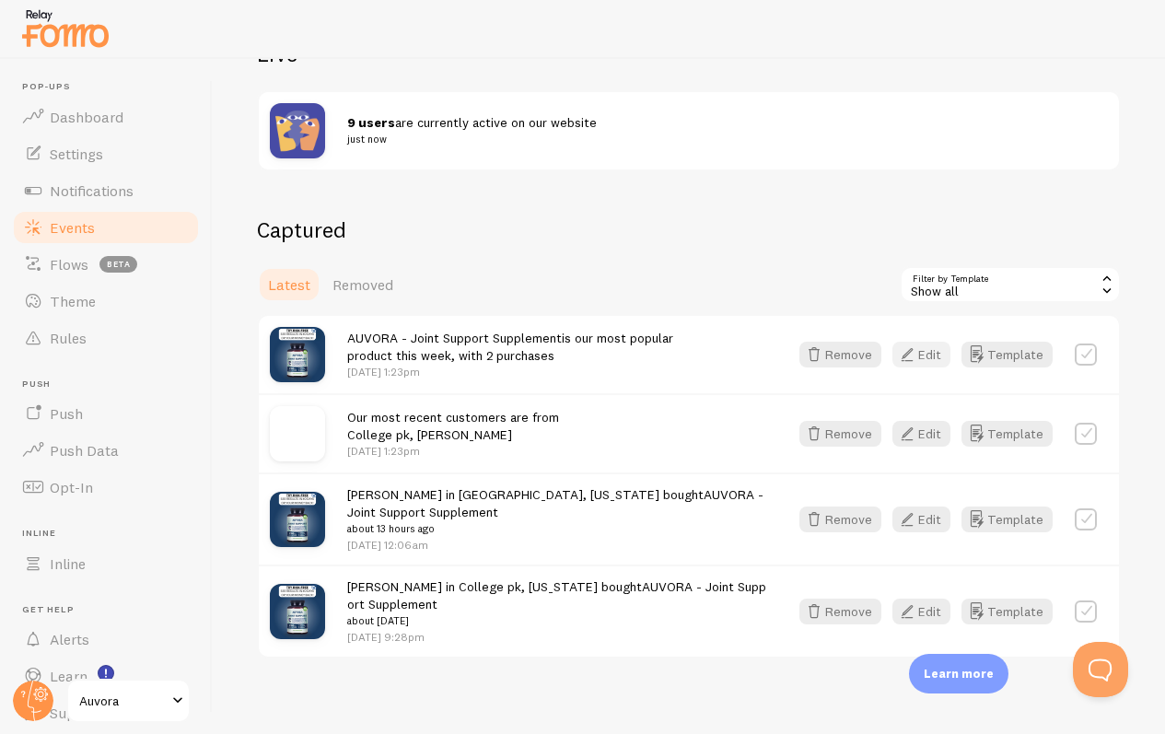
click at [741, 353] on icon "button" at bounding box center [907, 355] width 22 height 22
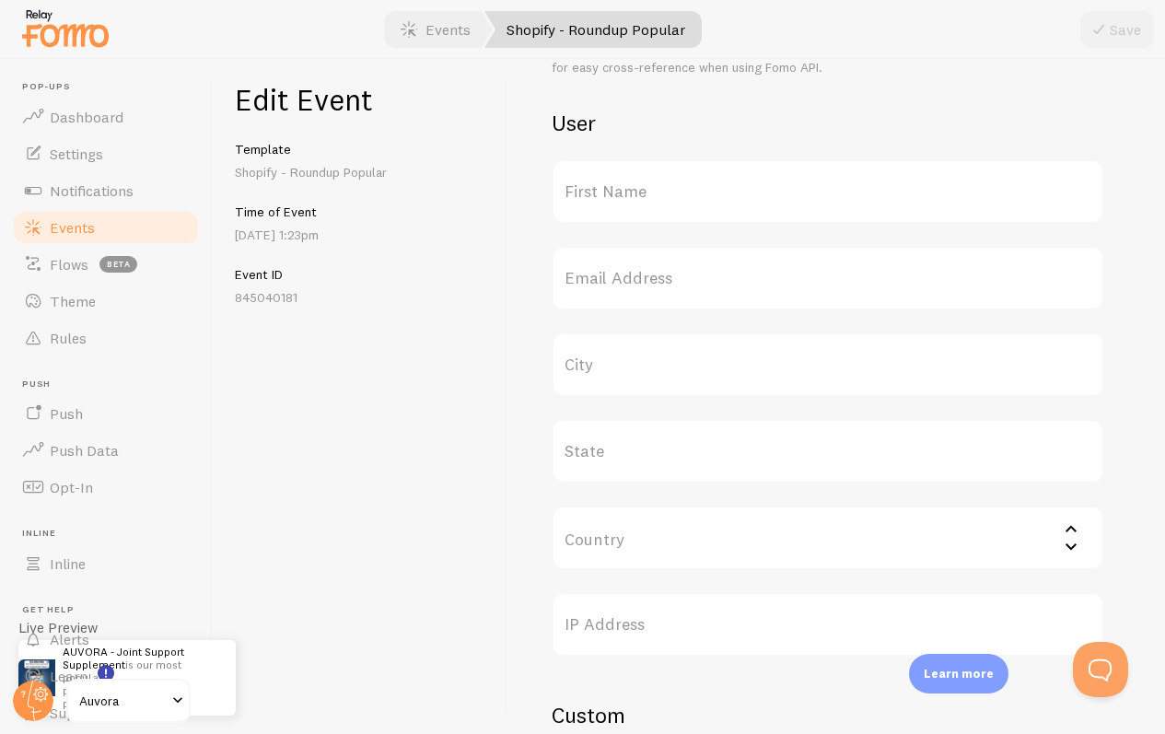
scroll to position [763, 0]
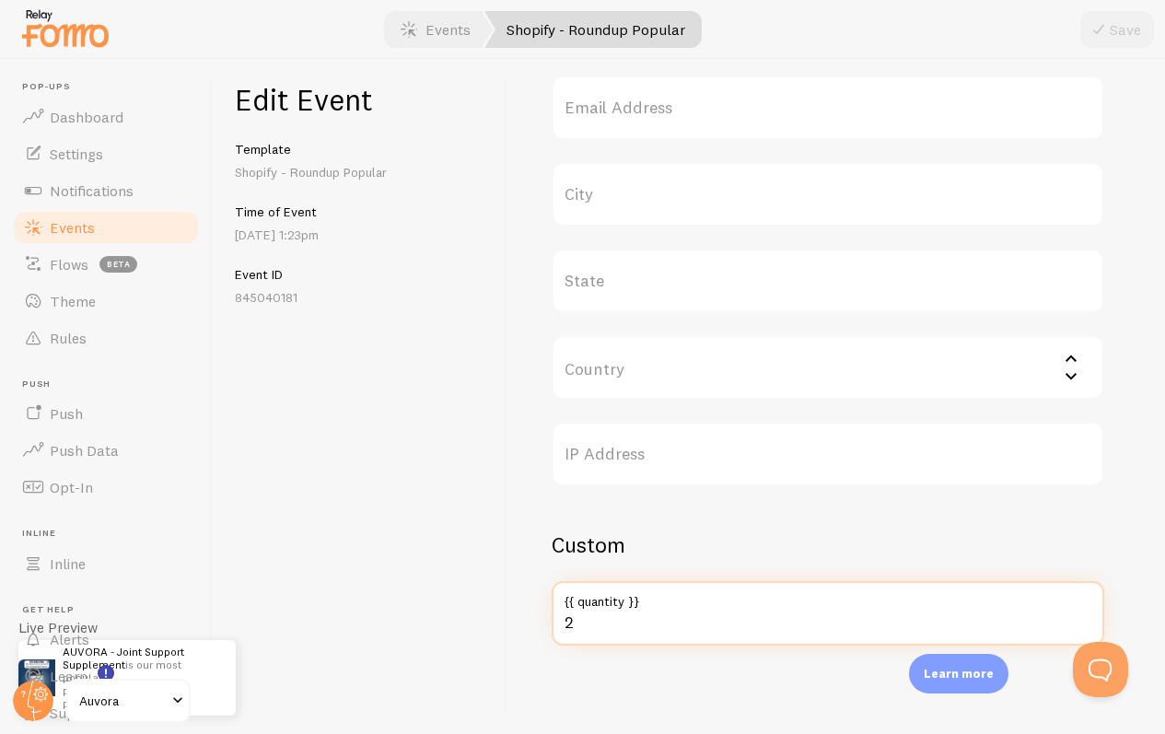
click at [638, 623] on input "2" at bounding box center [828, 613] width 553 height 64
type input "25"
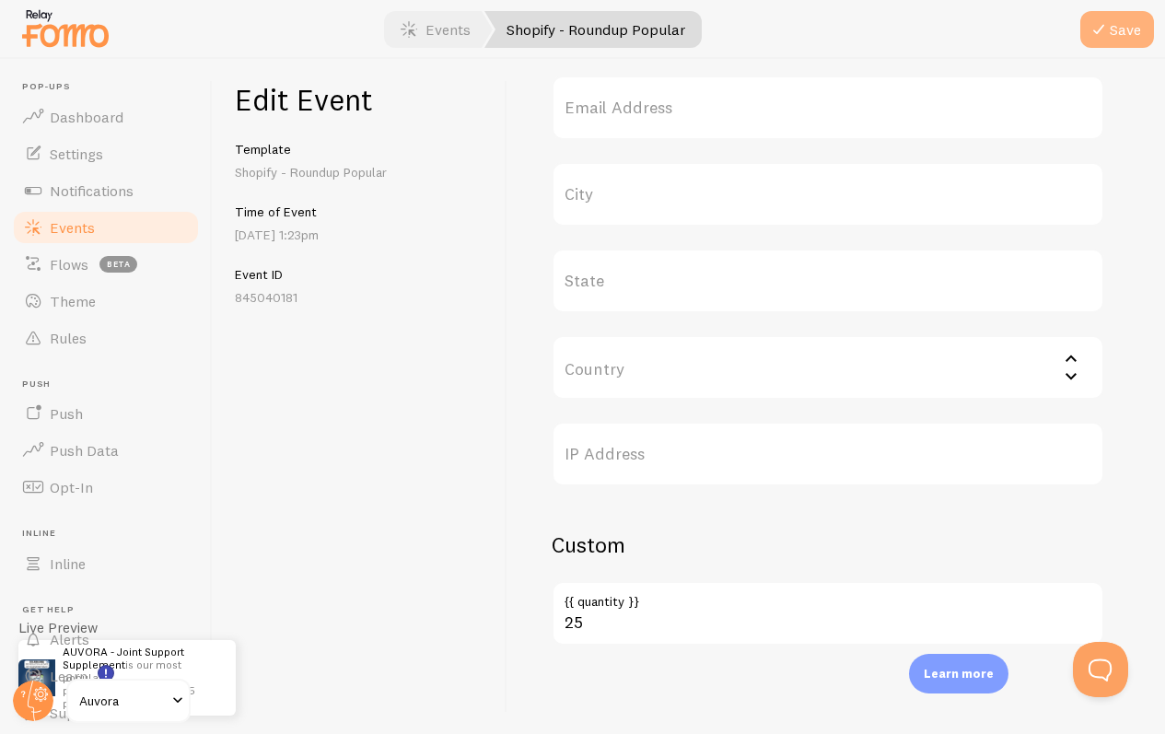
click at [741, 39] on button "Save" at bounding box center [1117, 29] width 74 height 37
click at [137, 221] on link "Events" at bounding box center [106, 227] width 190 height 37
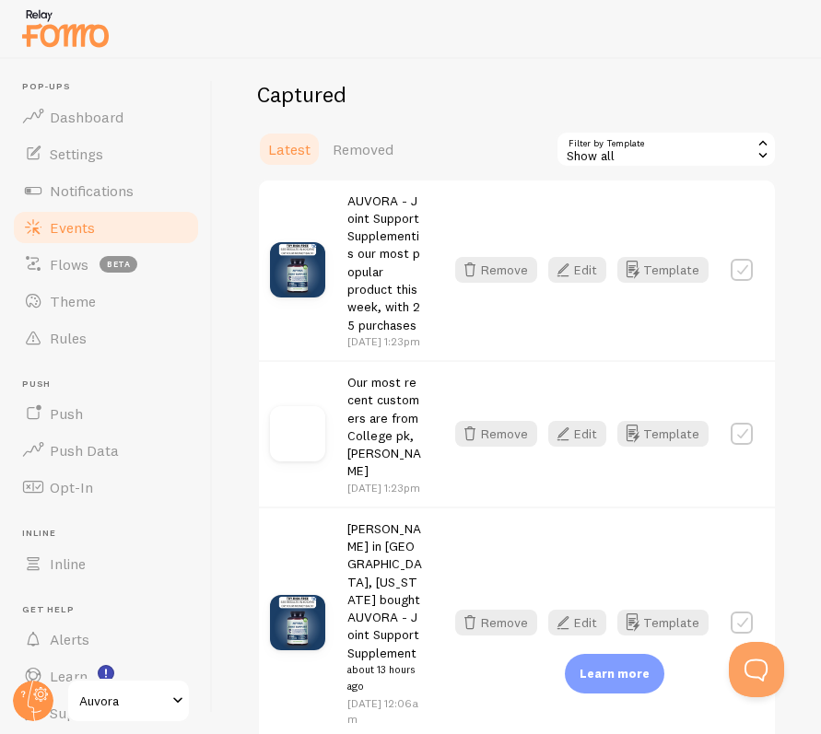
scroll to position [373, 0]
